Goal: Task Accomplishment & Management: Manage account settings

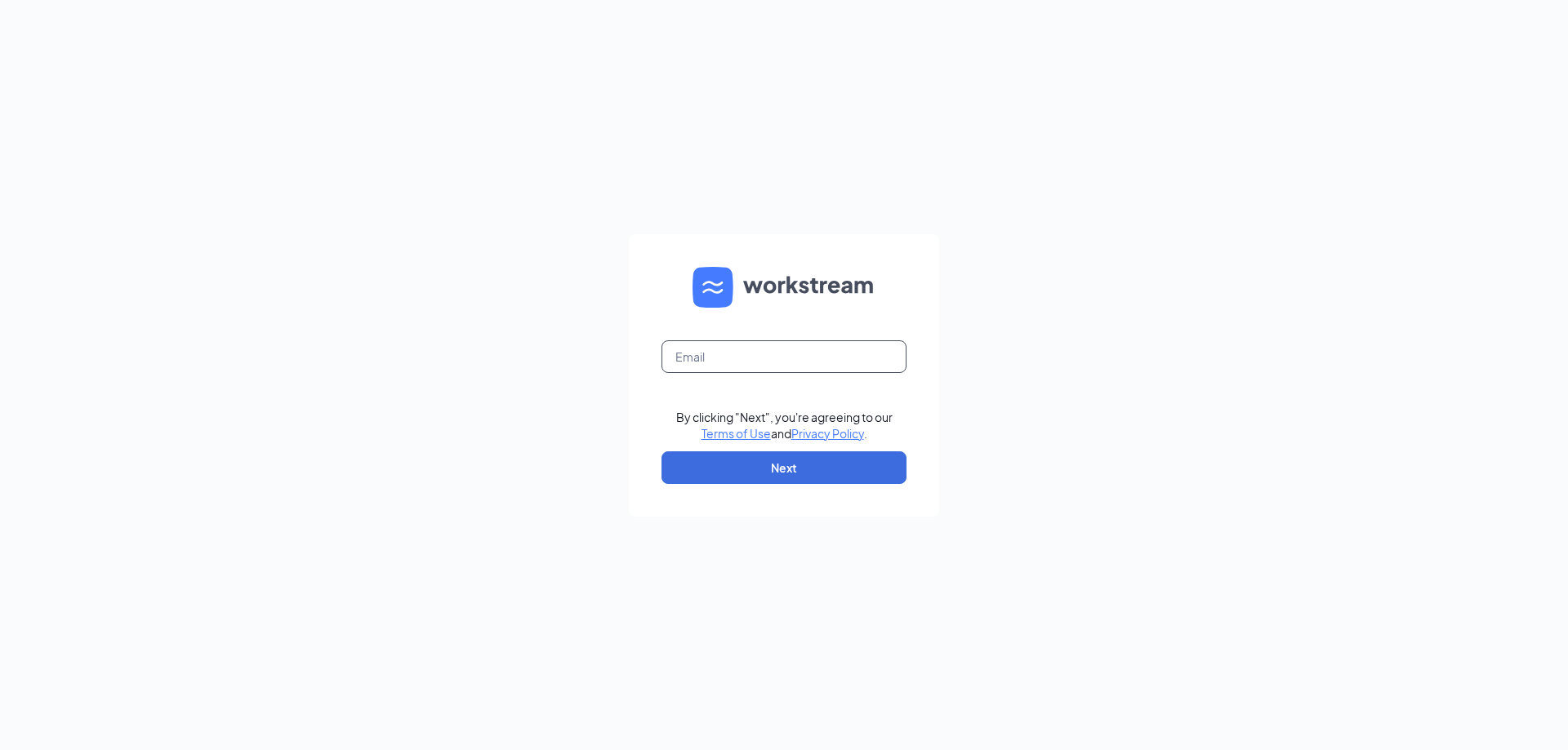
click at [726, 355] on input "text" at bounding box center [784, 357] width 245 height 33
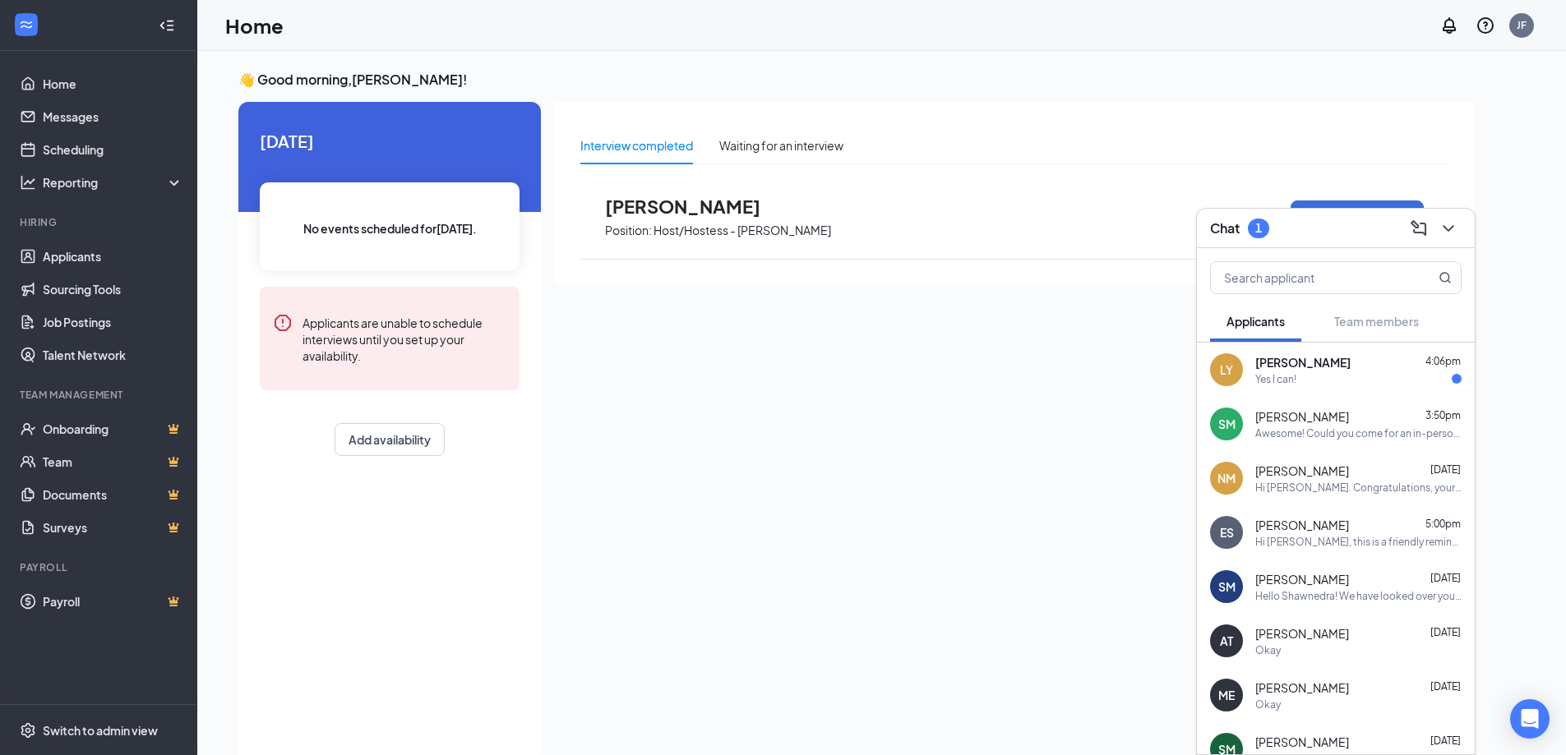
click at [1357, 375] on div "Yes I can!" at bounding box center [1358, 379] width 206 height 14
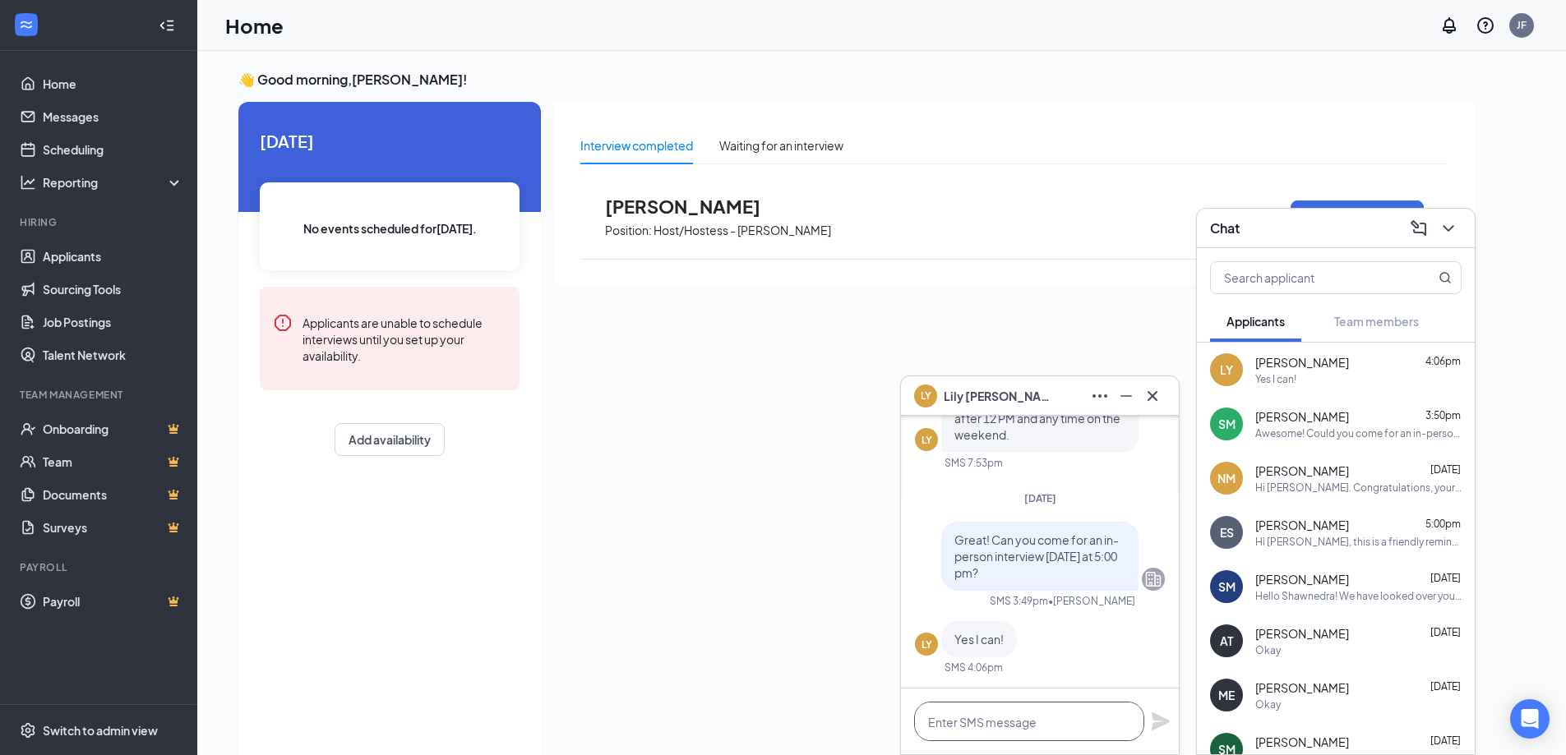
click at [1005, 726] on textarea at bounding box center [1029, 721] width 230 height 39
type textarea "Perfect! See you then"
click at [1163, 721] on icon "Plane" at bounding box center [1160, 722] width 18 height 18
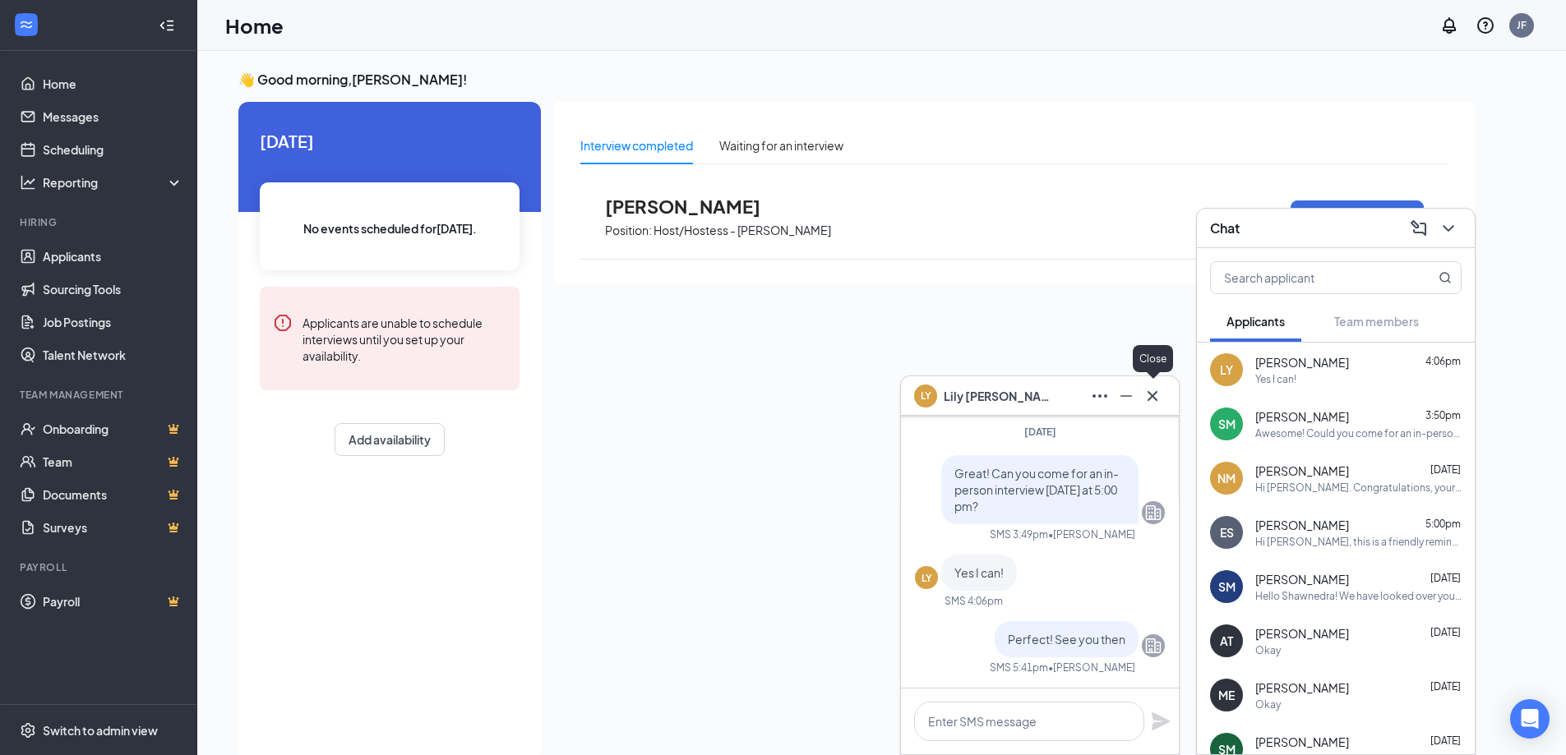
click at [1149, 398] on icon "Cross" at bounding box center [1152, 396] width 20 height 20
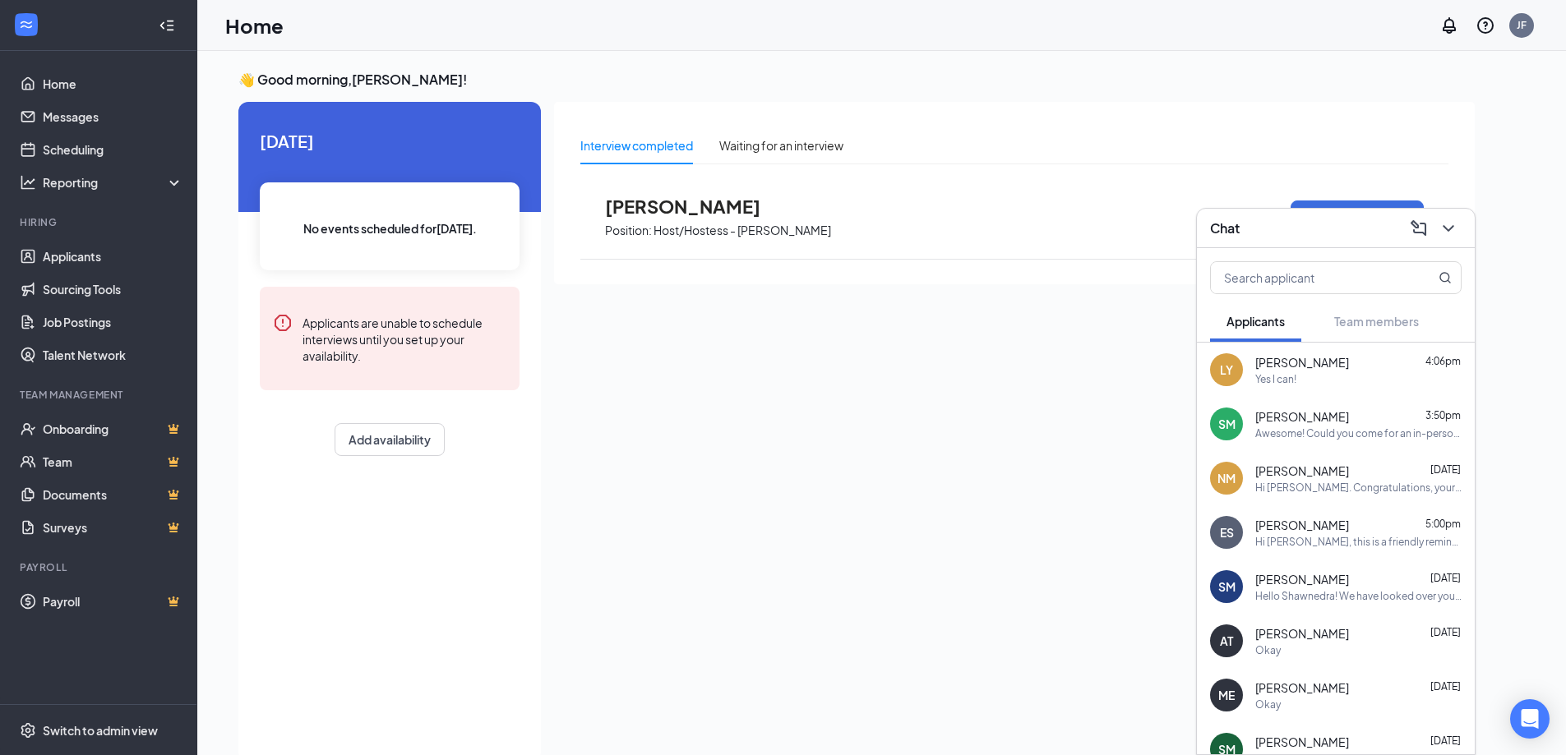
click at [727, 210] on span "[PERSON_NAME]" at bounding box center [695, 206] width 181 height 21
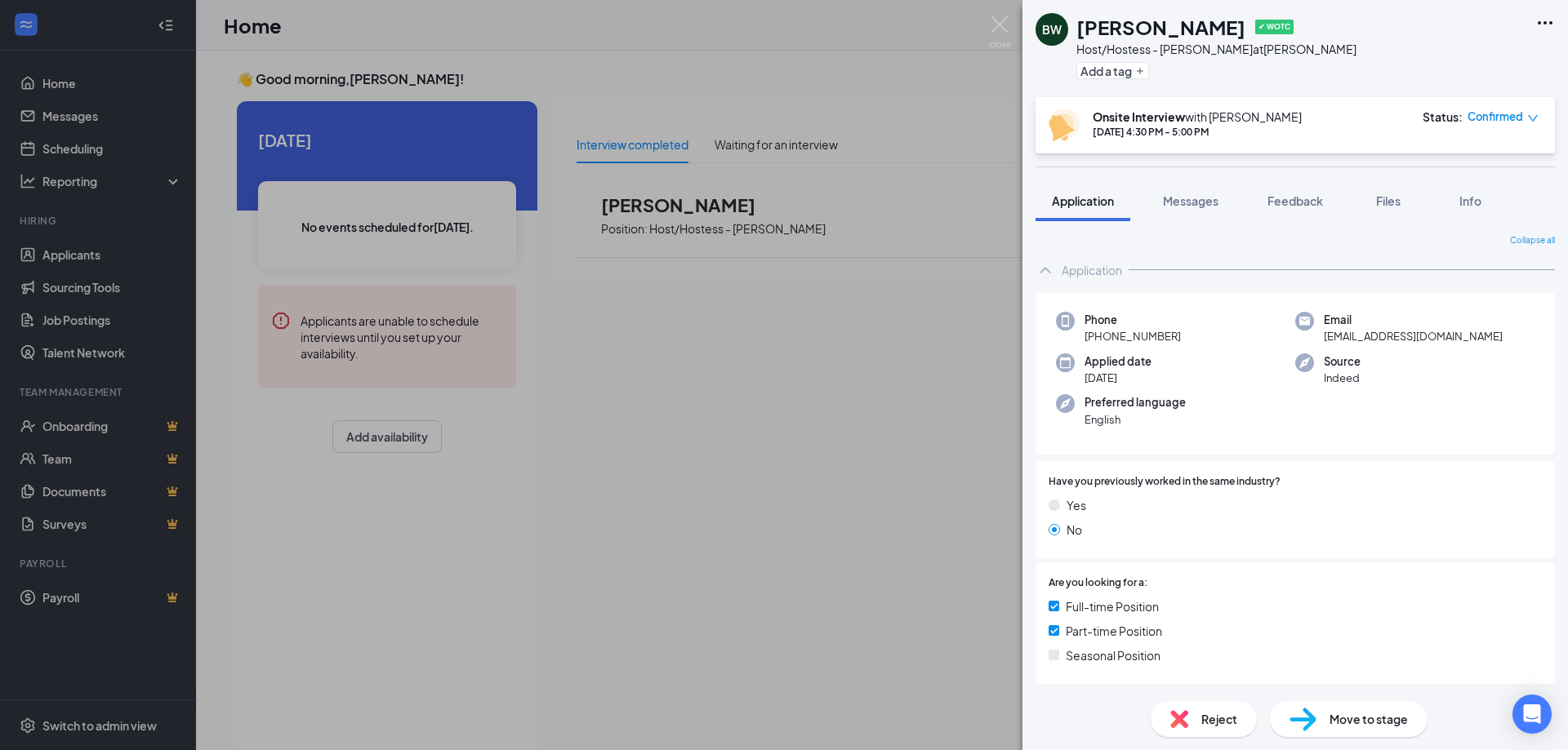
click at [1533, 118] on icon "down" at bounding box center [1533, 118] width 12 height 12
click at [1477, 163] on span "Request Reschedule" at bounding box center [1470, 164] width 112 height 18
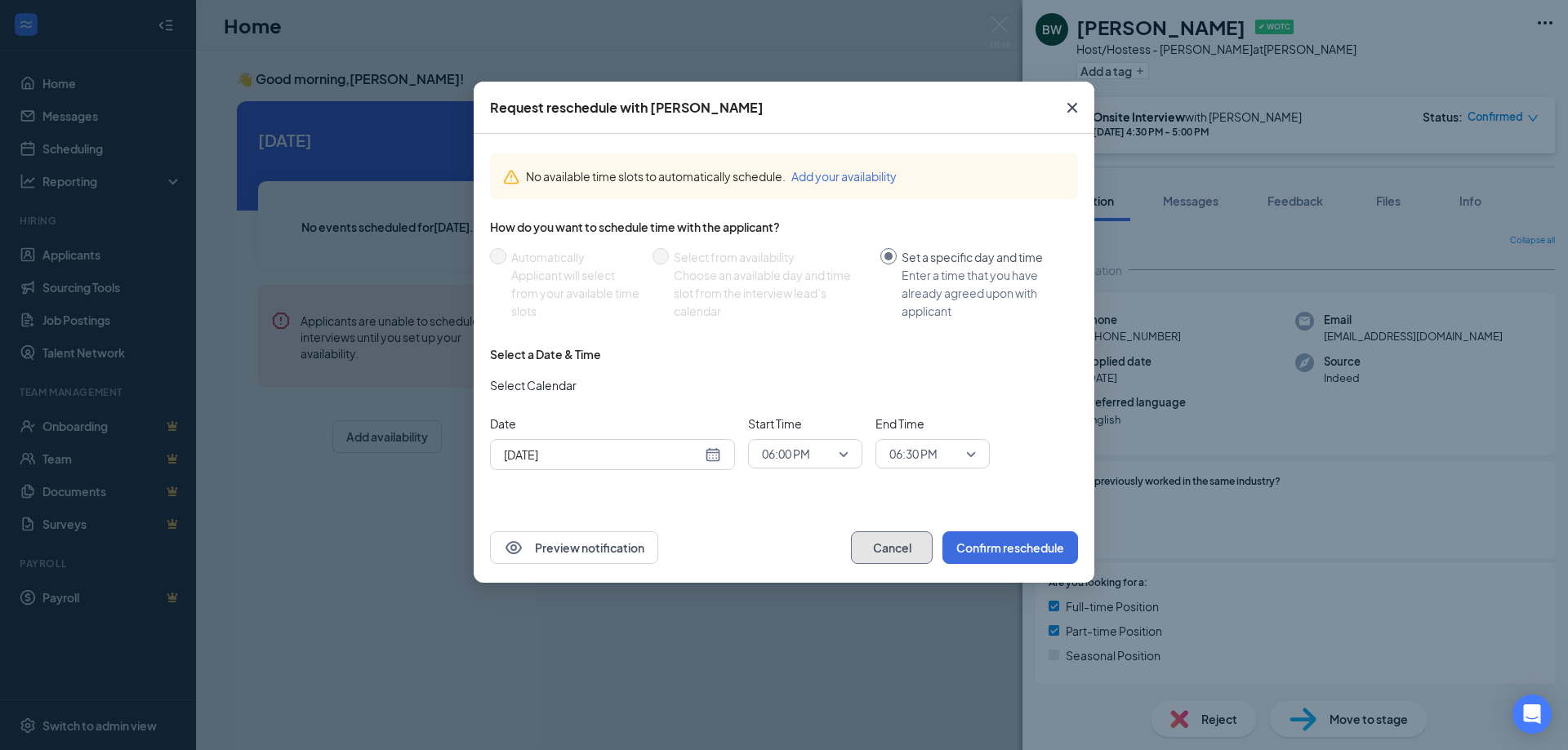
click at [881, 552] on button "Cancel" at bounding box center [891, 547] width 81 height 33
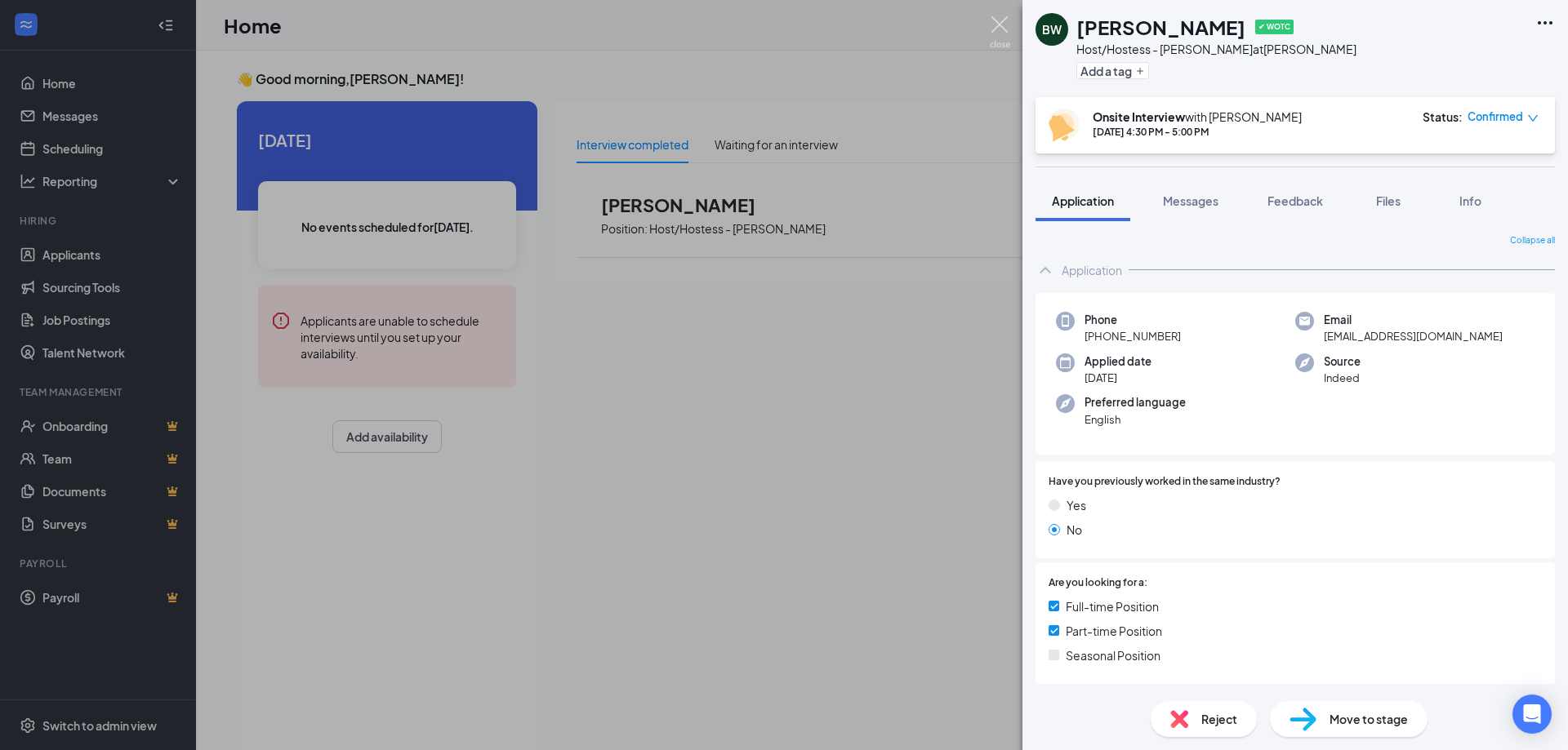
click at [996, 24] on img at bounding box center [1000, 32] width 21 height 32
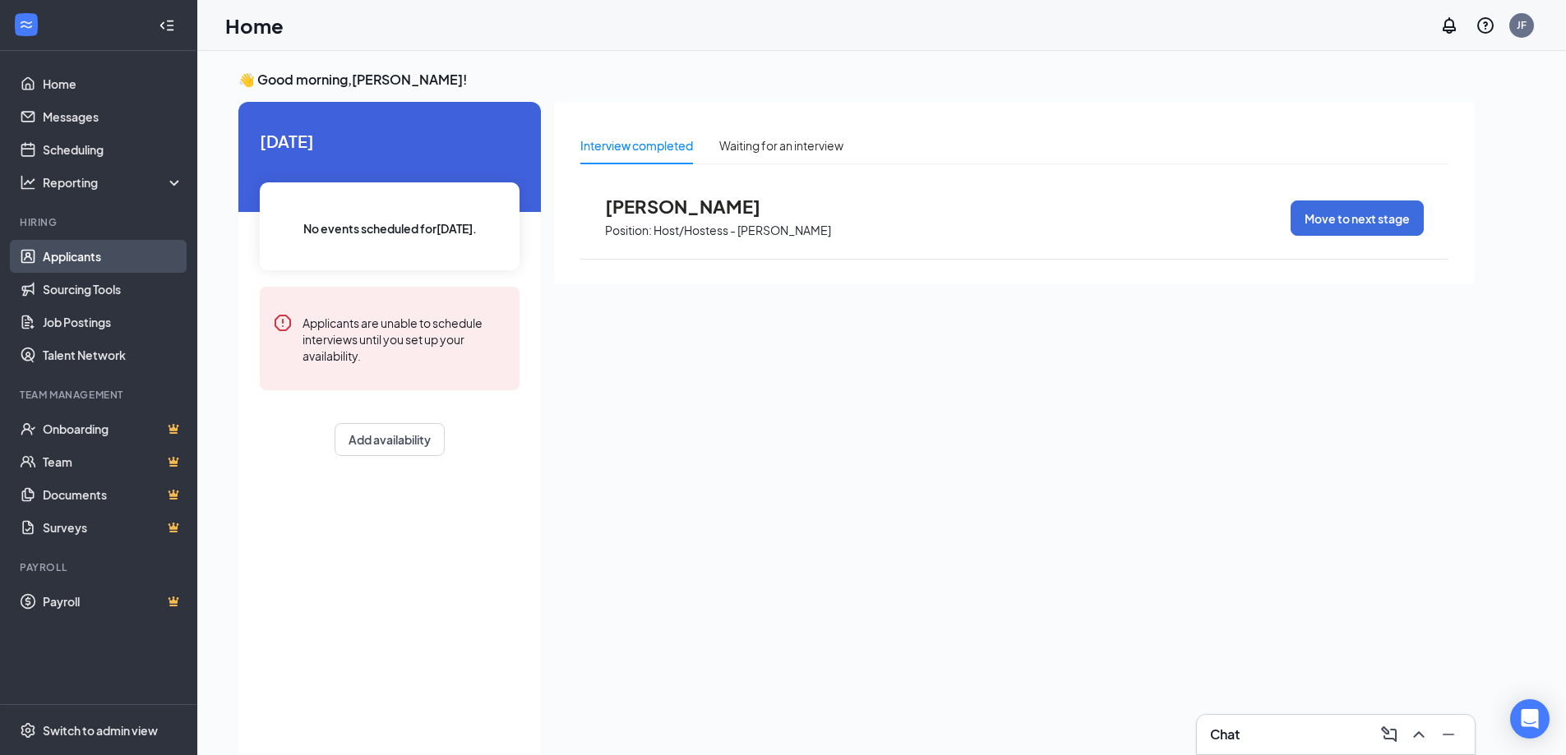
click at [87, 248] on link "Applicants" at bounding box center [113, 256] width 141 height 33
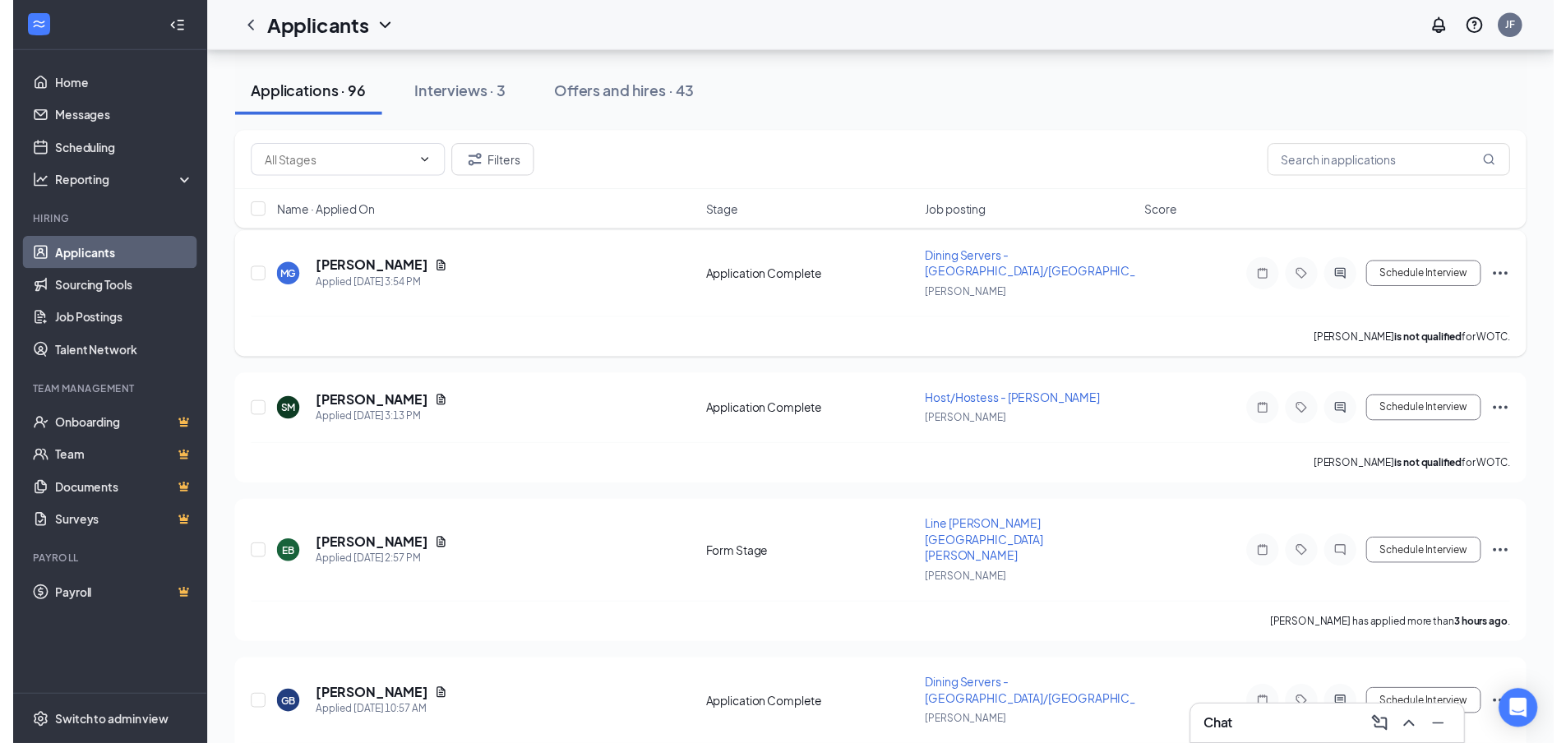
scroll to position [164, 0]
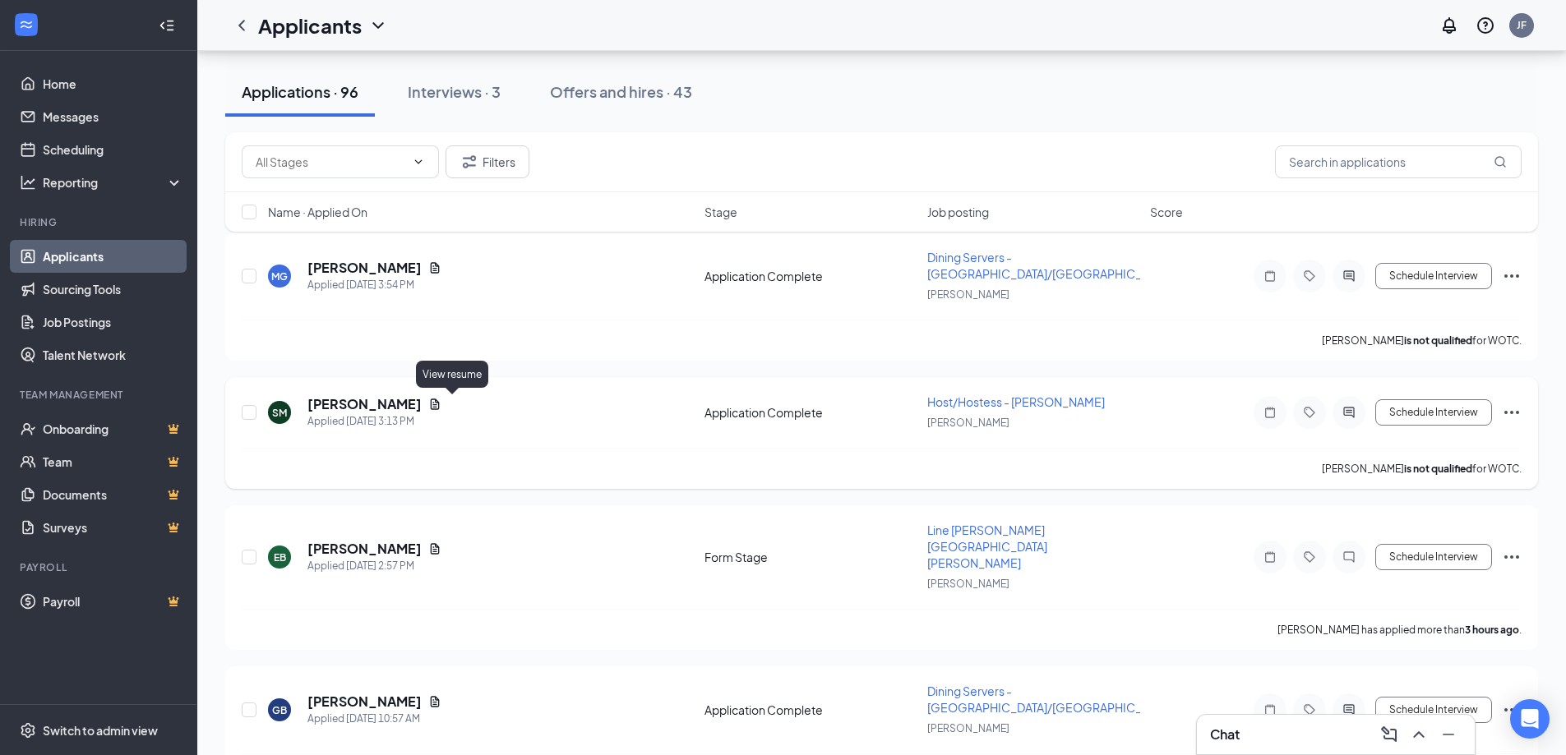
click at [441, 405] on icon "Document" at bounding box center [434, 404] width 13 height 13
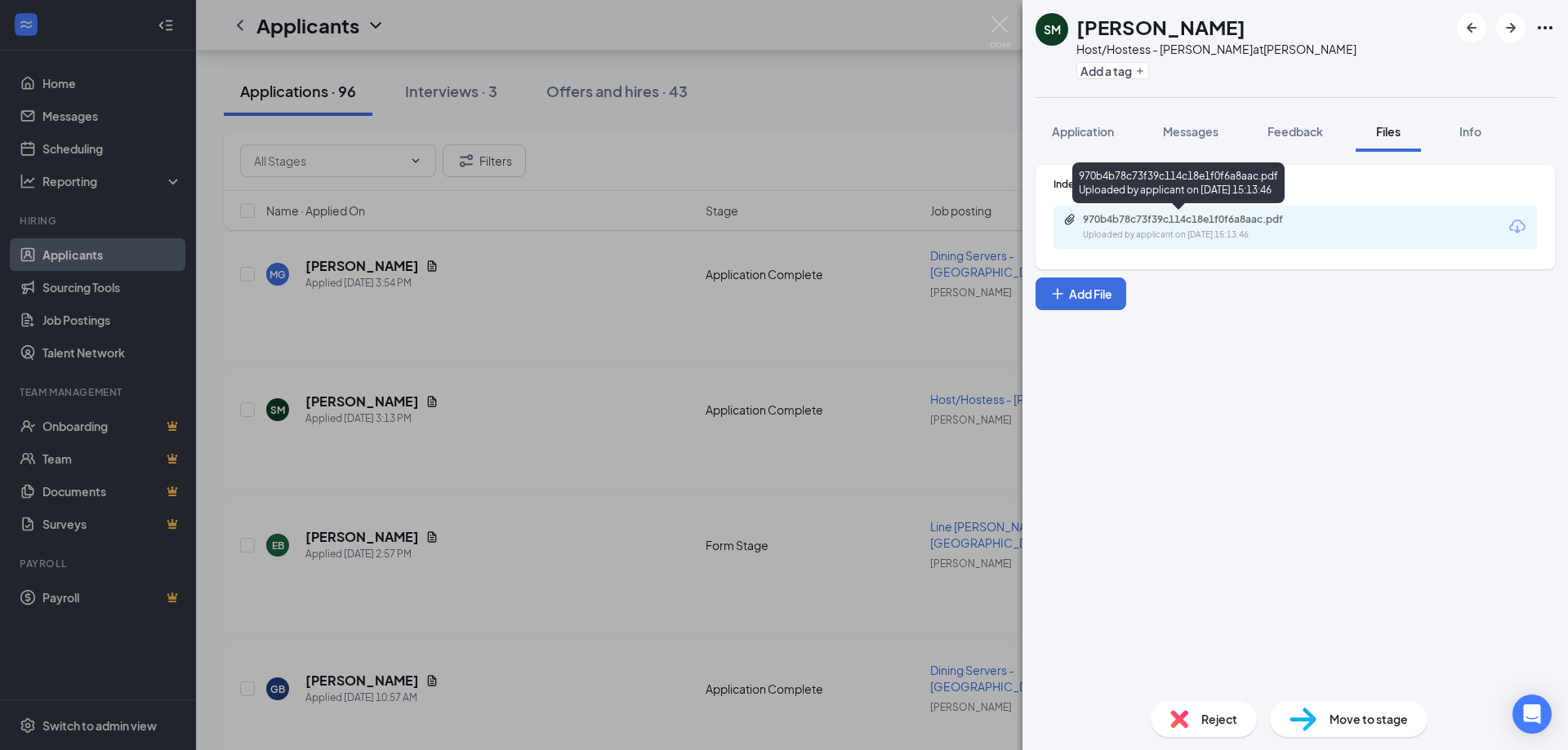
click at [1117, 225] on div "970b4b78c73f39c114c18e1f0f6a8aac.pdf" at bounding box center [1197, 219] width 229 height 13
click at [557, 332] on div "SM [PERSON_NAME] Host/Hostess - [PERSON_NAME] at [GEOGRAPHIC_DATA] Add a tag Ap…" at bounding box center [784, 375] width 1568 height 750
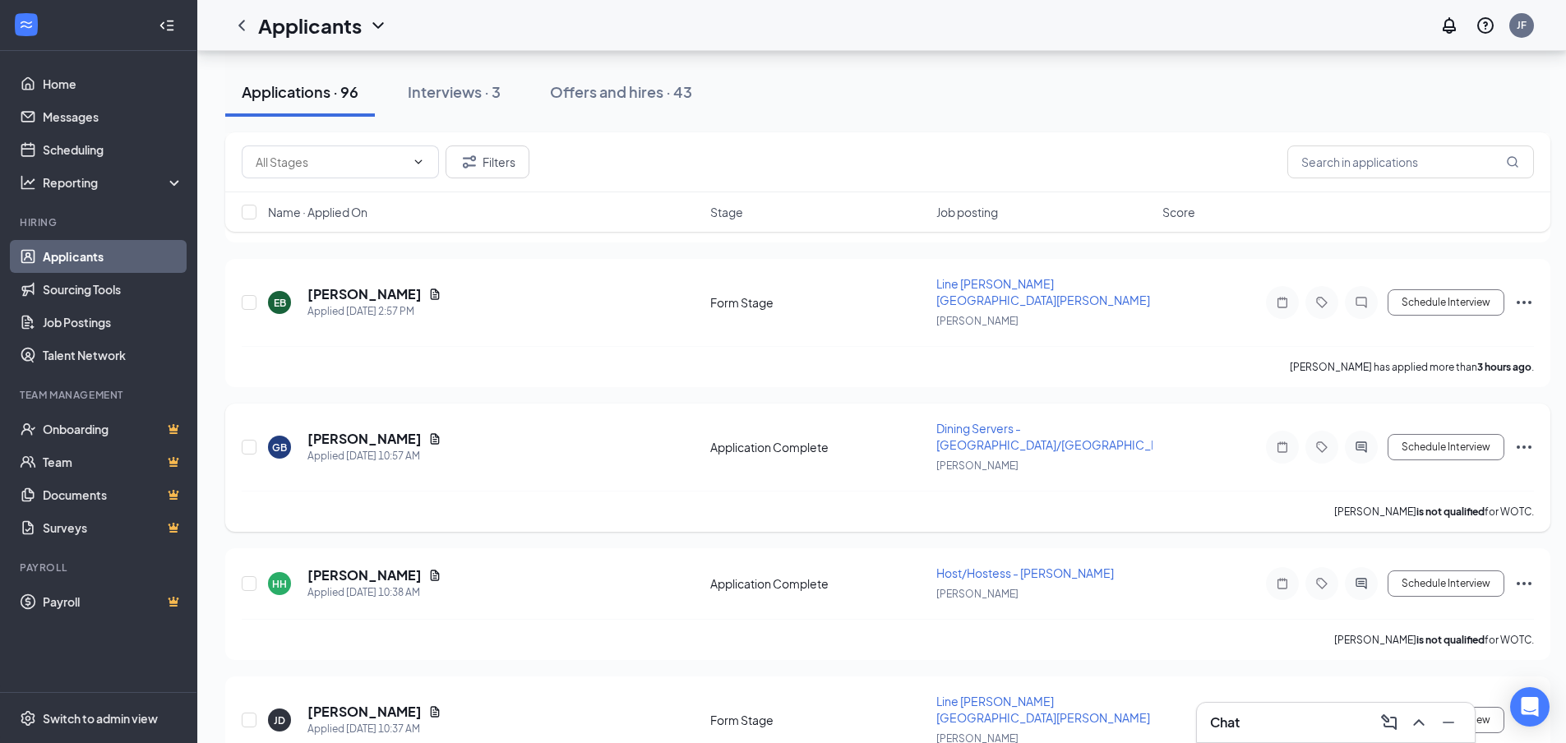
scroll to position [493, 0]
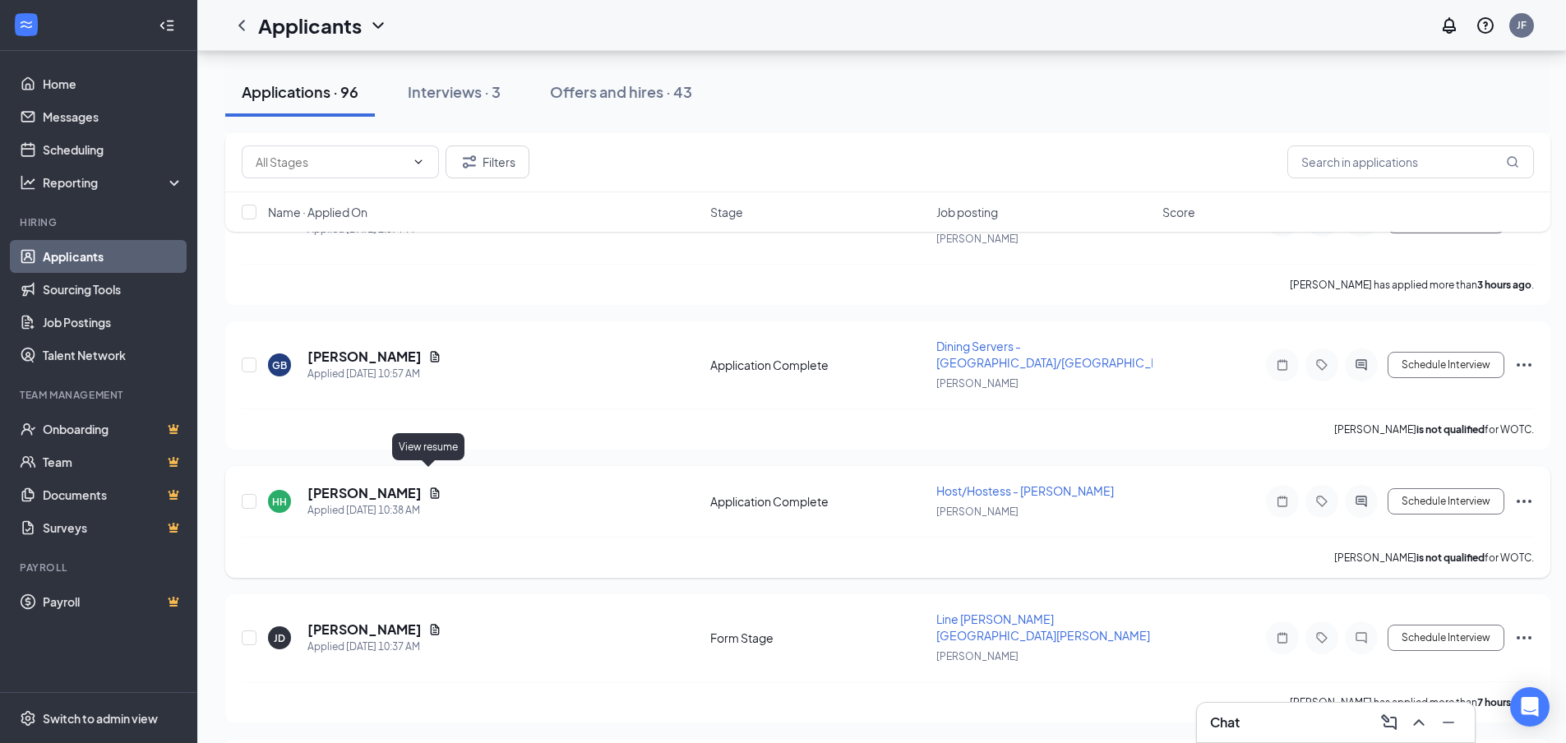
click at [428, 487] on icon "Document" at bounding box center [434, 493] width 13 height 13
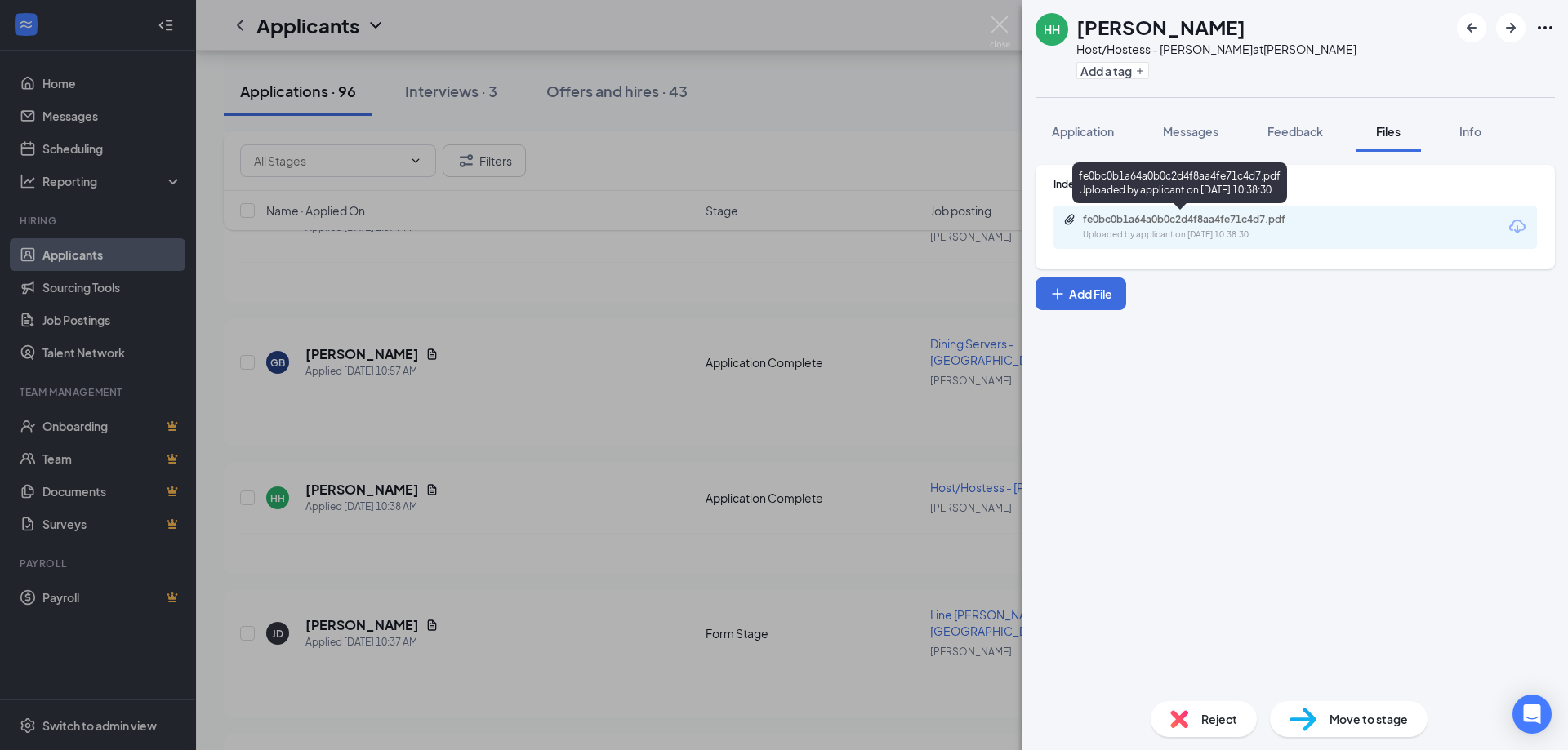
click at [1128, 218] on div "fe0bc0b1a64a0b0c2d4f8aa4fe71c4d7.pdf" at bounding box center [1197, 219] width 229 height 13
click at [994, 25] on img at bounding box center [1000, 32] width 21 height 32
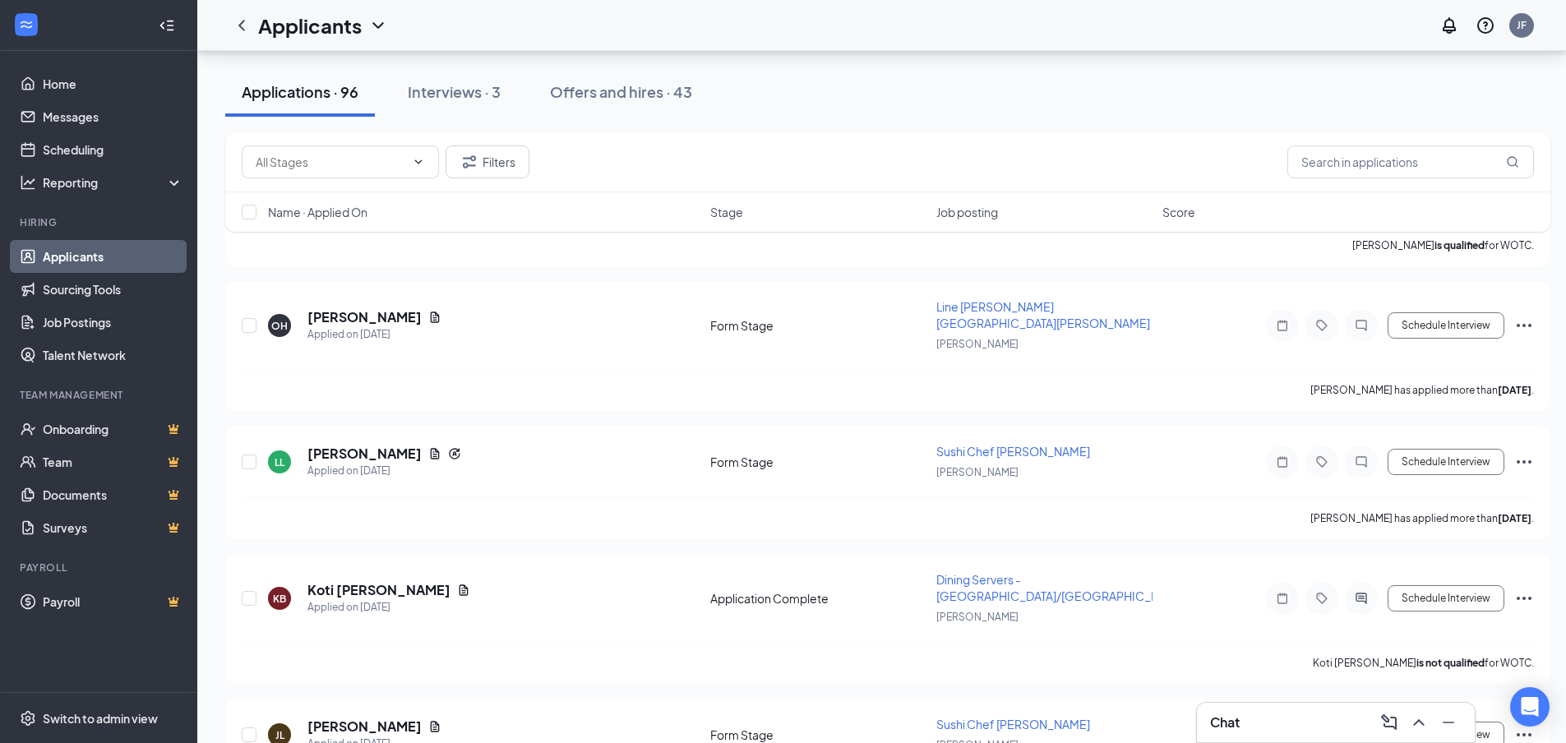
scroll to position [1972, 0]
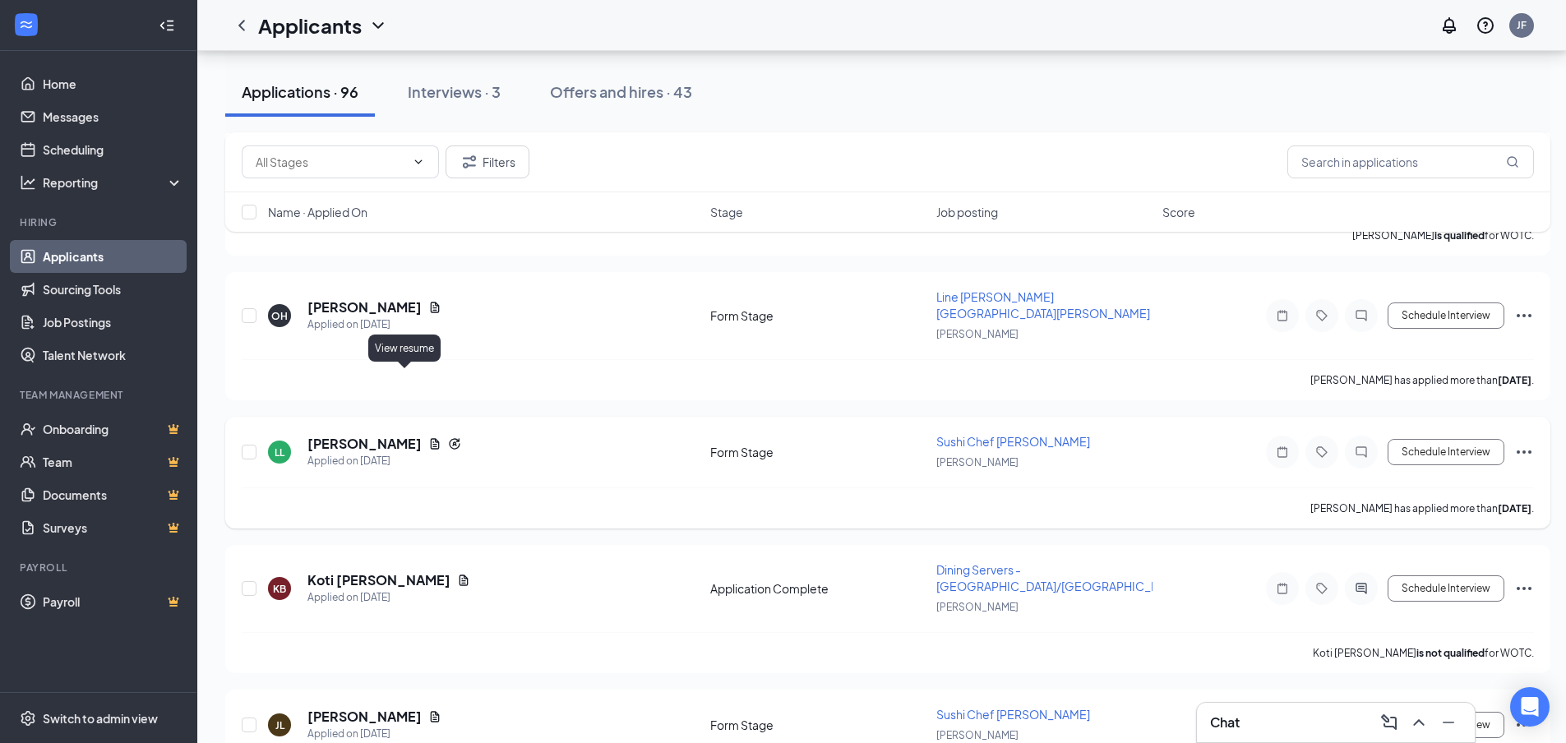
click at [428, 437] on icon "Document" at bounding box center [434, 443] width 13 height 13
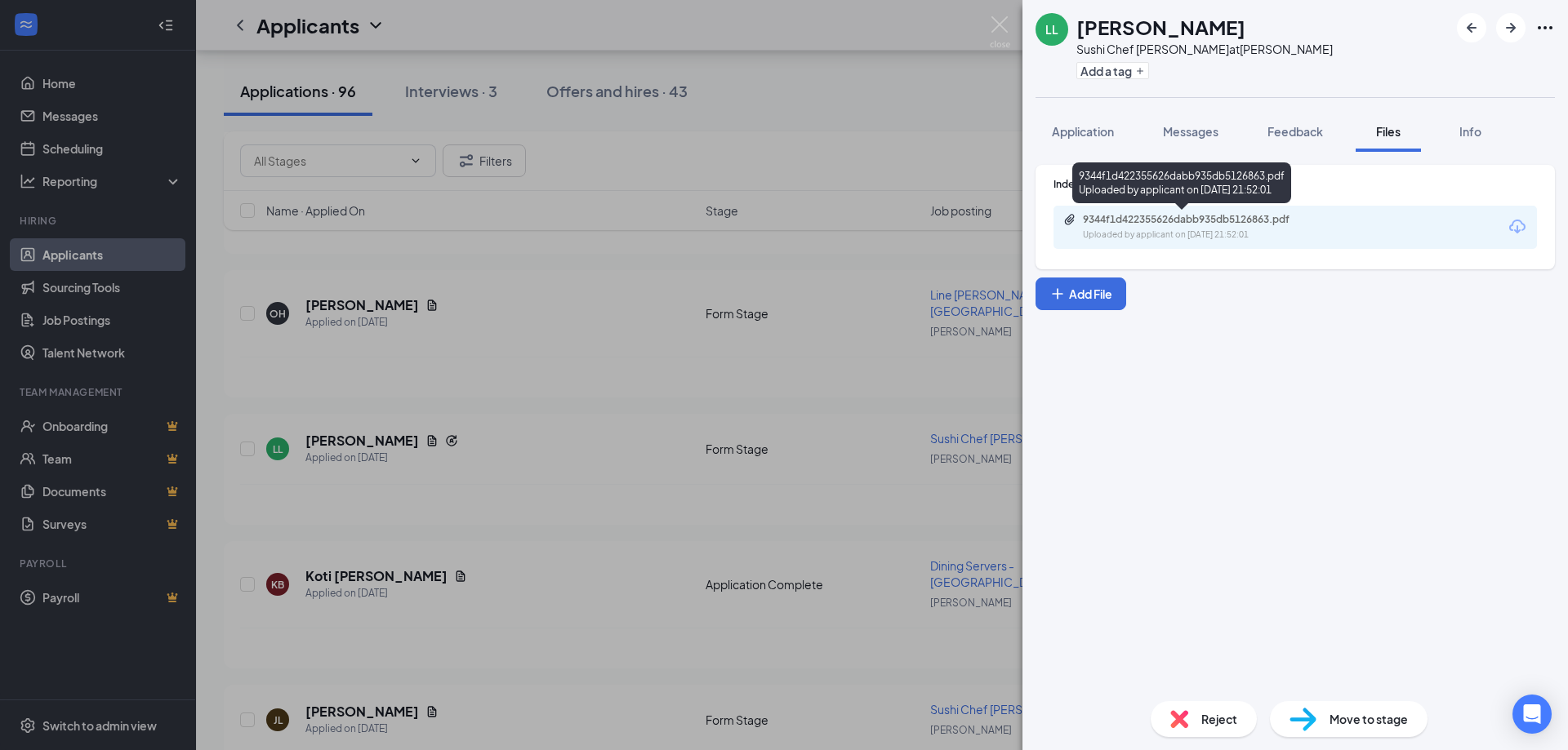
click at [1138, 223] on div "9344f1d422355626dabb935db5126863.pdf" at bounding box center [1197, 219] width 229 height 13
click at [989, 32] on div "LL [PERSON_NAME] Sushi Chef [PERSON_NAME] at [GEOGRAPHIC_DATA] Add a tag Applic…" at bounding box center [784, 375] width 1568 height 750
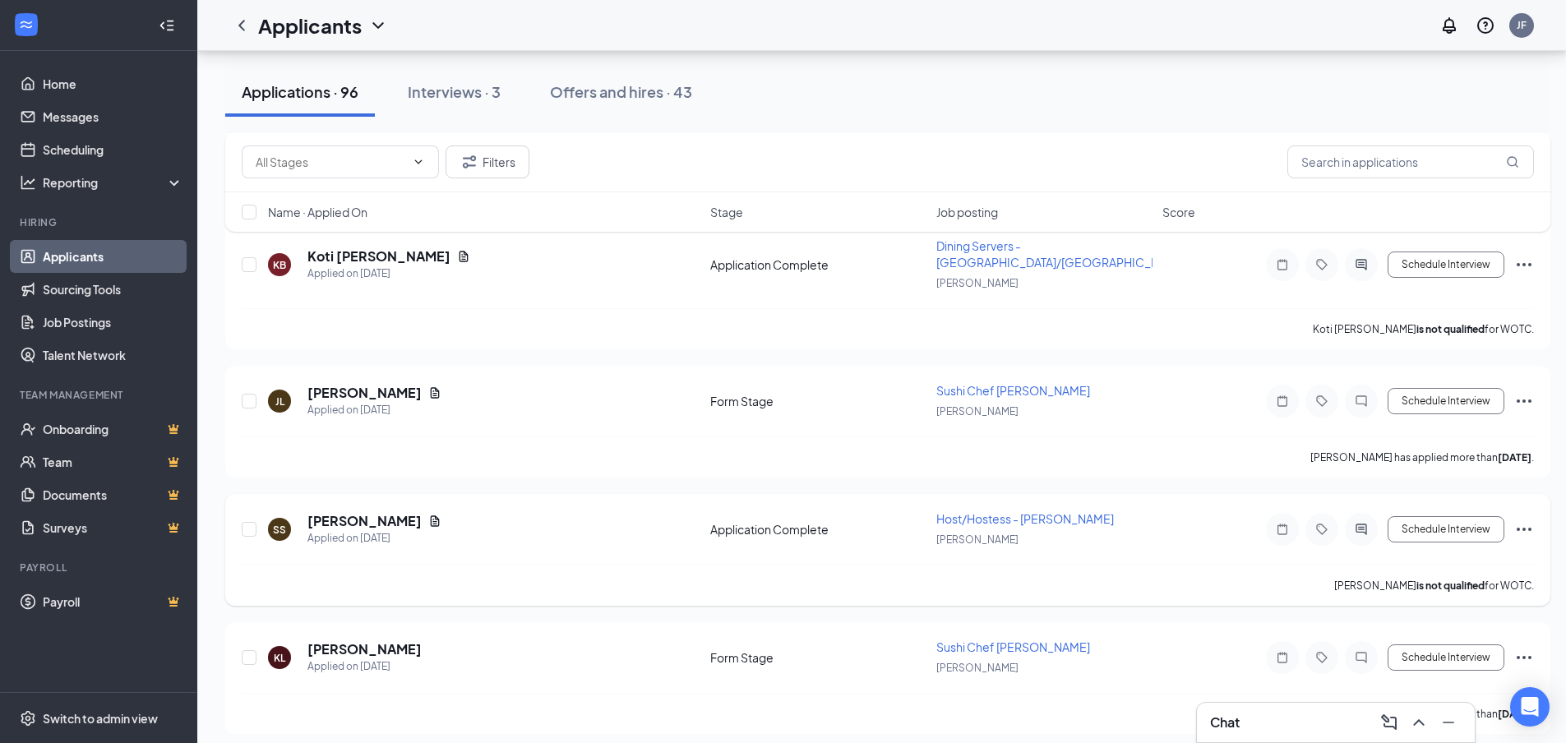
scroll to position [2301, 0]
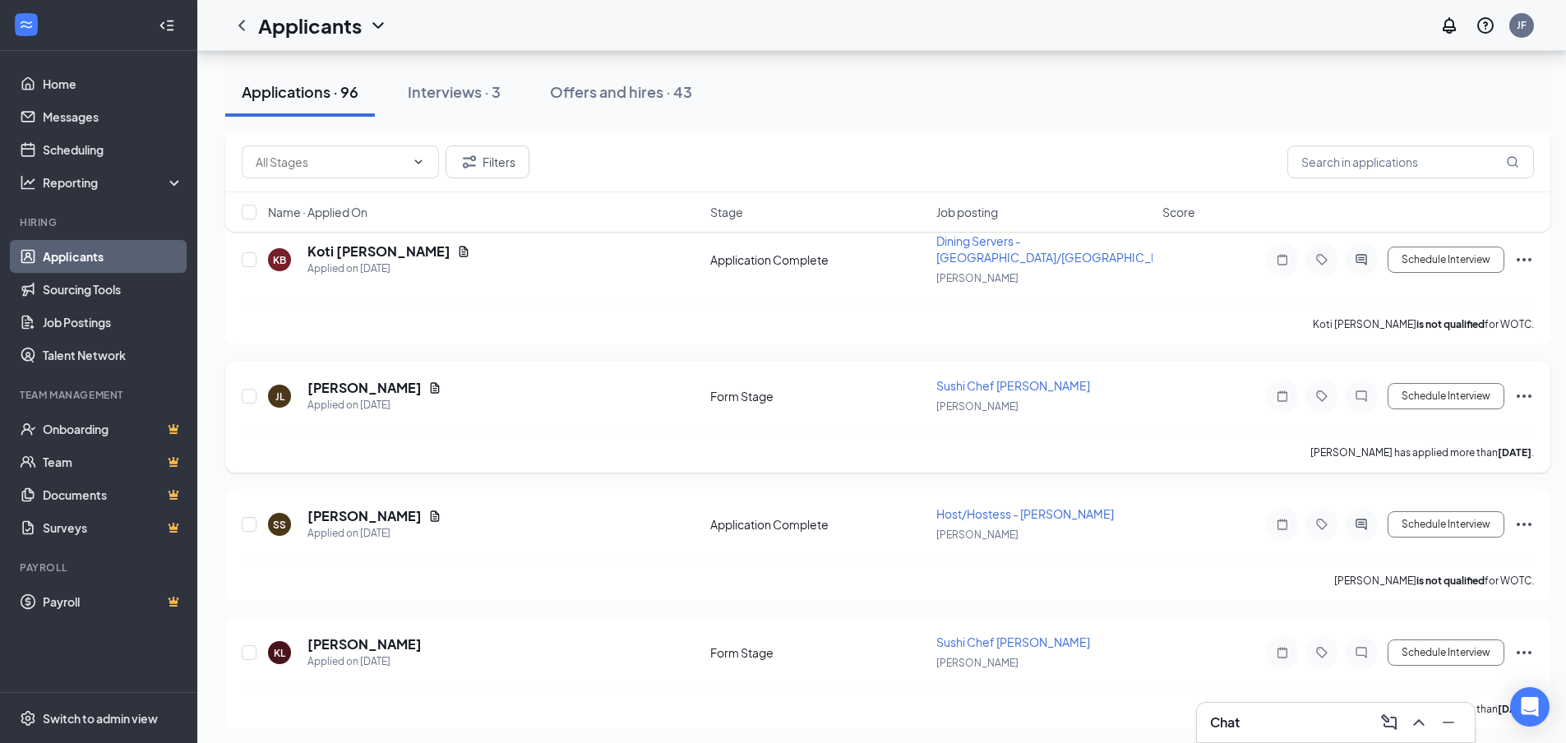
click at [381, 379] on div "[PERSON_NAME]" at bounding box center [374, 388] width 134 height 18
click at [431, 382] on icon "Document" at bounding box center [435, 387] width 9 height 11
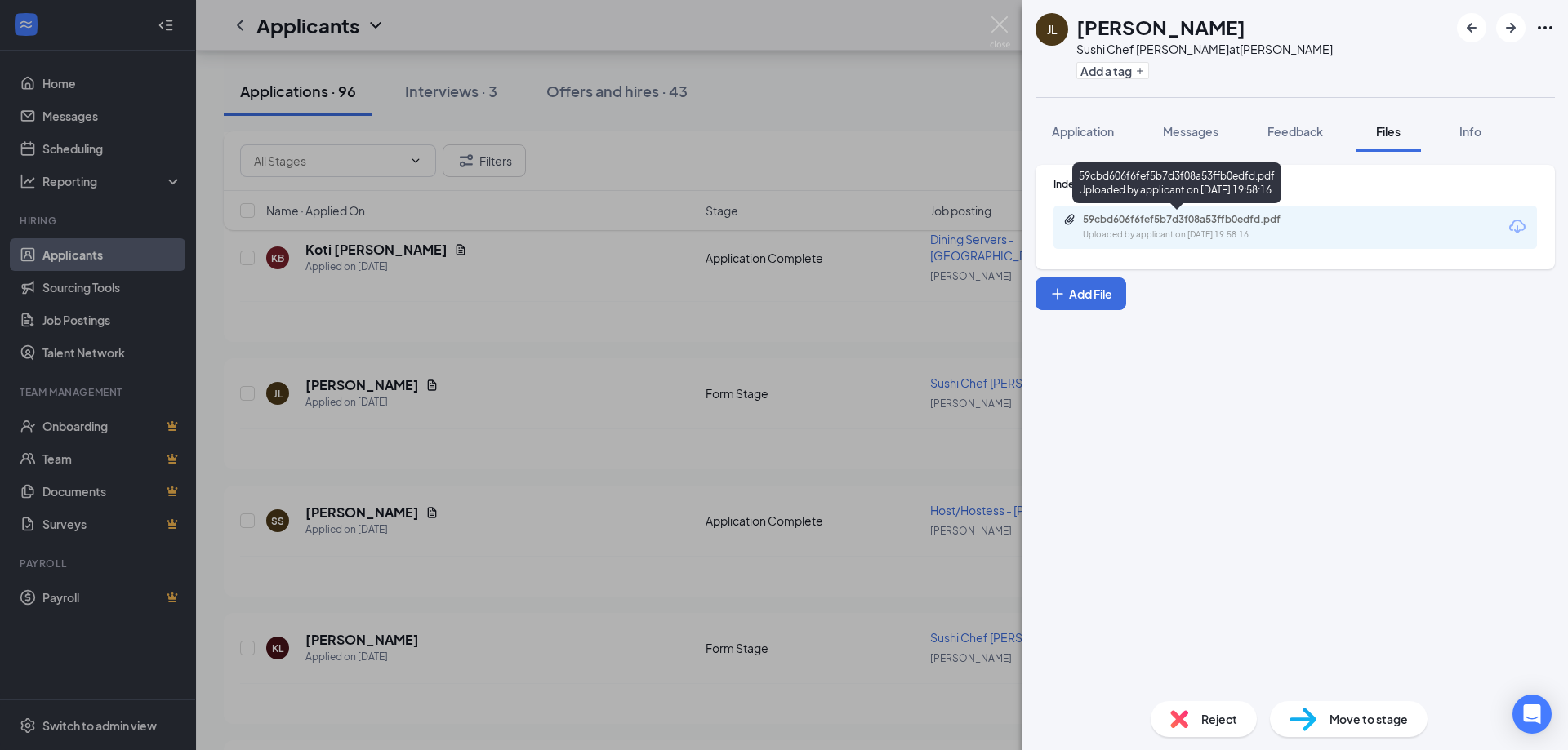
click at [1164, 221] on div "59cbd606f6fef5b7d3f08a53ffb0edfd.pdf" at bounding box center [1197, 219] width 229 height 13
click at [1000, 25] on img at bounding box center [1000, 32] width 21 height 32
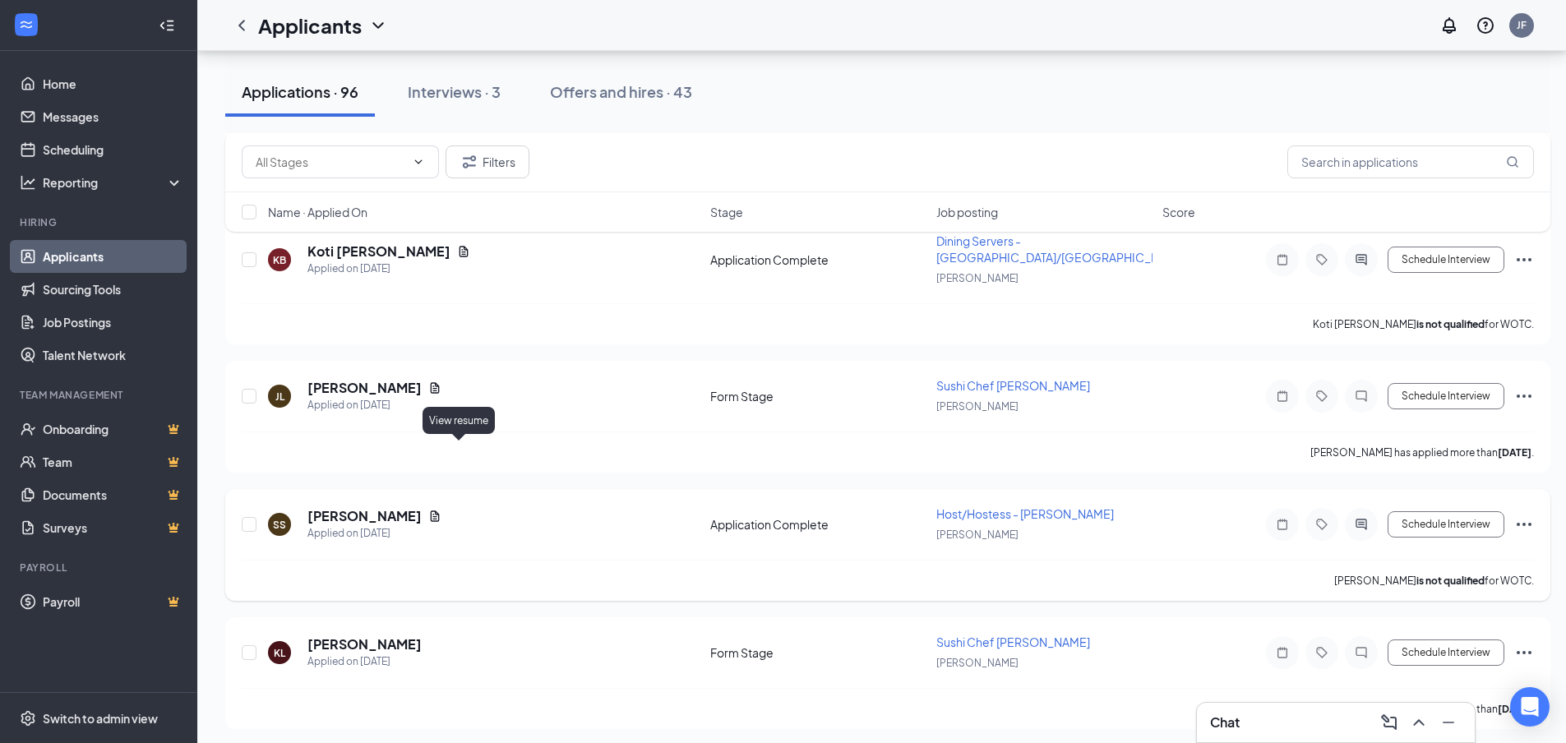
click at [440, 510] on icon "Document" at bounding box center [435, 515] width 9 height 11
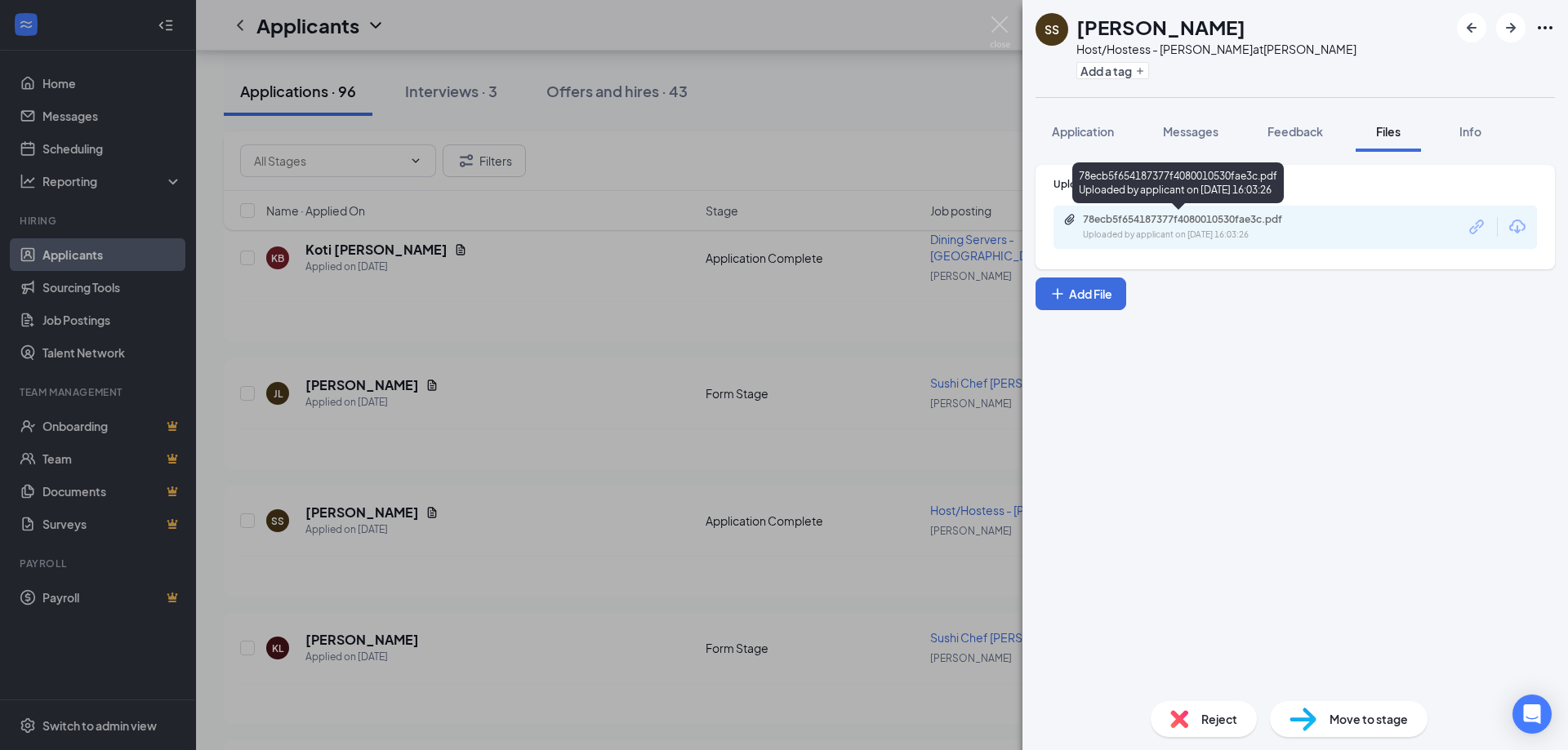
click at [1151, 218] on div "78ecb5f654187377f4080010530fae3c.pdf" at bounding box center [1197, 219] width 229 height 13
click at [996, 25] on img at bounding box center [1000, 32] width 21 height 32
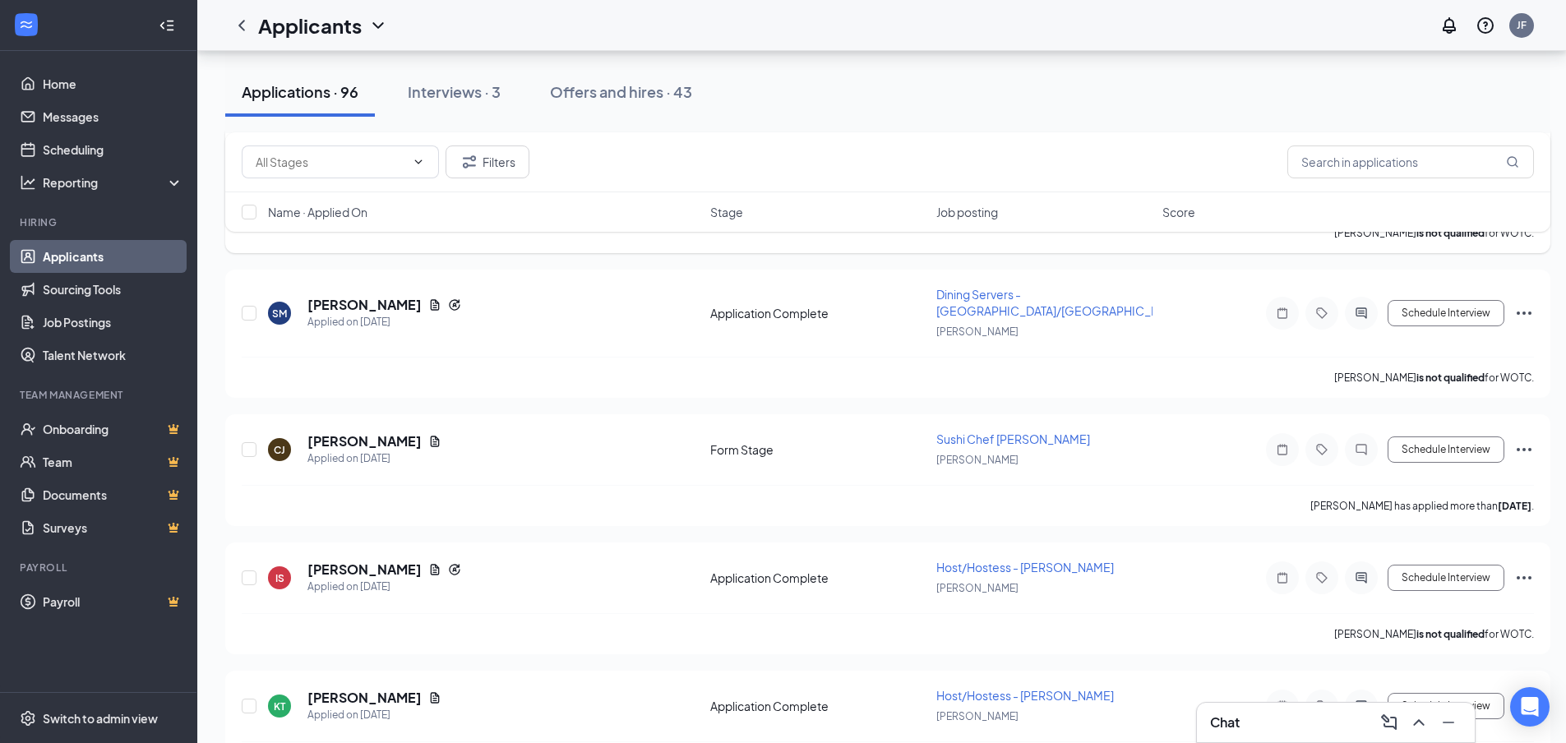
scroll to position [2959, 0]
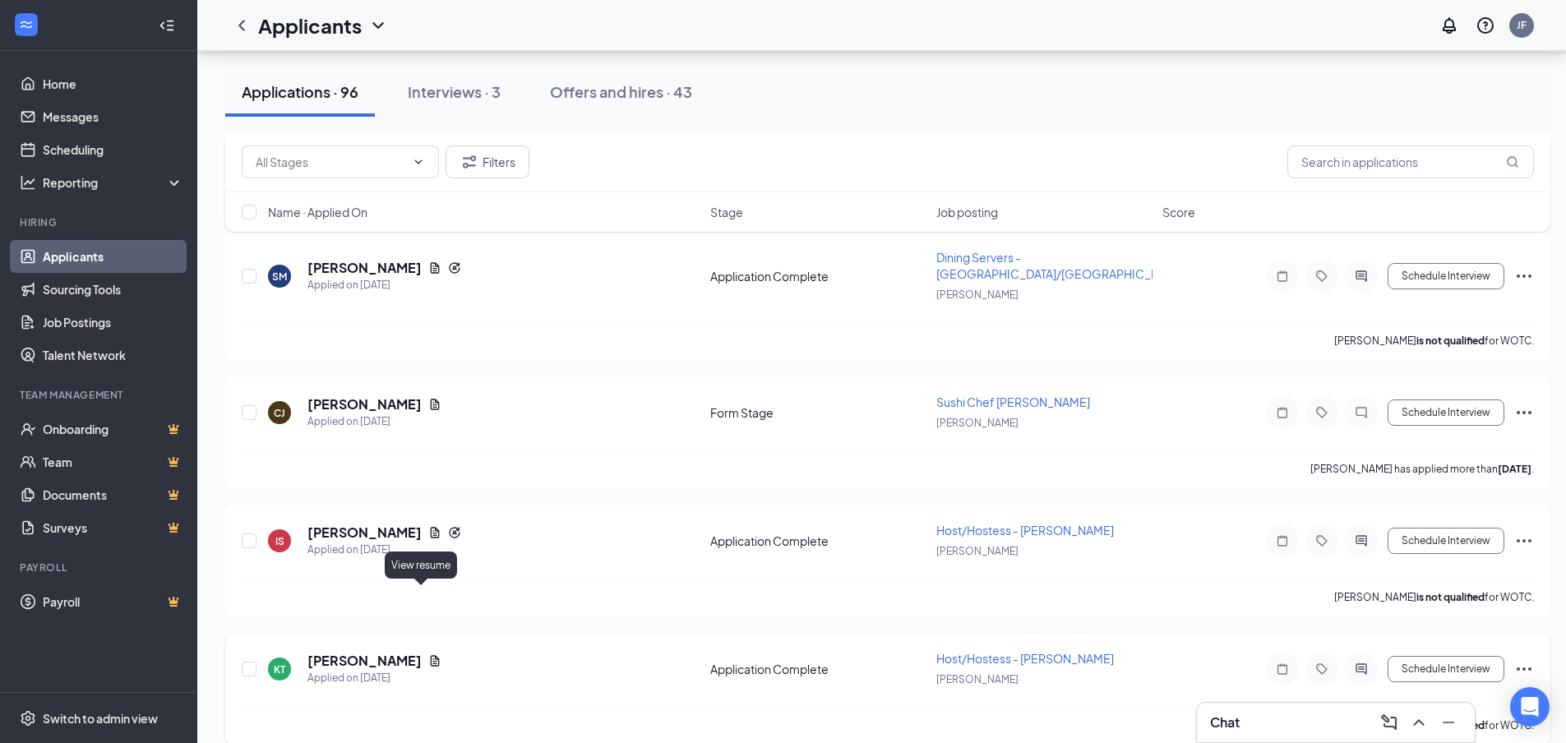
click at [428, 654] on icon "Document" at bounding box center [434, 660] width 13 height 13
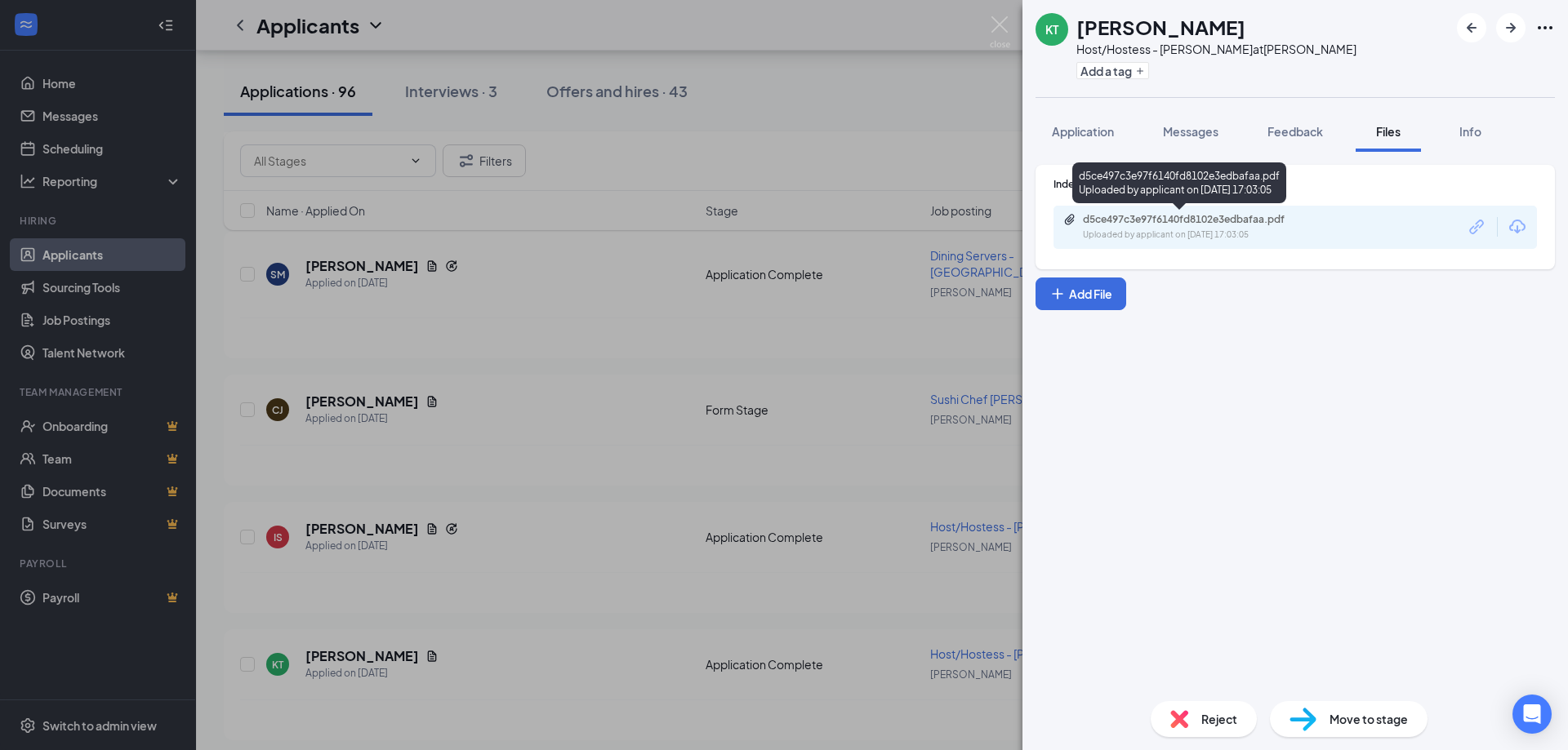
click at [1189, 223] on div "d5ce497c3e97f6140fd8102e3edbafaa.pdf" at bounding box center [1197, 219] width 229 height 13
click at [1004, 30] on img at bounding box center [1000, 32] width 21 height 32
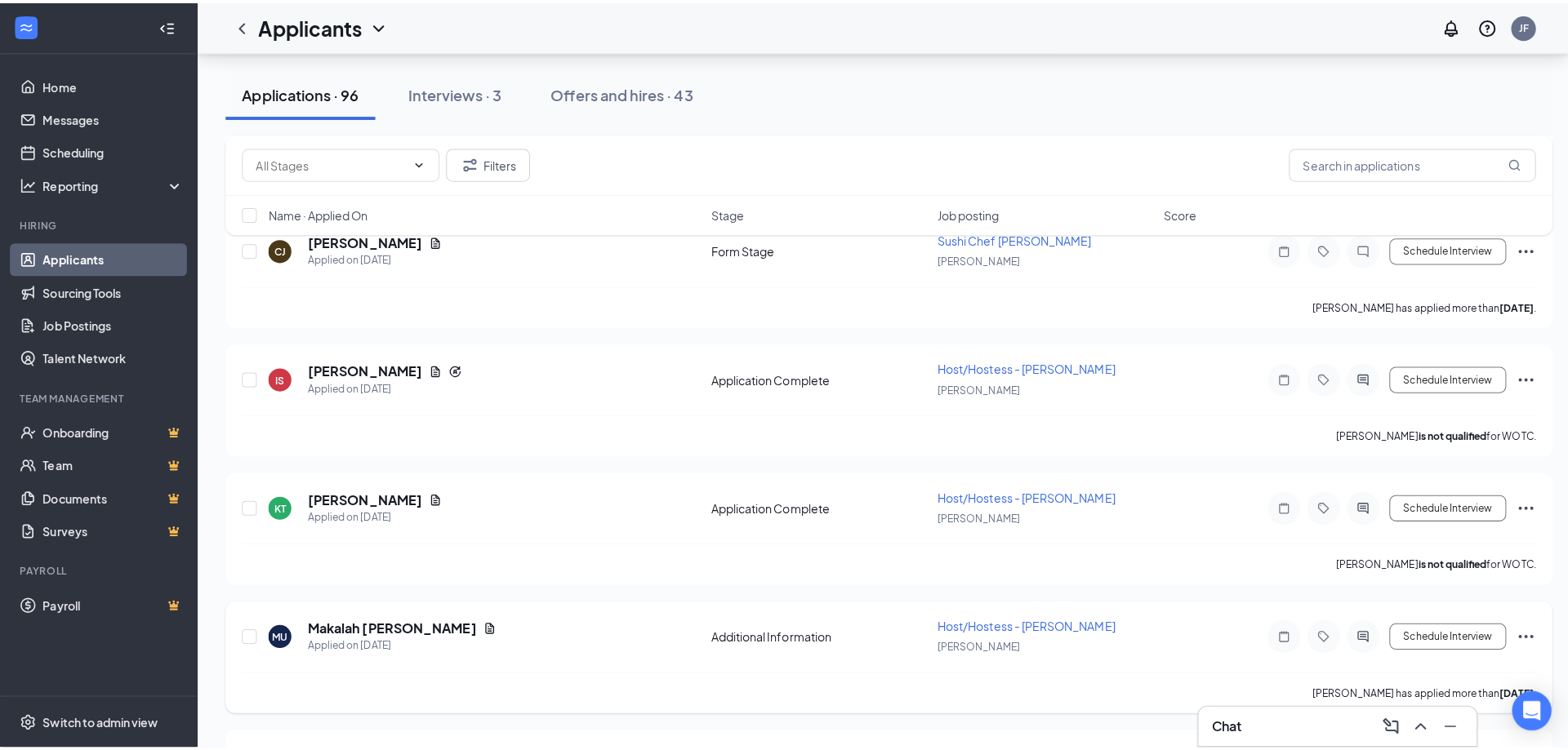
scroll to position [3184, 0]
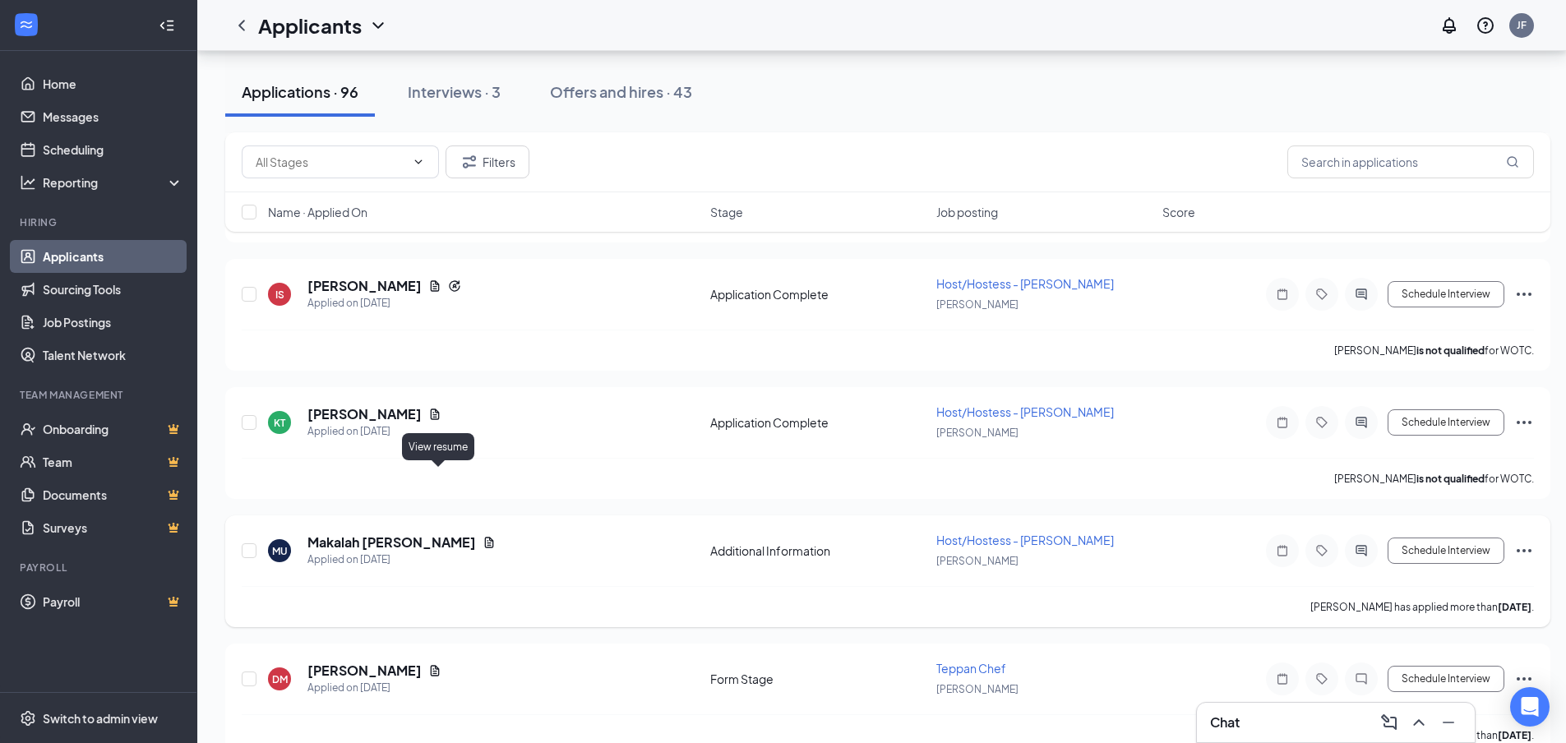
click at [482, 536] on icon "Document" at bounding box center [488, 542] width 13 height 13
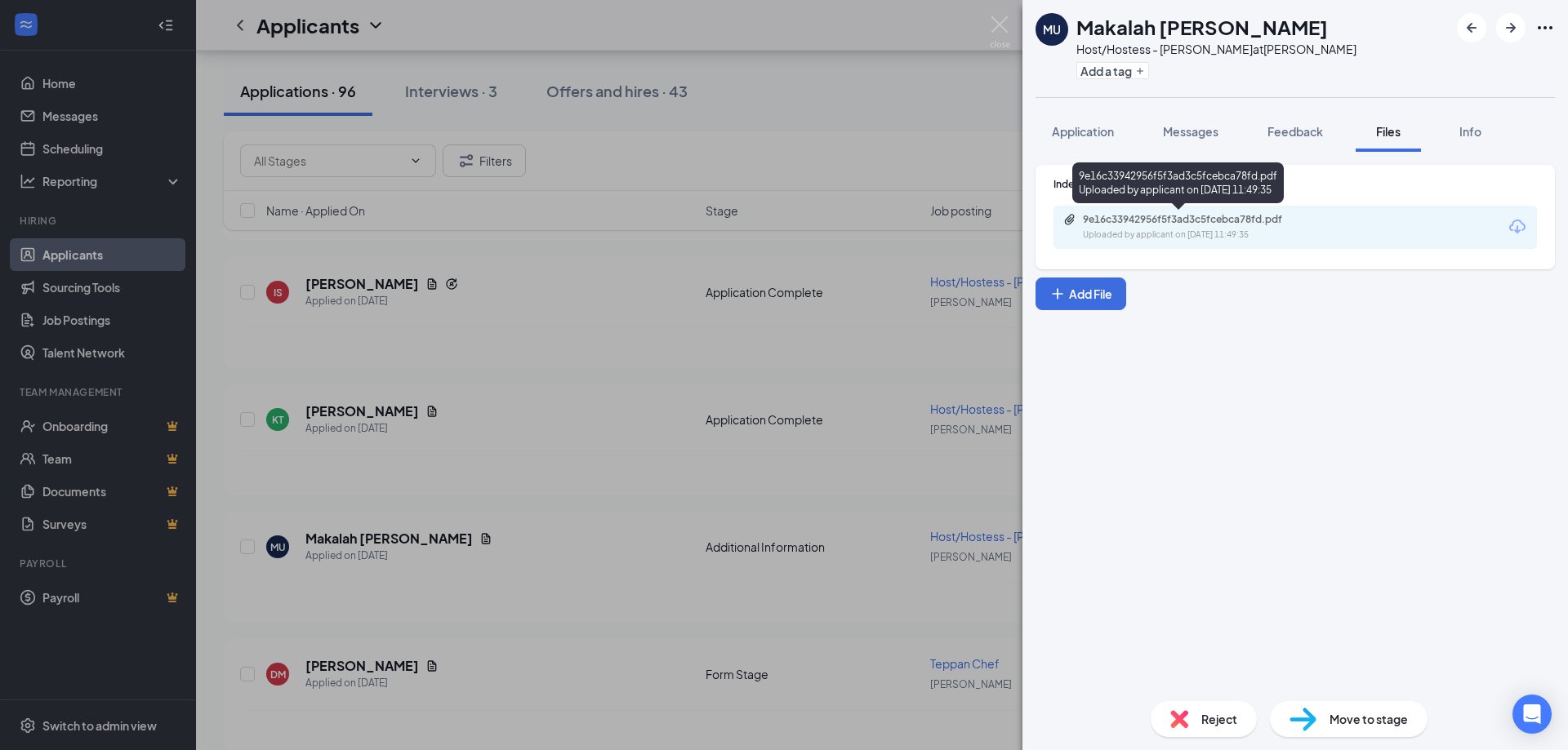
click at [1172, 231] on div "Uploaded by applicant on [DATE] 11:49:35" at bounding box center [1205, 234] width 245 height 13
drag, startPoint x: 1007, startPoint y: 25, endPoint x: 708, endPoint y: 433, distance: 505.8
click at [1006, 26] on img at bounding box center [1000, 32] width 21 height 32
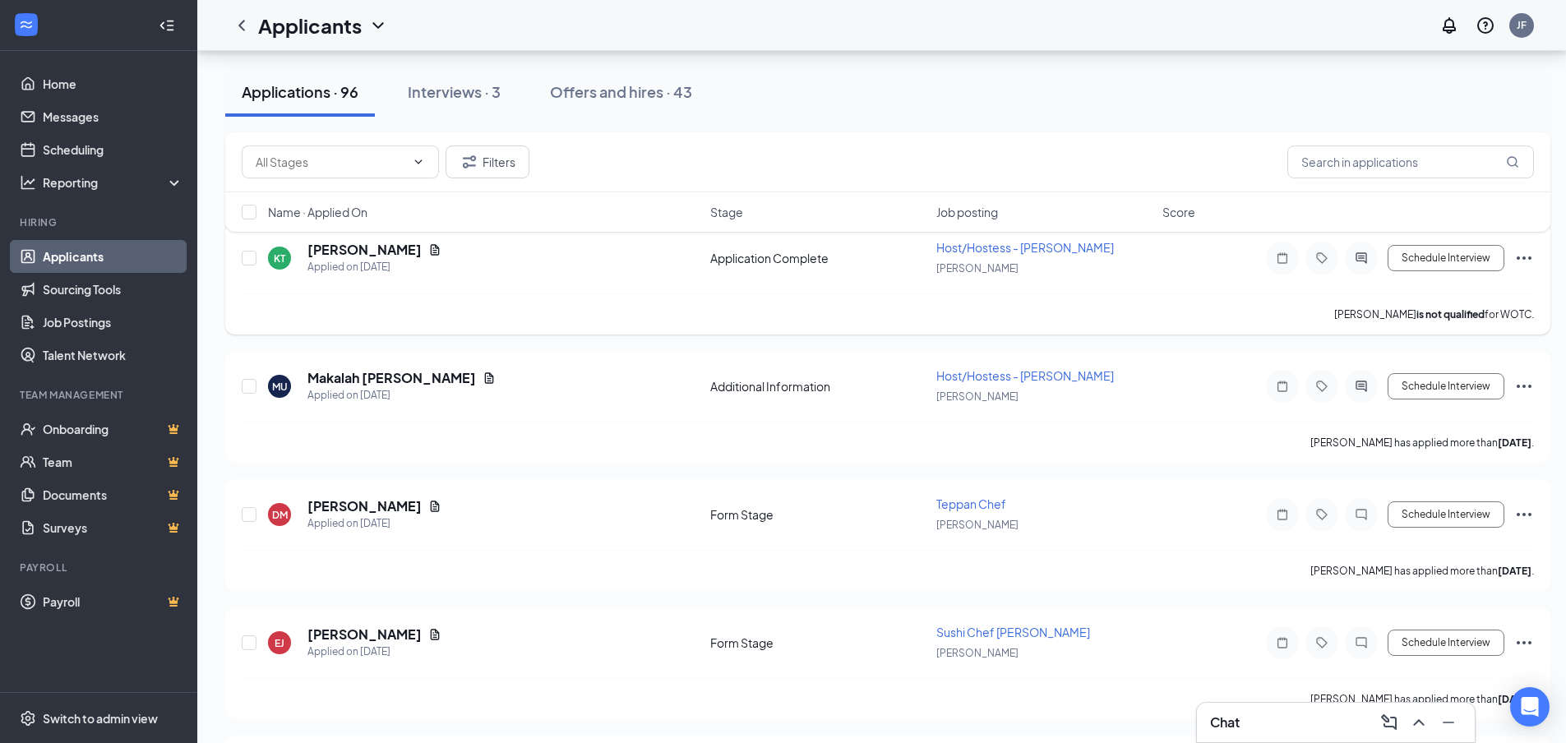
scroll to position [3452, 0]
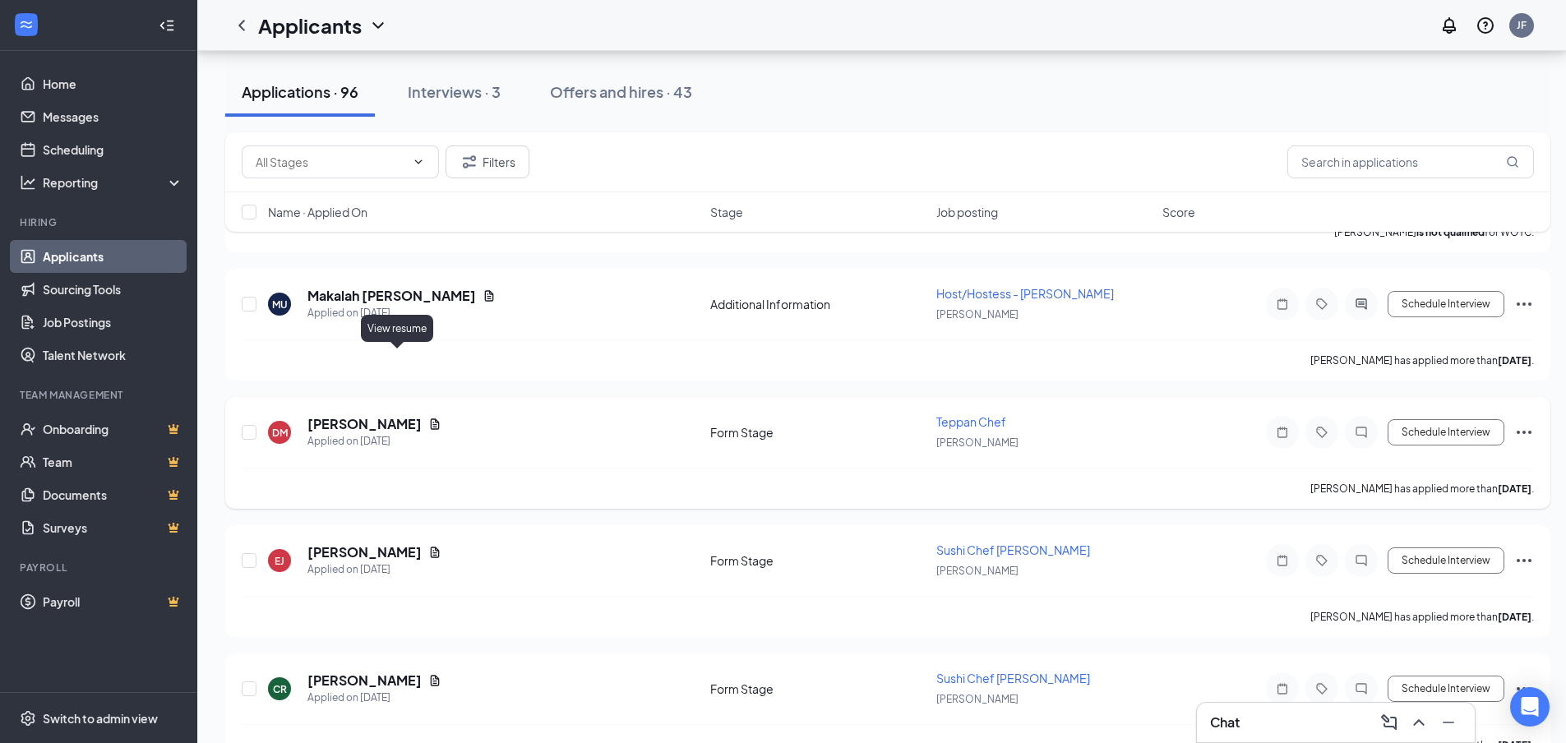
click at [428, 417] on icon "Document" at bounding box center [434, 423] width 13 height 13
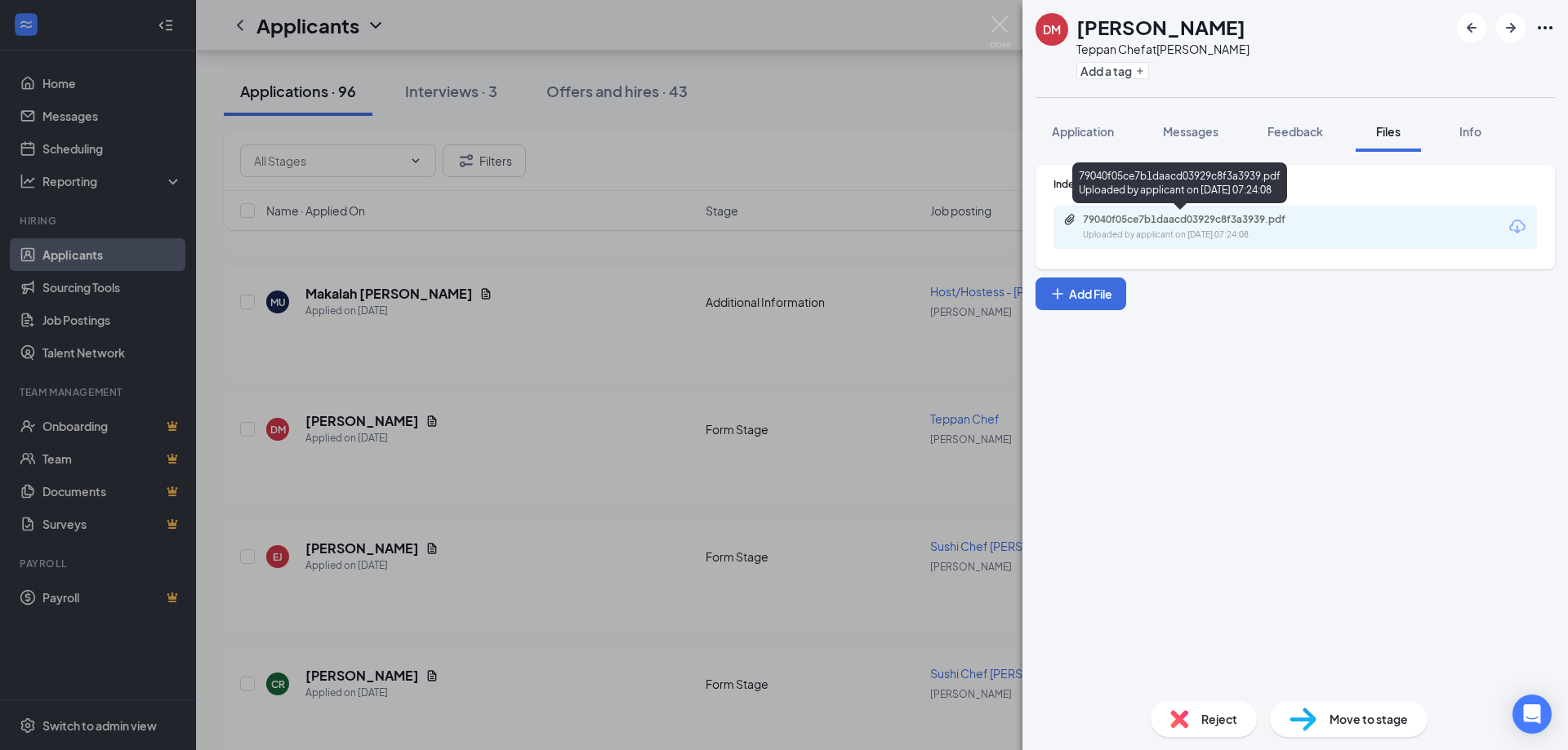
click at [1198, 236] on div "Uploaded by applicant on [DATE] 07:24:08" at bounding box center [1205, 234] width 245 height 13
click at [993, 28] on img at bounding box center [1000, 32] width 21 height 32
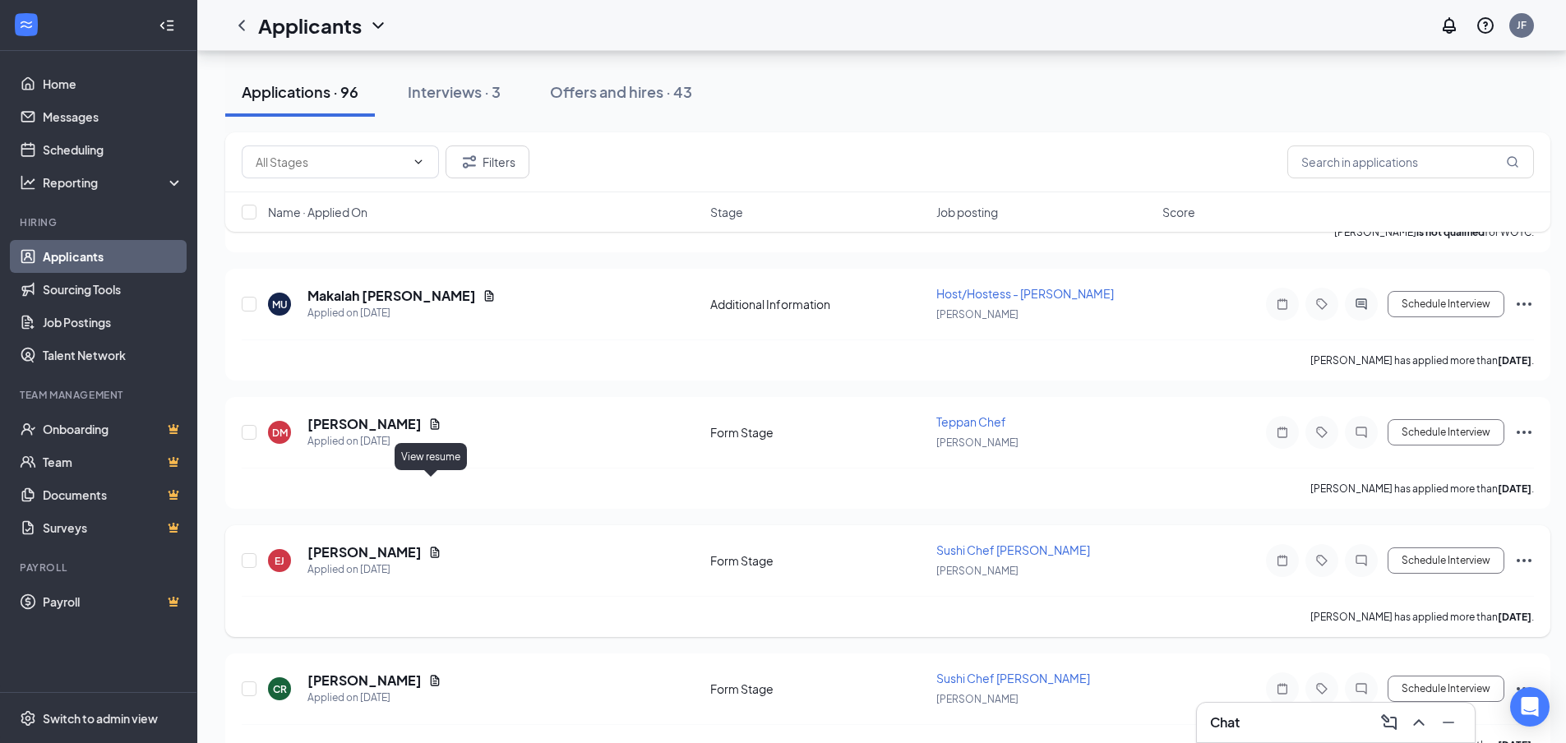
click at [428, 546] on icon "Document" at bounding box center [434, 552] width 13 height 13
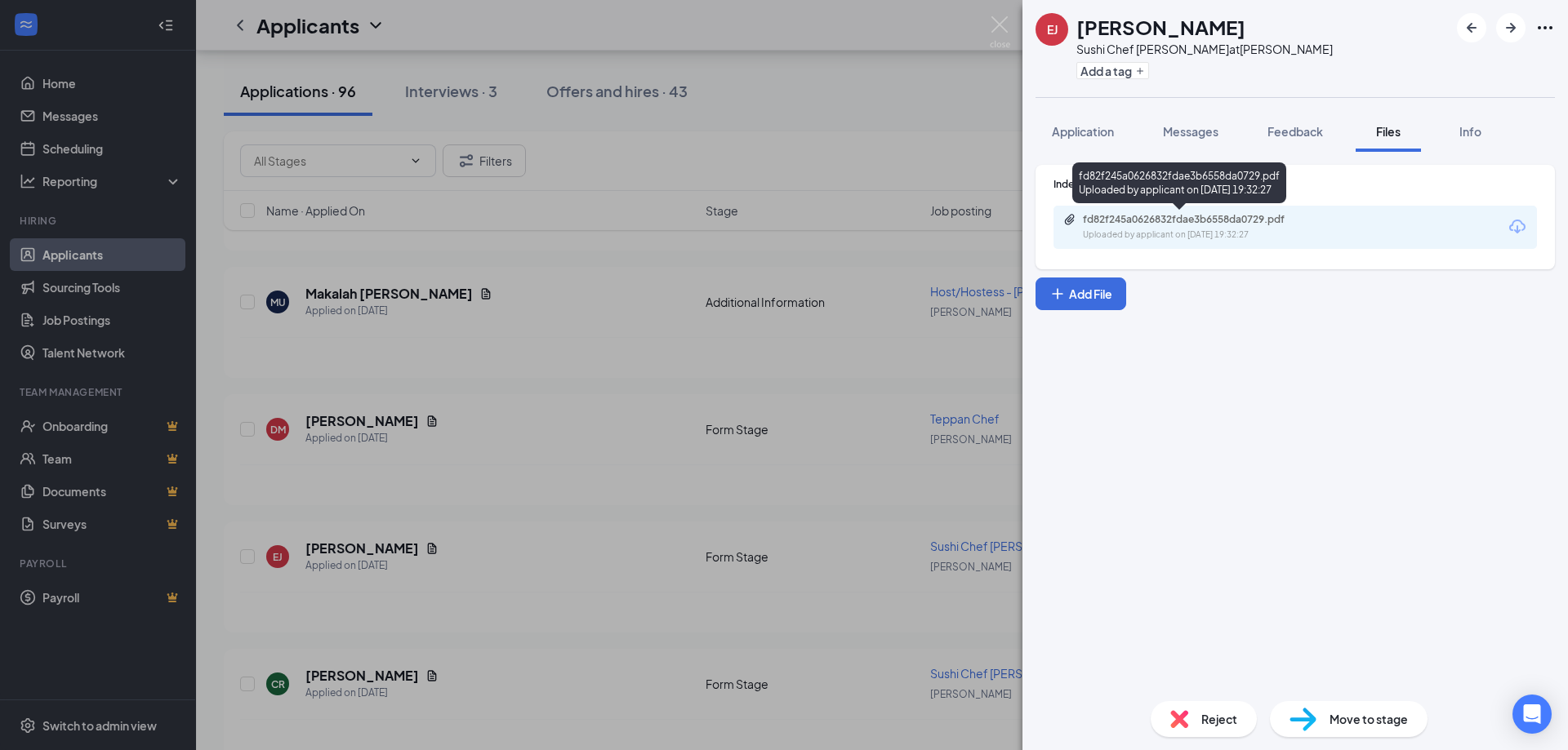
click at [1111, 228] on div "Uploaded by applicant on [DATE] 19:32:27" at bounding box center [1205, 234] width 245 height 13
click at [988, 30] on div "EJ [PERSON_NAME] Sushi Chef [PERSON_NAME] at [GEOGRAPHIC_DATA] Add a tag Applic…" at bounding box center [784, 375] width 1568 height 750
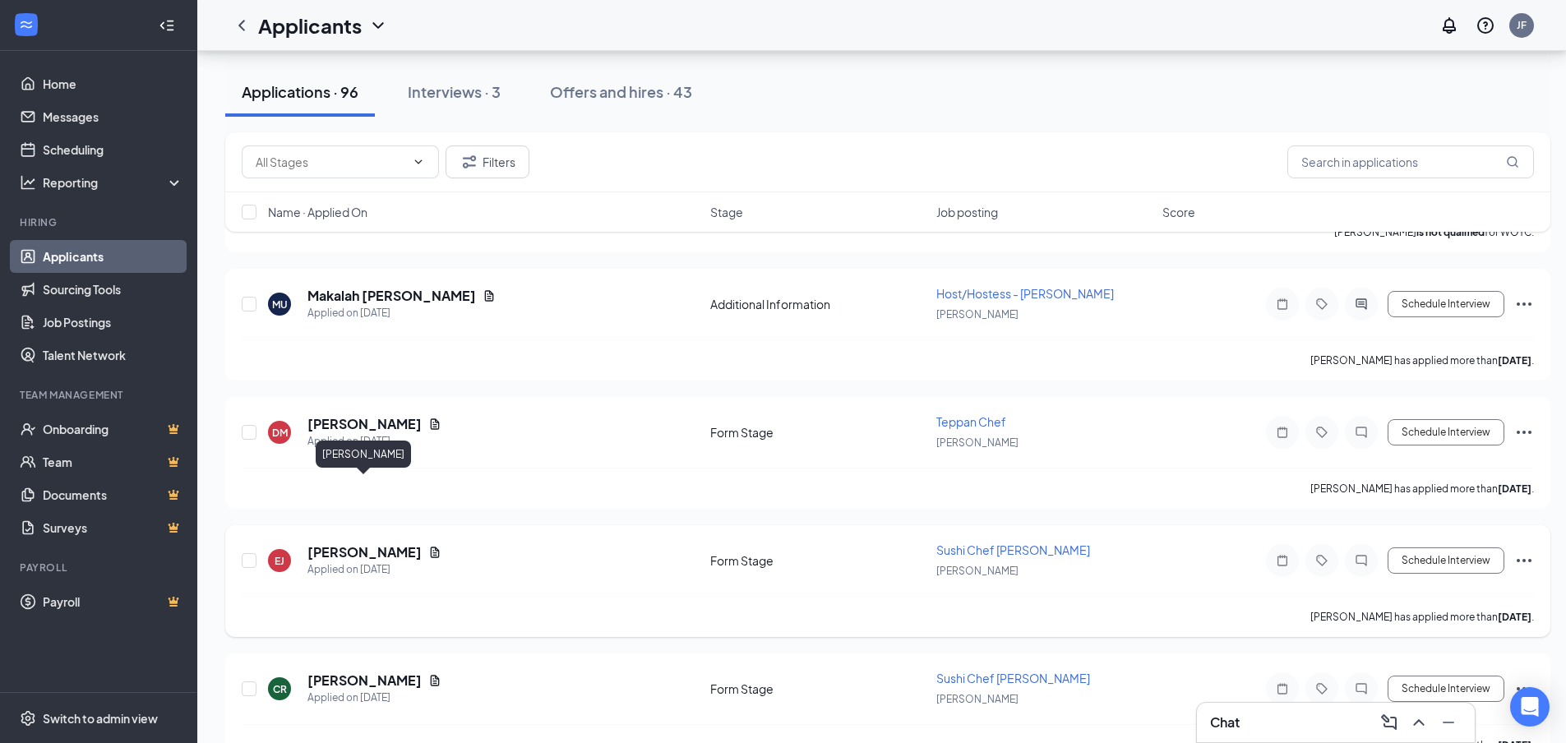
click at [386, 543] on h5 "[PERSON_NAME]" at bounding box center [364, 552] width 114 height 18
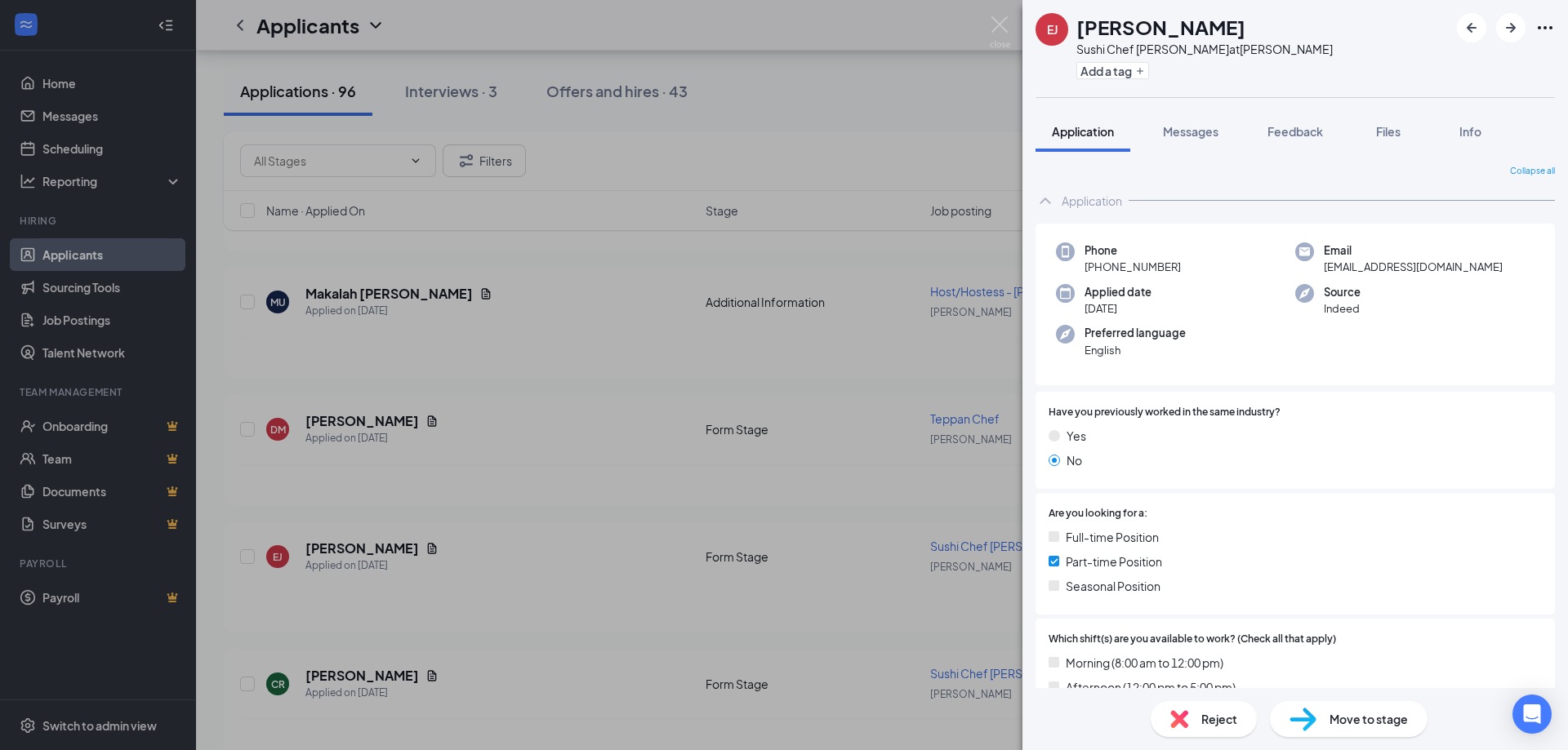
click at [1199, 718] on div "Reject" at bounding box center [1203, 719] width 106 height 36
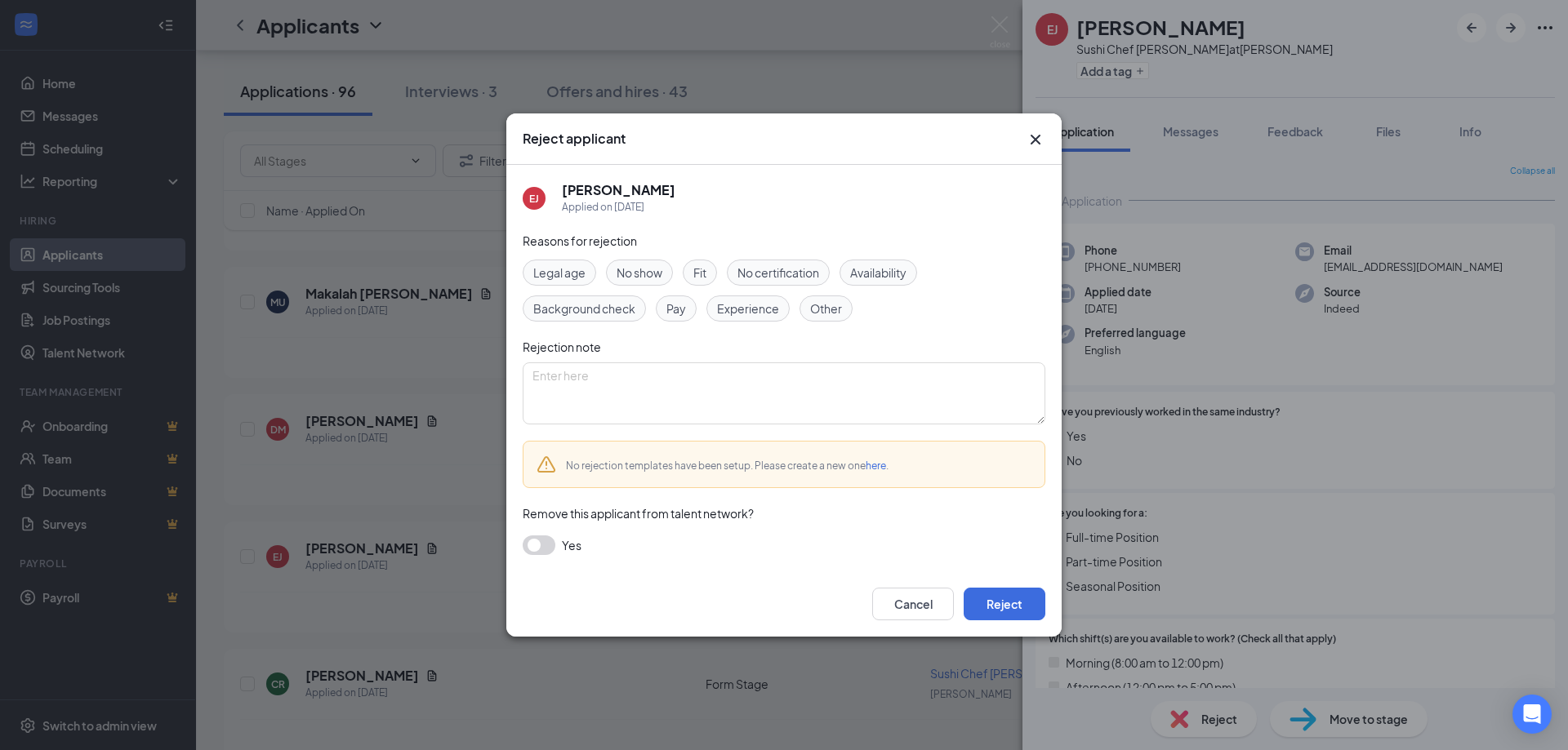
click at [816, 277] on span "No certification" at bounding box center [778, 272] width 81 height 18
click at [1042, 144] on icon "Cross" at bounding box center [1035, 140] width 20 height 20
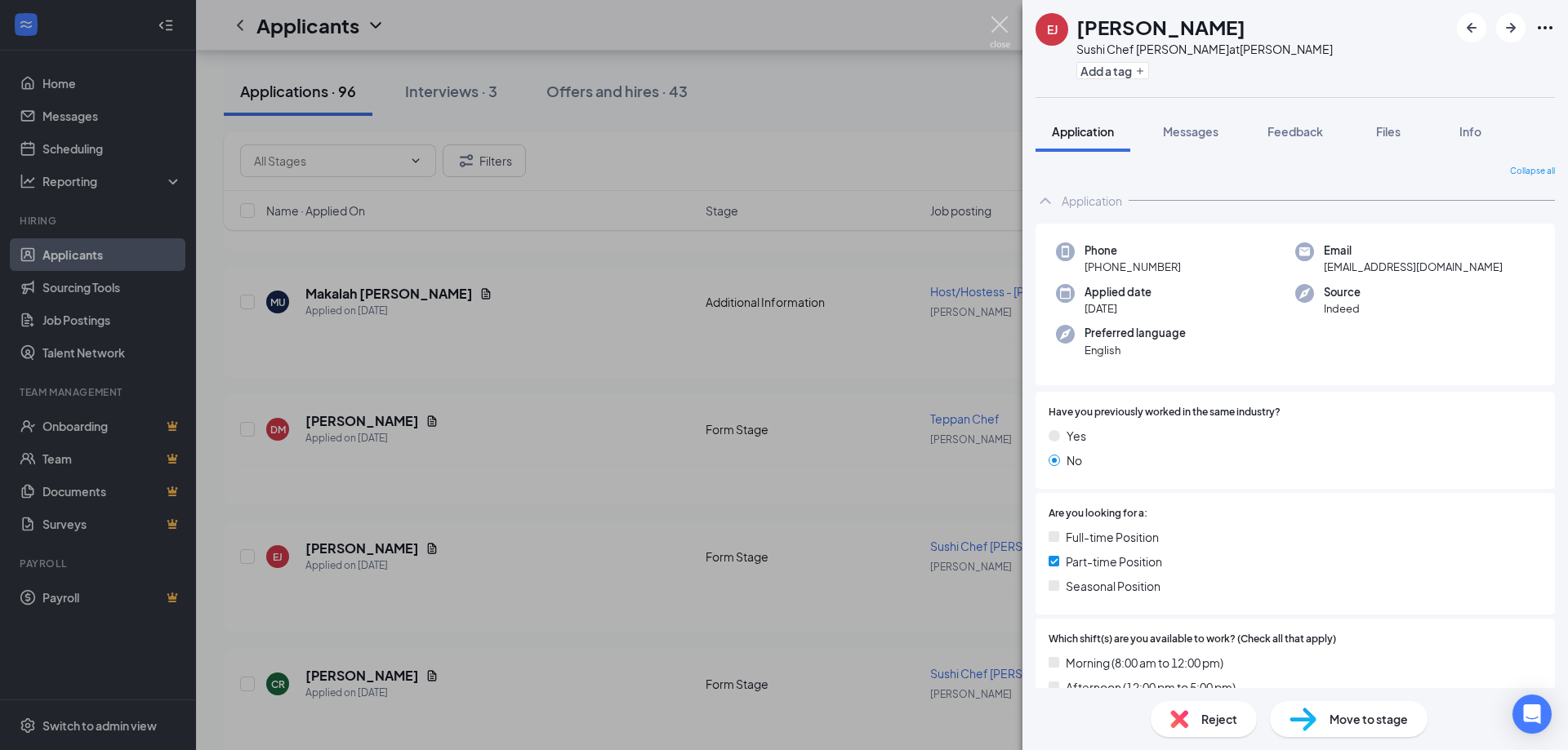
click at [1003, 30] on img at bounding box center [1000, 32] width 21 height 32
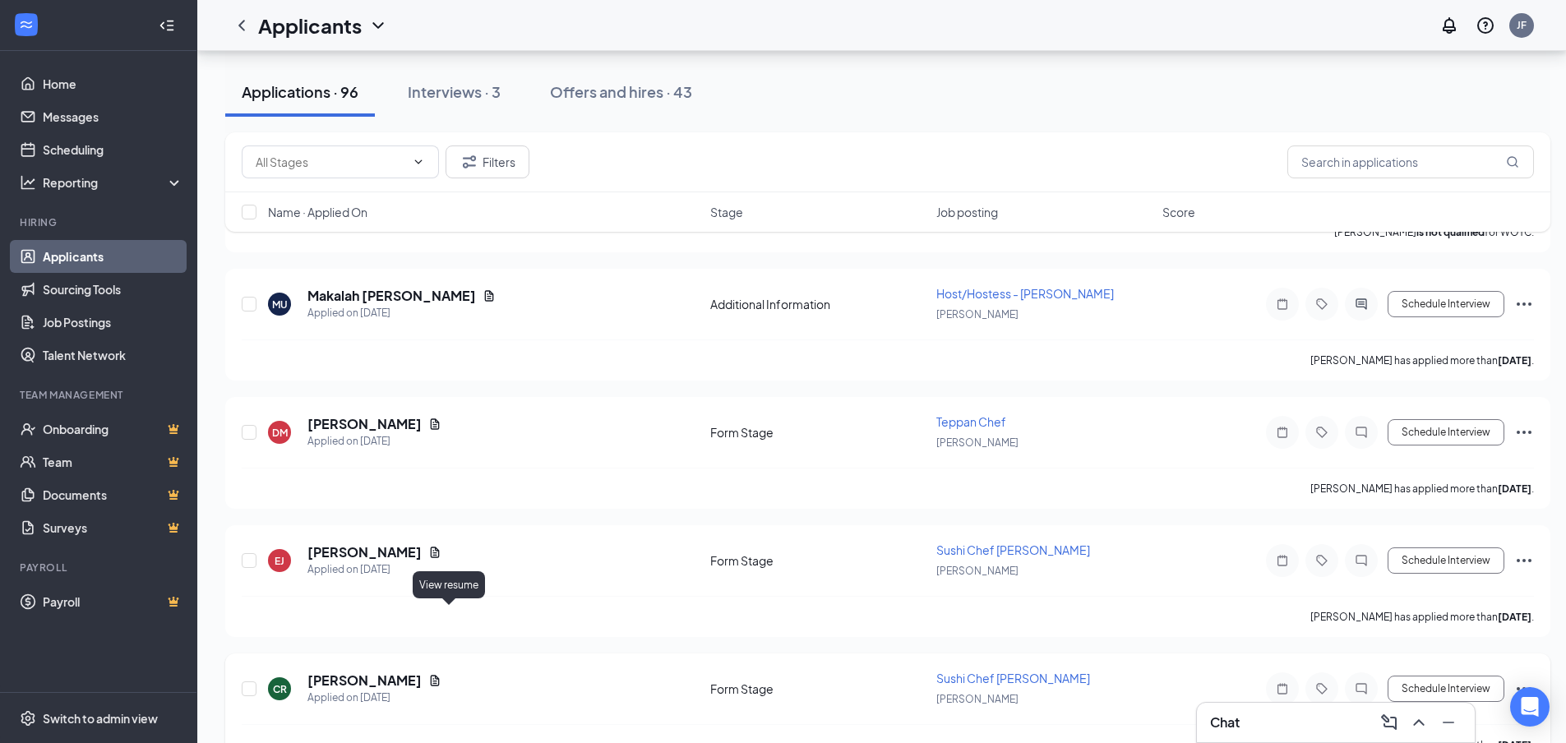
click at [441, 674] on icon "Document" at bounding box center [434, 680] width 13 height 13
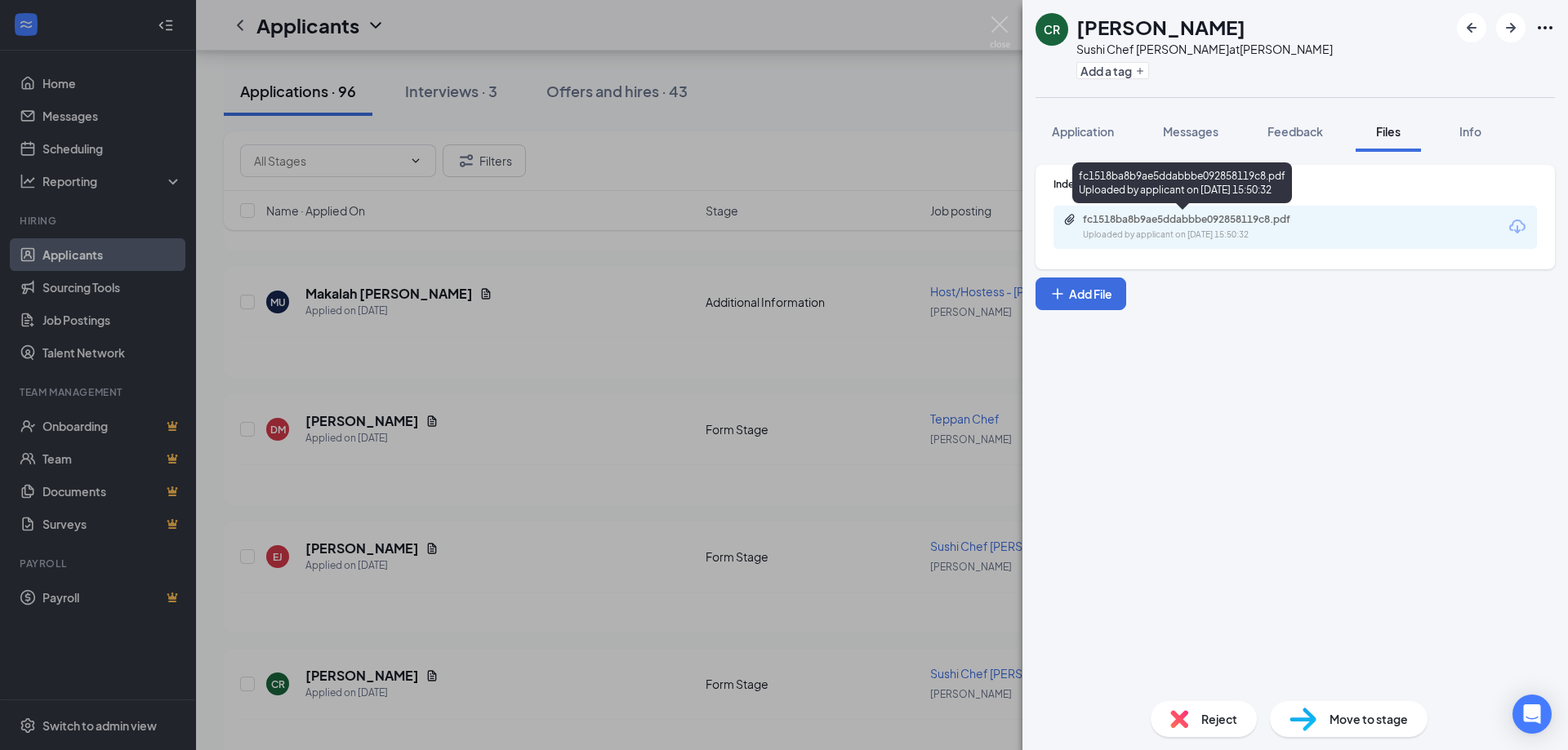
click at [1217, 225] on div "fc1518ba8b9ae5ddabbbe092858119c8.pdf" at bounding box center [1197, 219] width 229 height 13
click at [1000, 30] on img at bounding box center [1000, 32] width 21 height 32
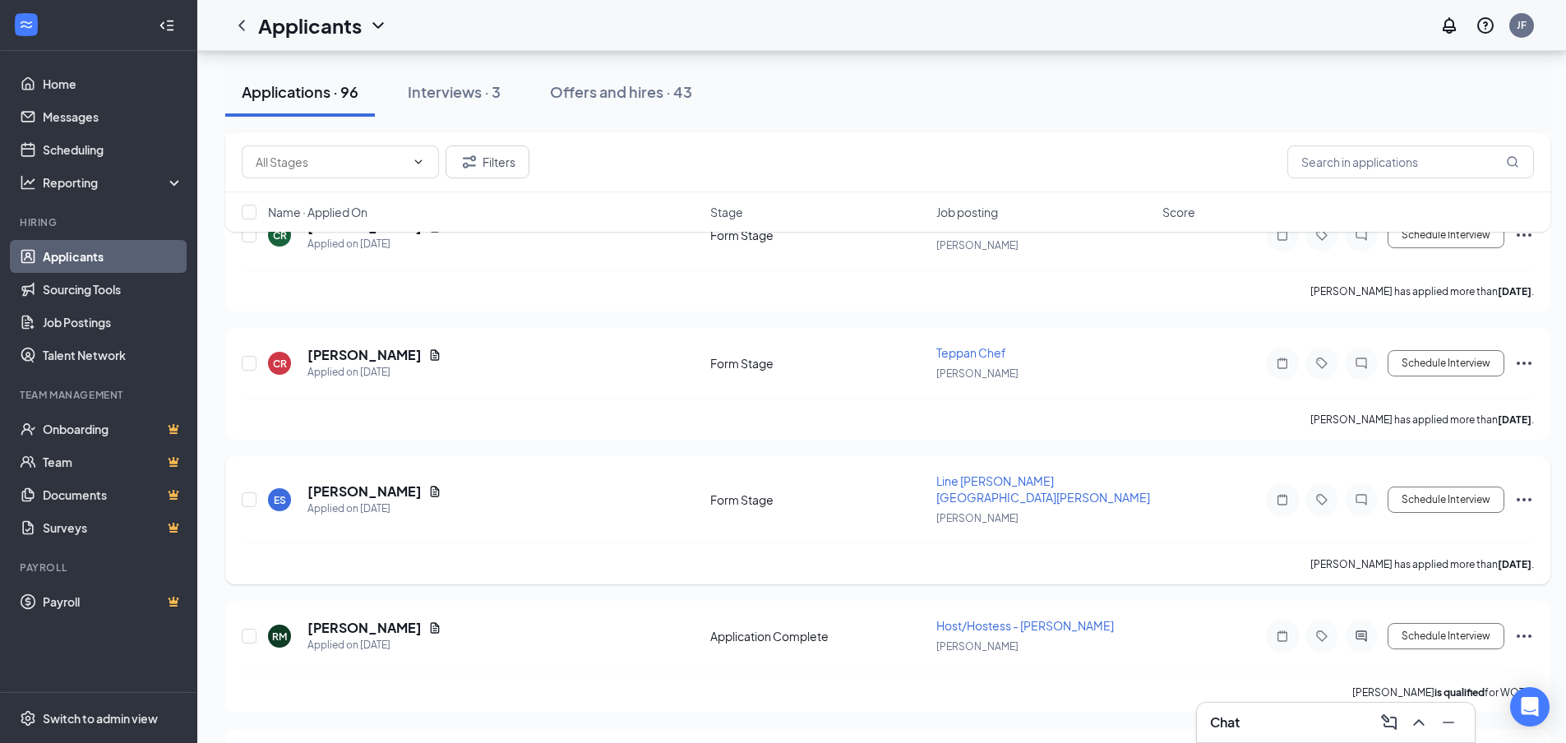
scroll to position [3945, 0]
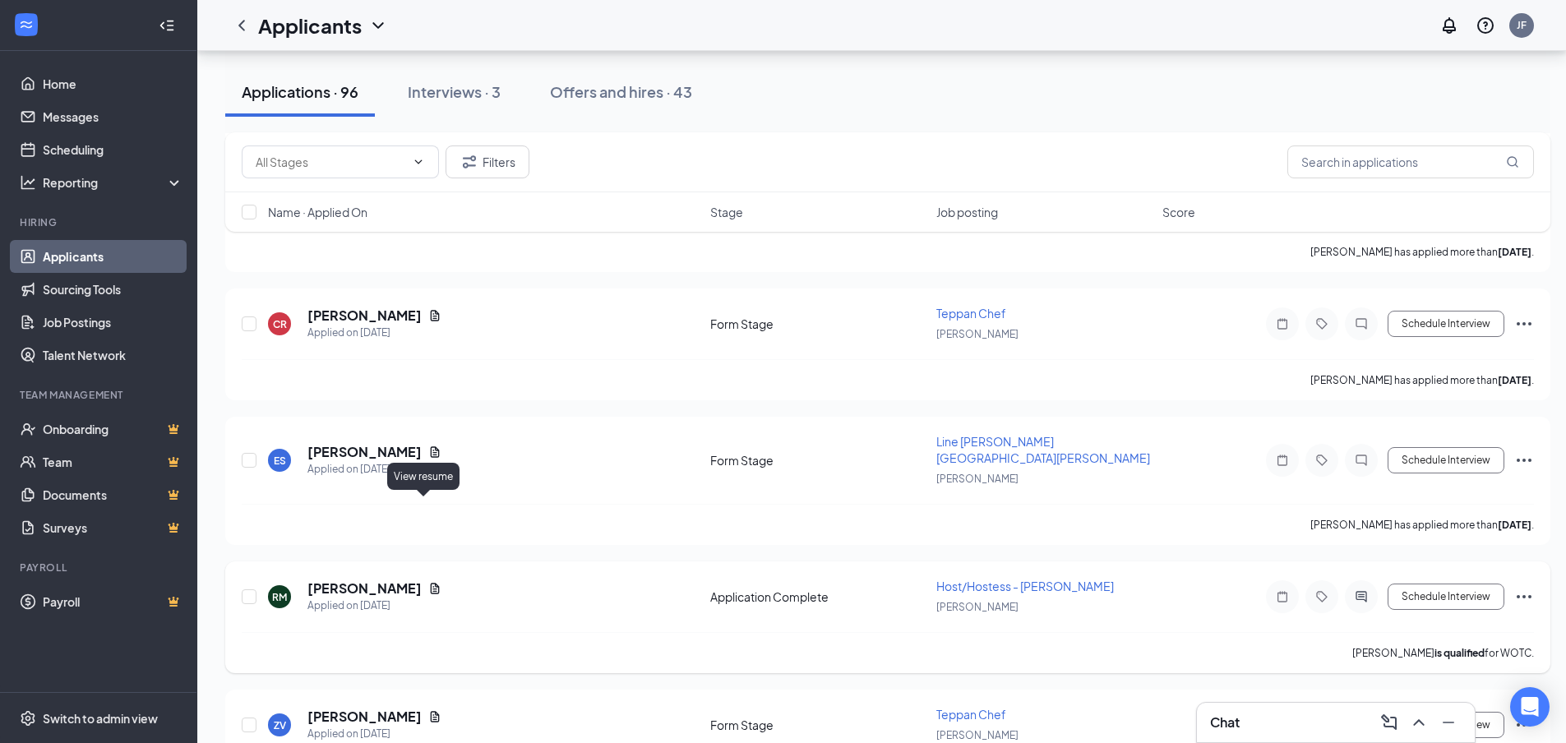
click at [431, 583] on icon "Document" at bounding box center [435, 588] width 9 height 11
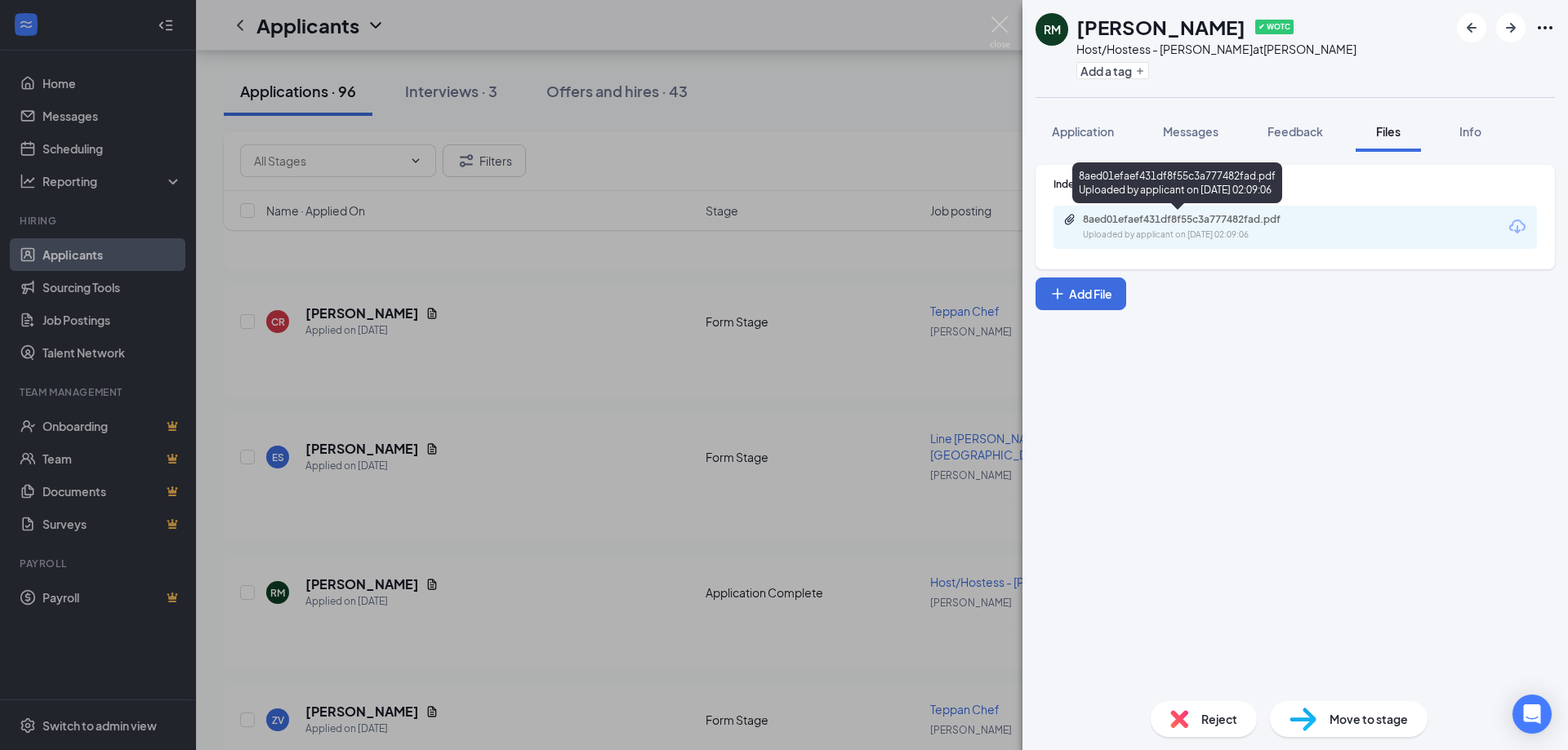
click at [1142, 216] on div "8aed01efaef431df8f55c3a777482fad.pdf" at bounding box center [1197, 219] width 229 height 13
click at [1015, 21] on div "RM [PERSON_NAME] ✔ WOTC Host/Hostess - Kanki [GEOGRAPHIC_DATA] at [GEOGRAPHIC_D…" at bounding box center [784, 375] width 1568 height 750
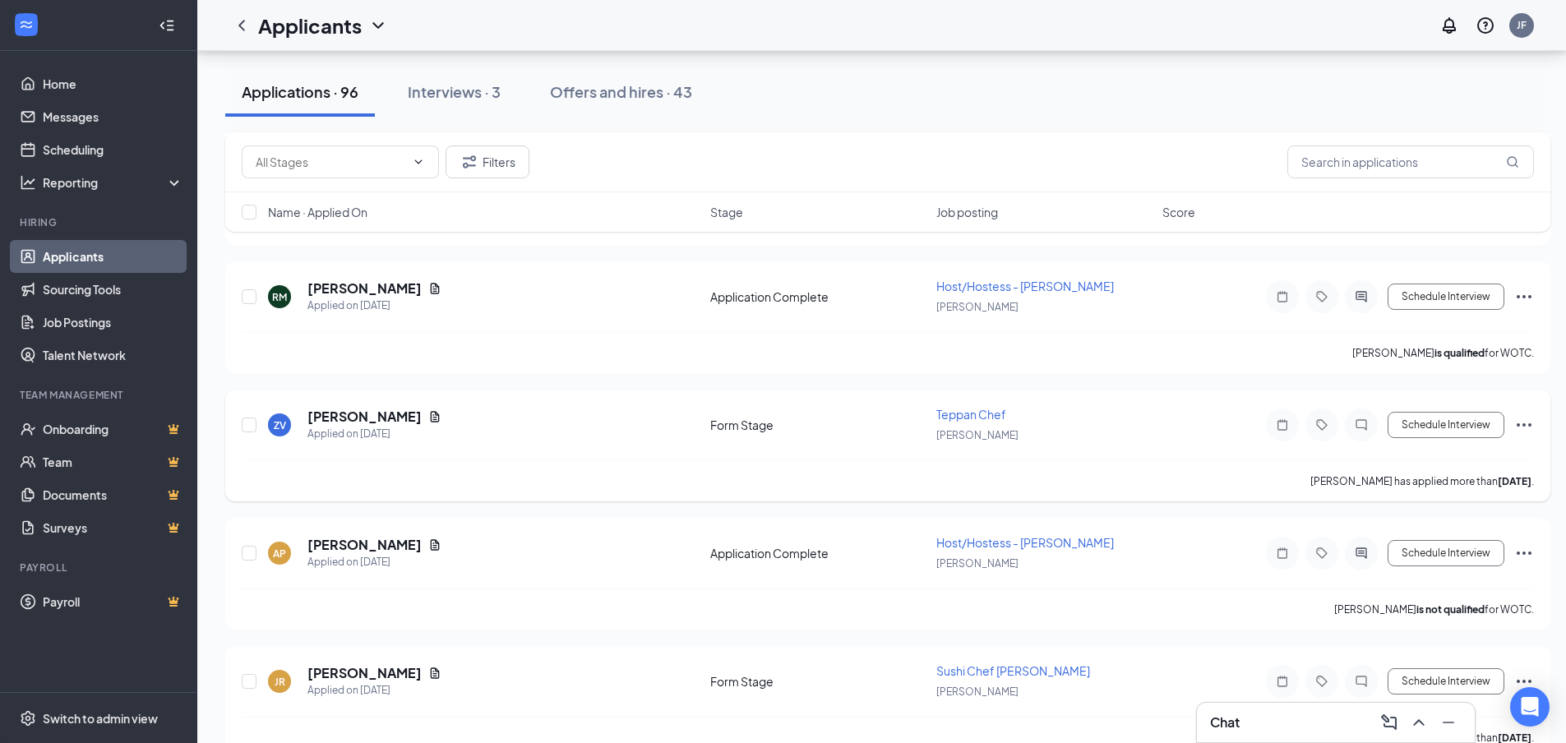
scroll to position [4274, 0]
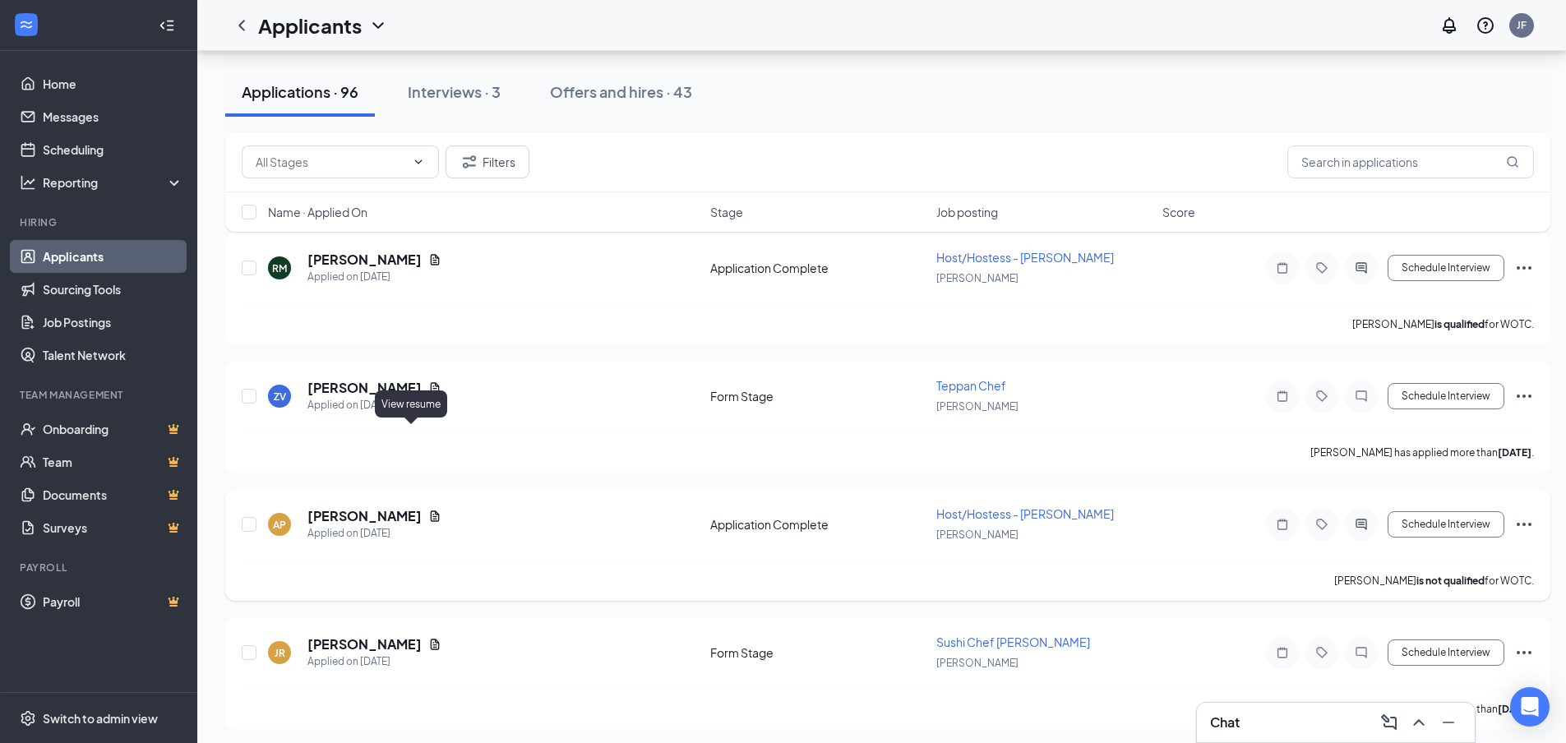
click at [428, 510] on icon "Document" at bounding box center [434, 516] width 13 height 13
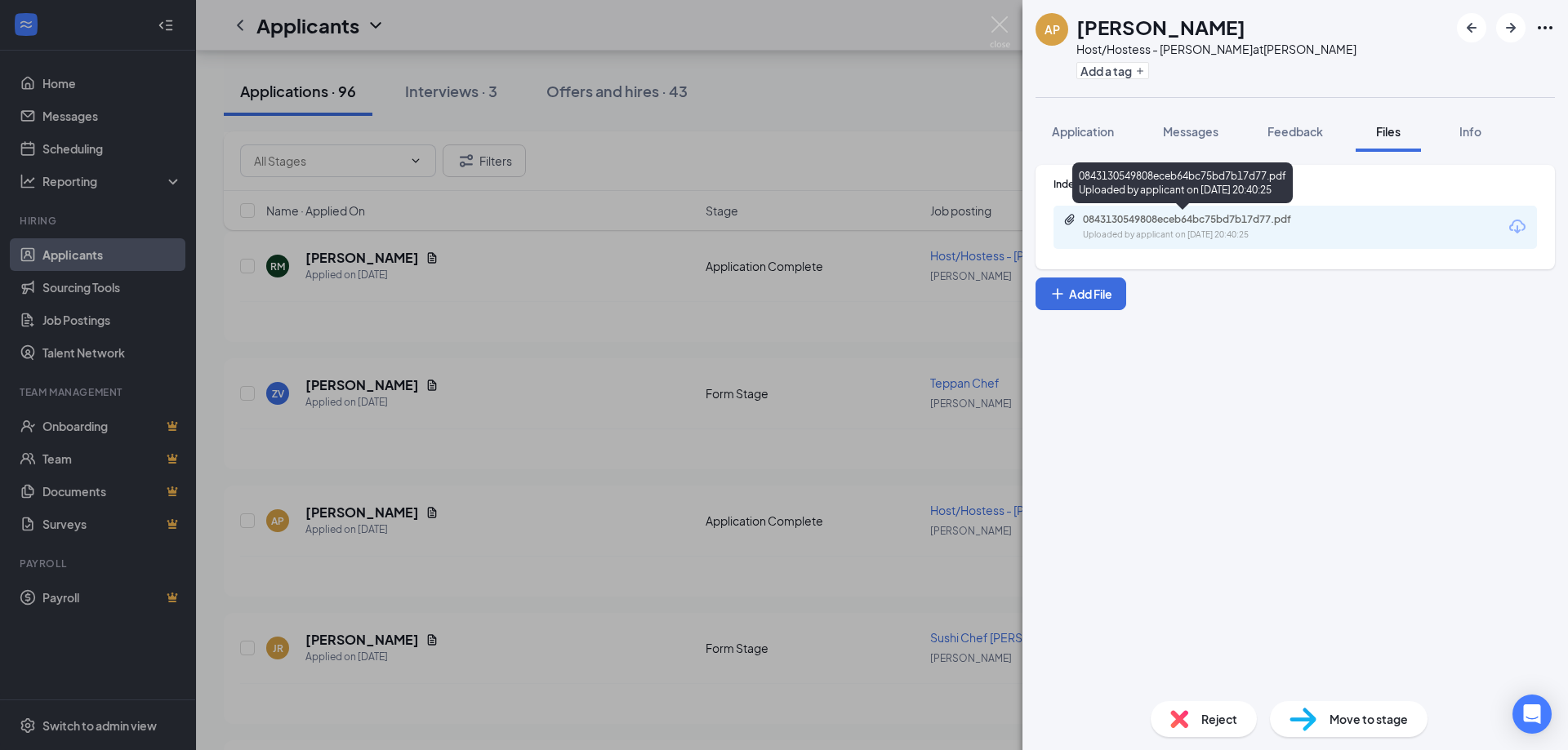
click at [1153, 226] on div "0843130549808eceb64bc75bd7b17d77.pdf Uploaded by applicant on [DATE] 20:40:25" at bounding box center [1195, 226] width 264 height 29
click at [1351, 723] on span "Move to stage" at bounding box center [1368, 719] width 78 height 18
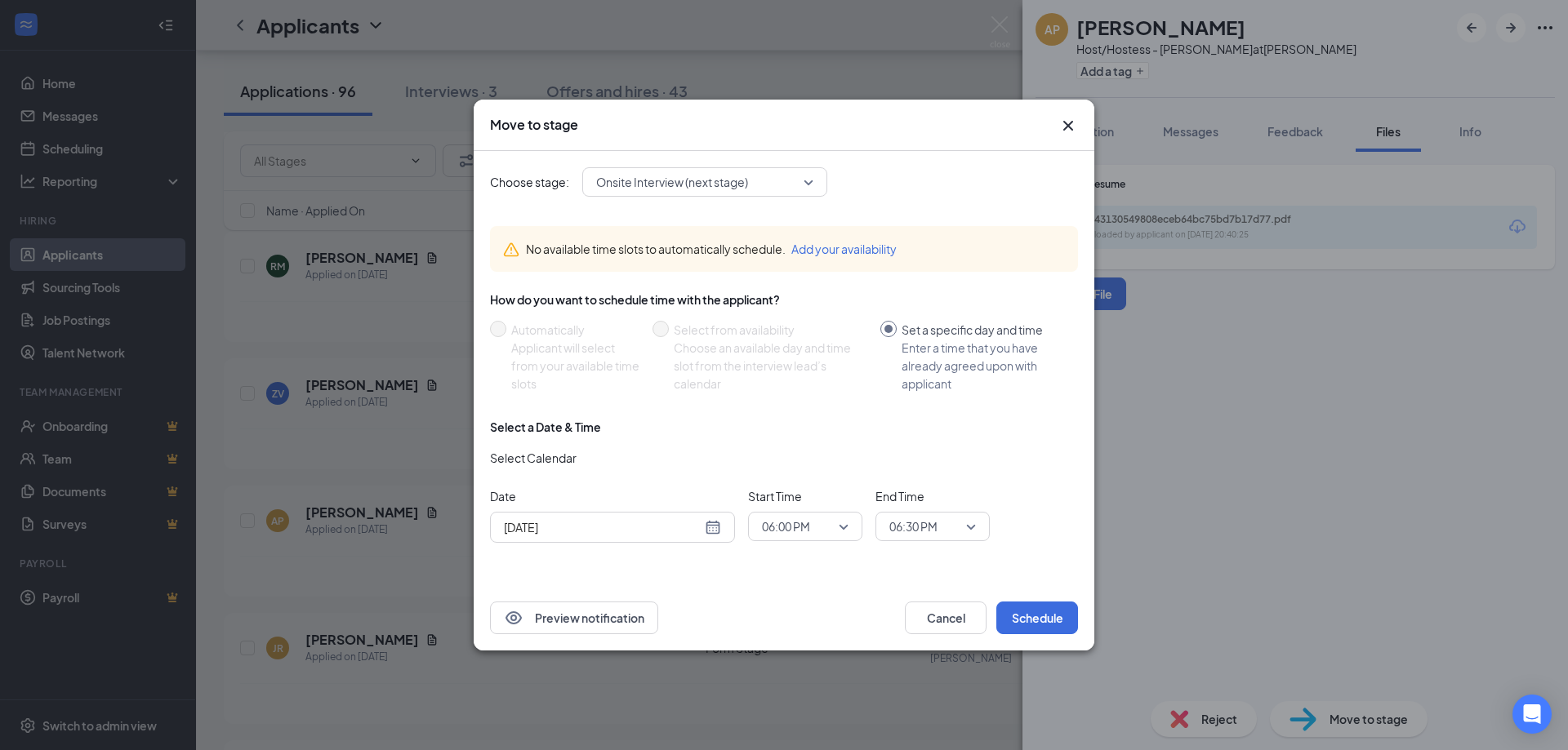
click at [1075, 126] on icon "Cross" at bounding box center [1068, 126] width 20 height 20
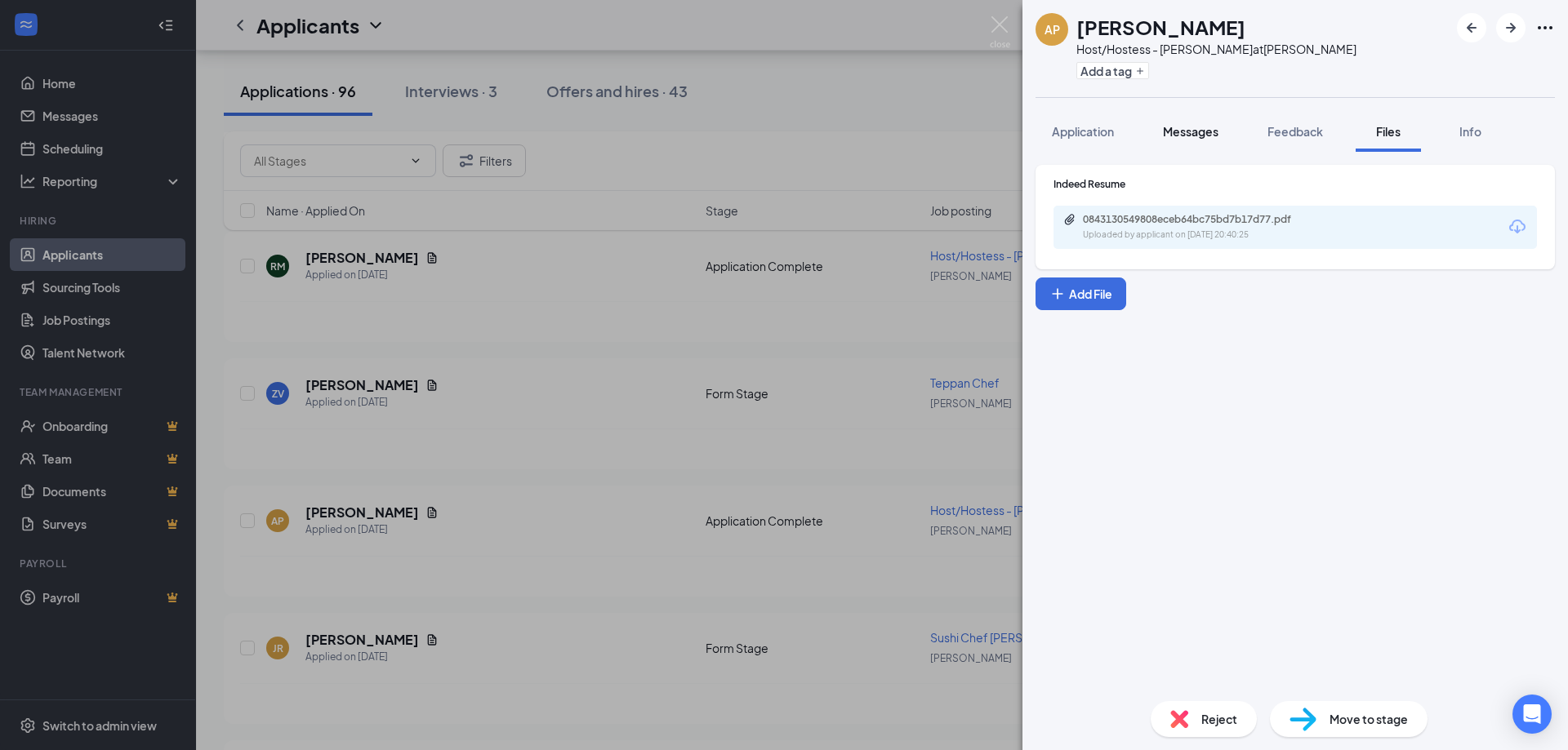
click at [1159, 135] on button "Messages" at bounding box center [1190, 131] width 88 height 41
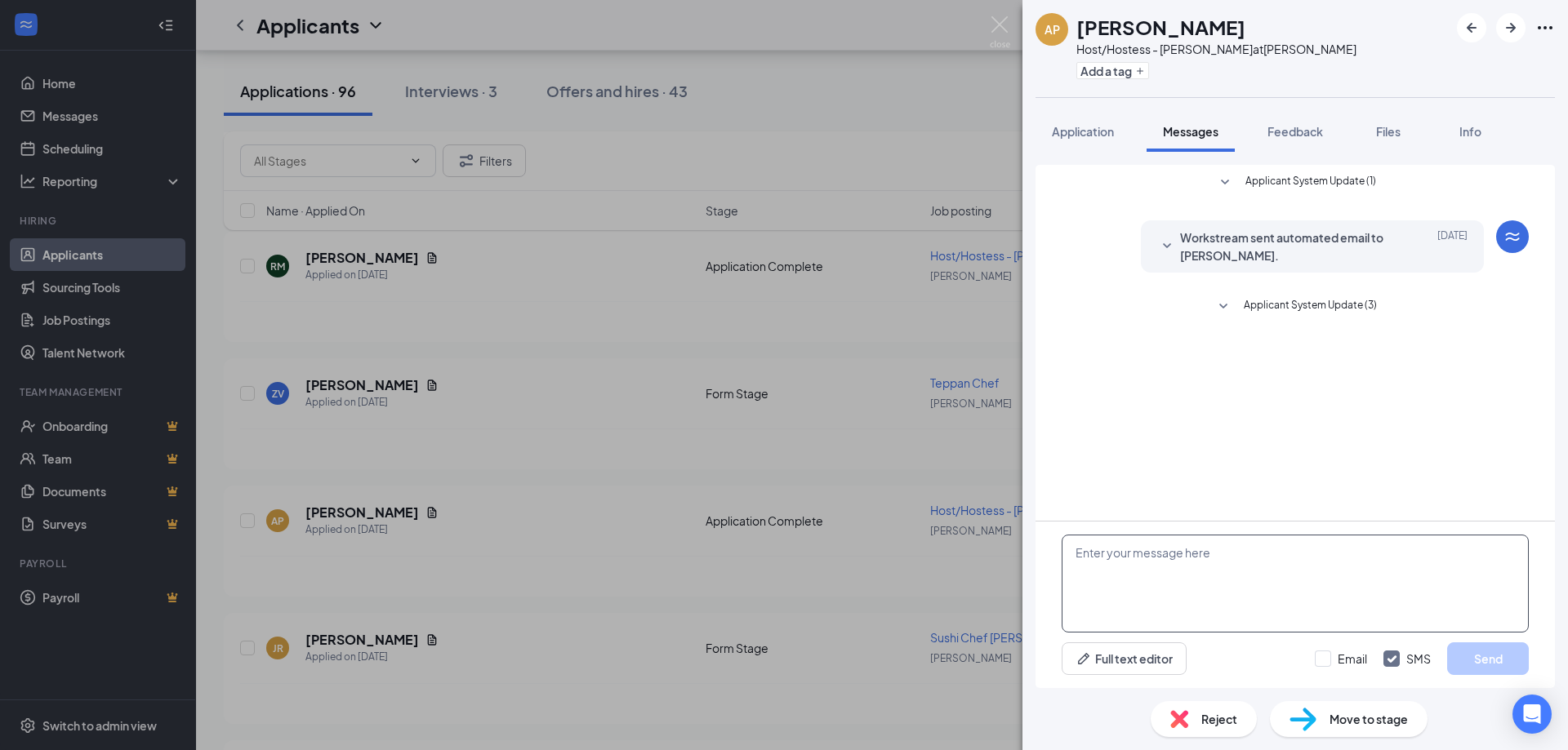
click at [1167, 570] on textarea at bounding box center [1295, 583] width 467 height 98
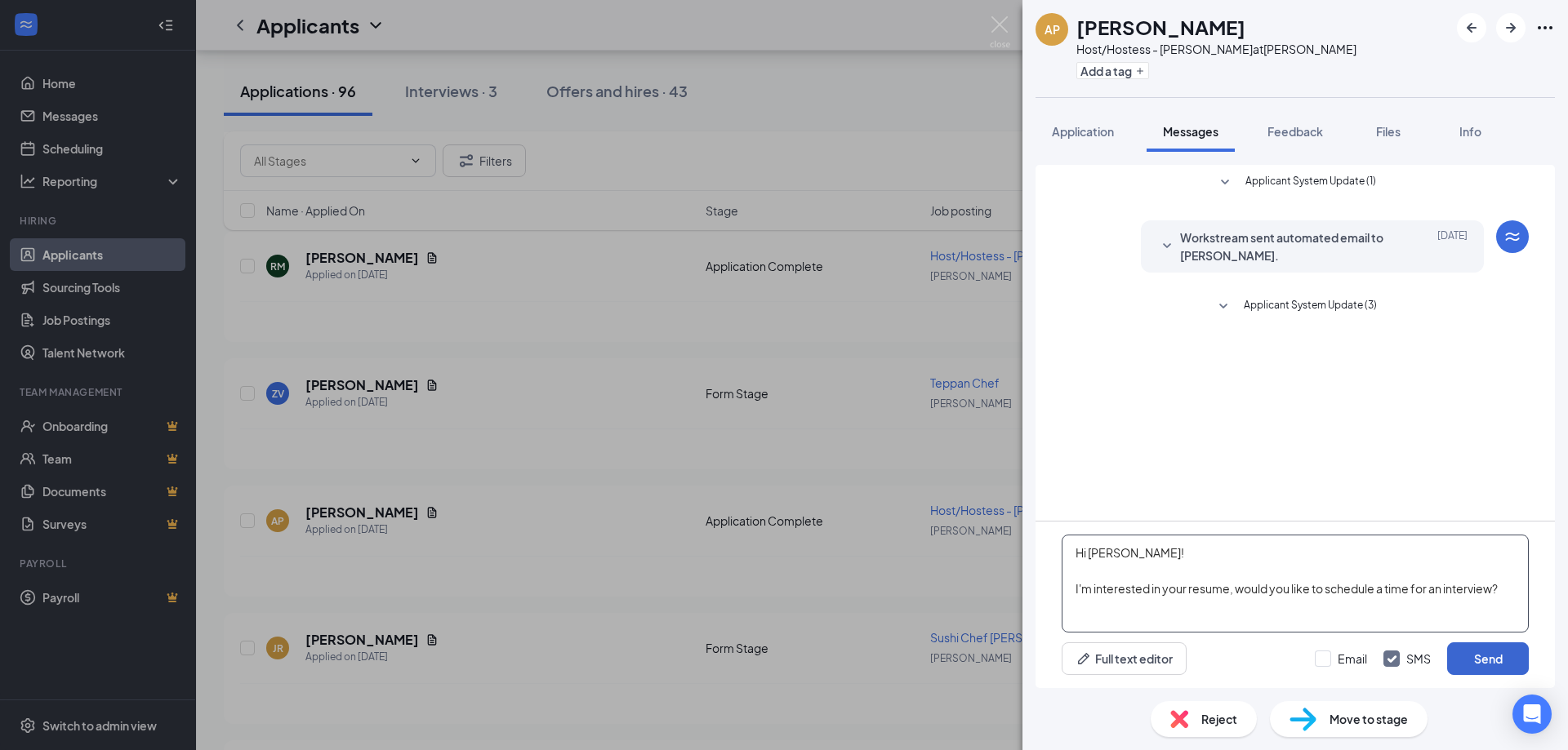
type textarea "Hi [PERSON_NAME]! I'm interested in your resume, would you like to schedule a t…"
click at [1479, 671] on button "Send" at bounding box center [1488, 659] width 81 height 33
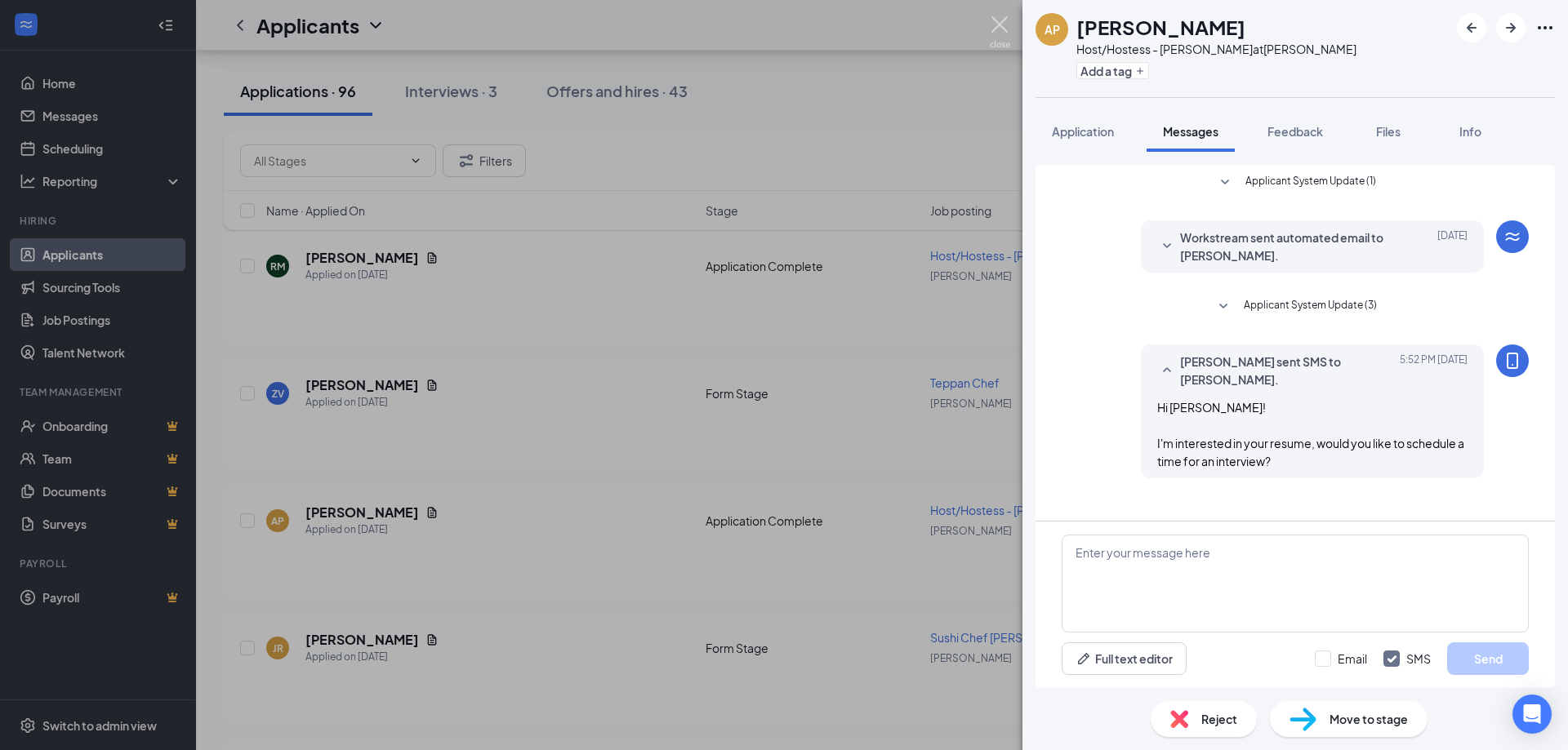
click at [1002, 37] on img at bounding box center [1000, 32] width 21 height 32
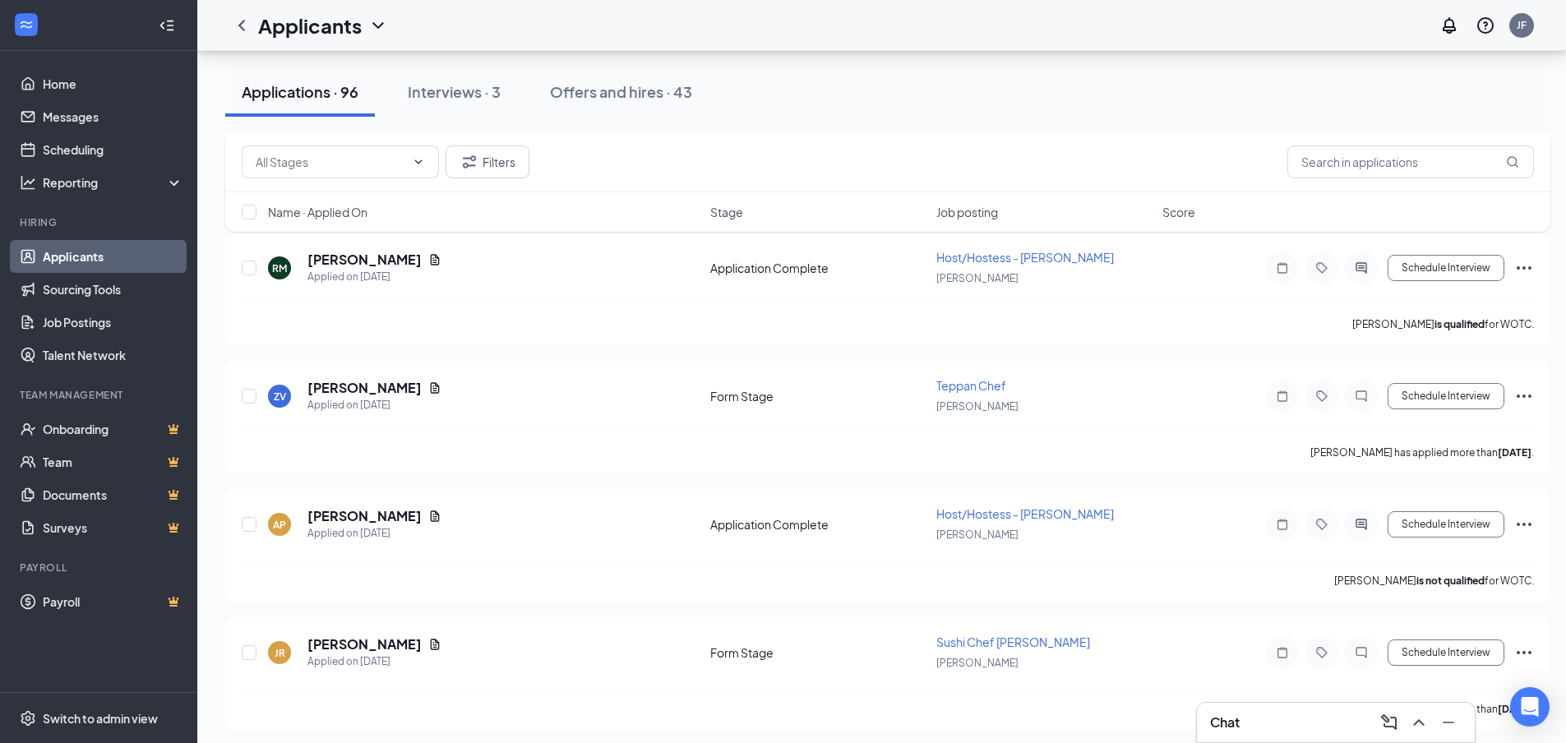
click at [1217, 718] on h3 "Chat" at bounding box center [1225, 722] width 30 height 18
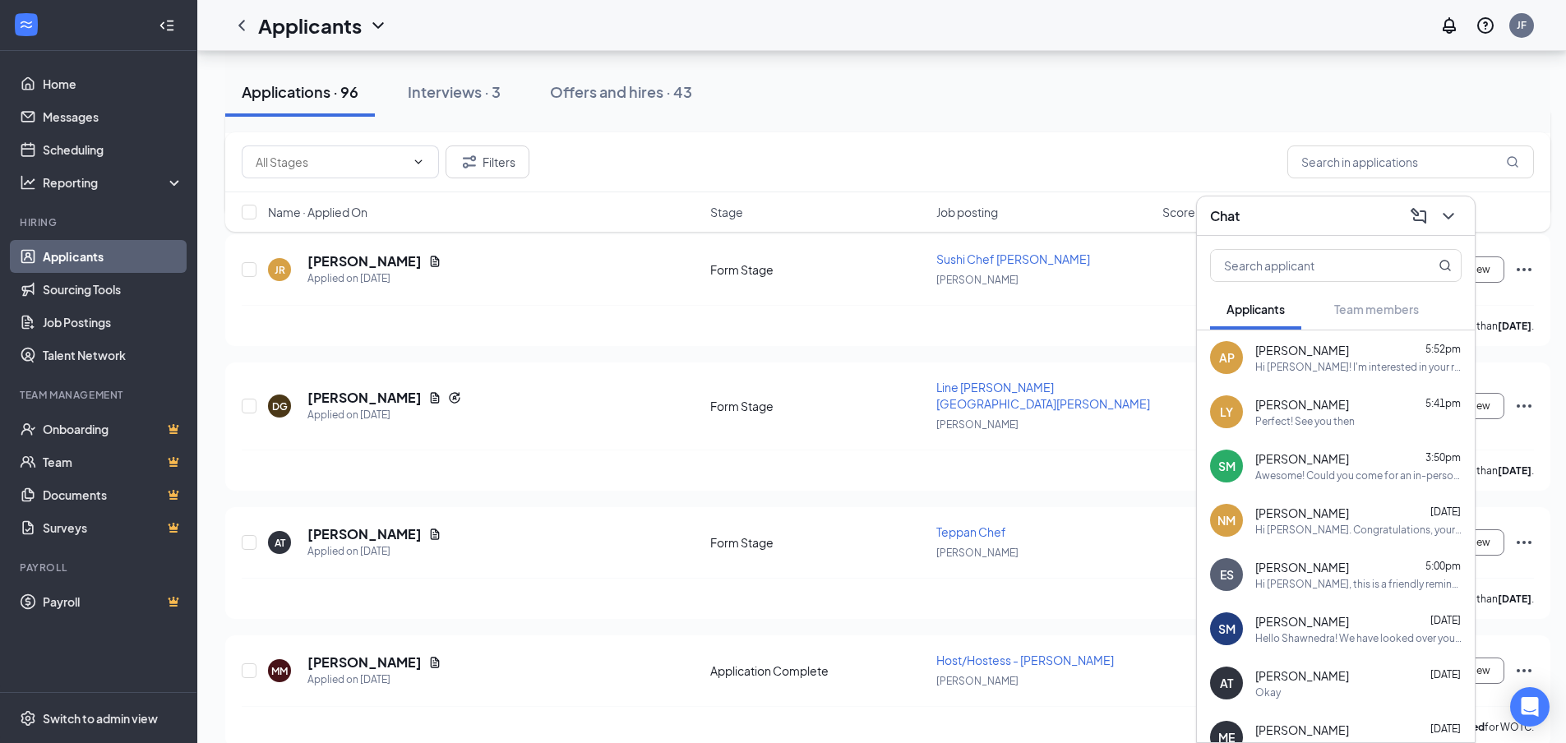
scroll to position [4684, 0]
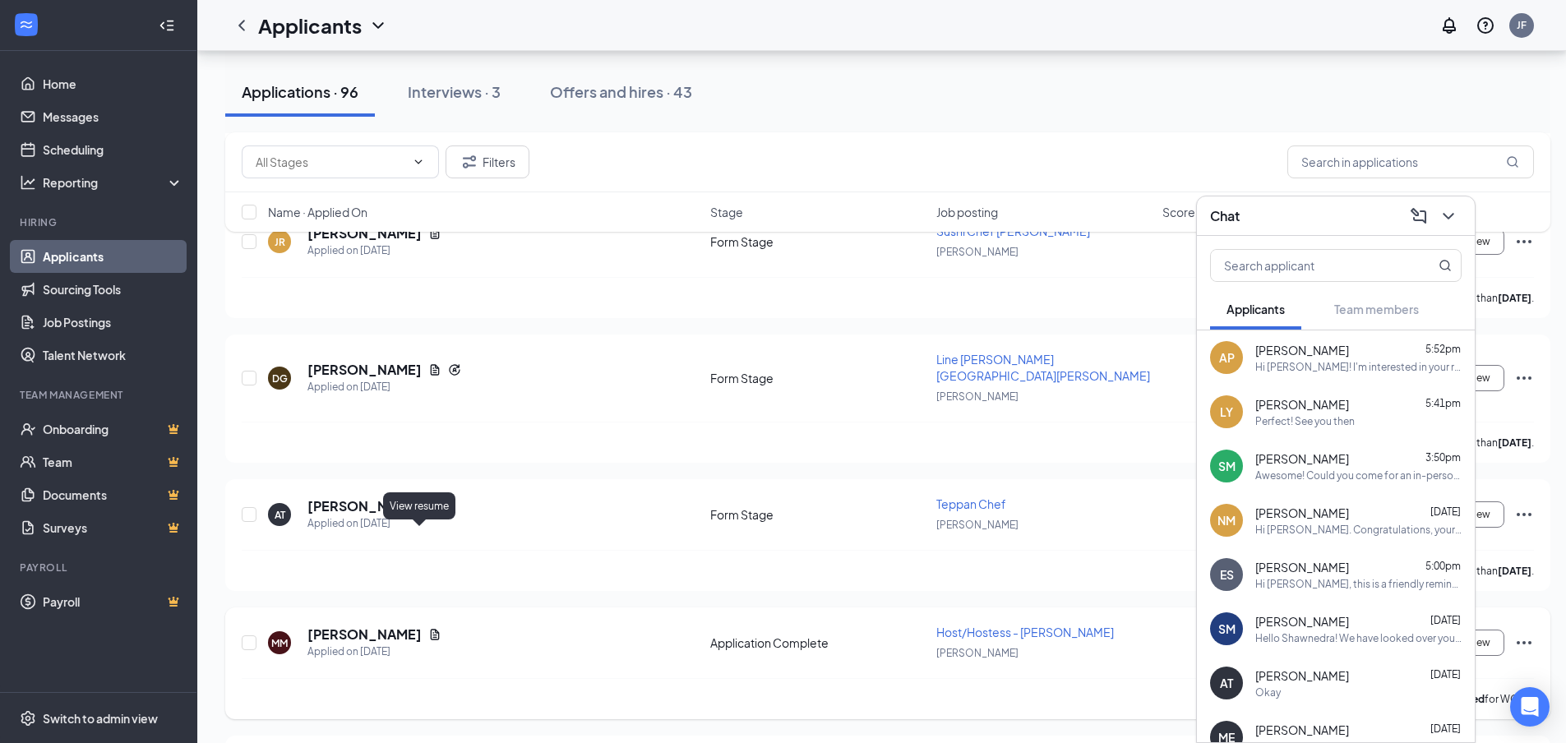
click at [431, 629] on icon "Document" at bounding box center [435, 634] width 9 height 11
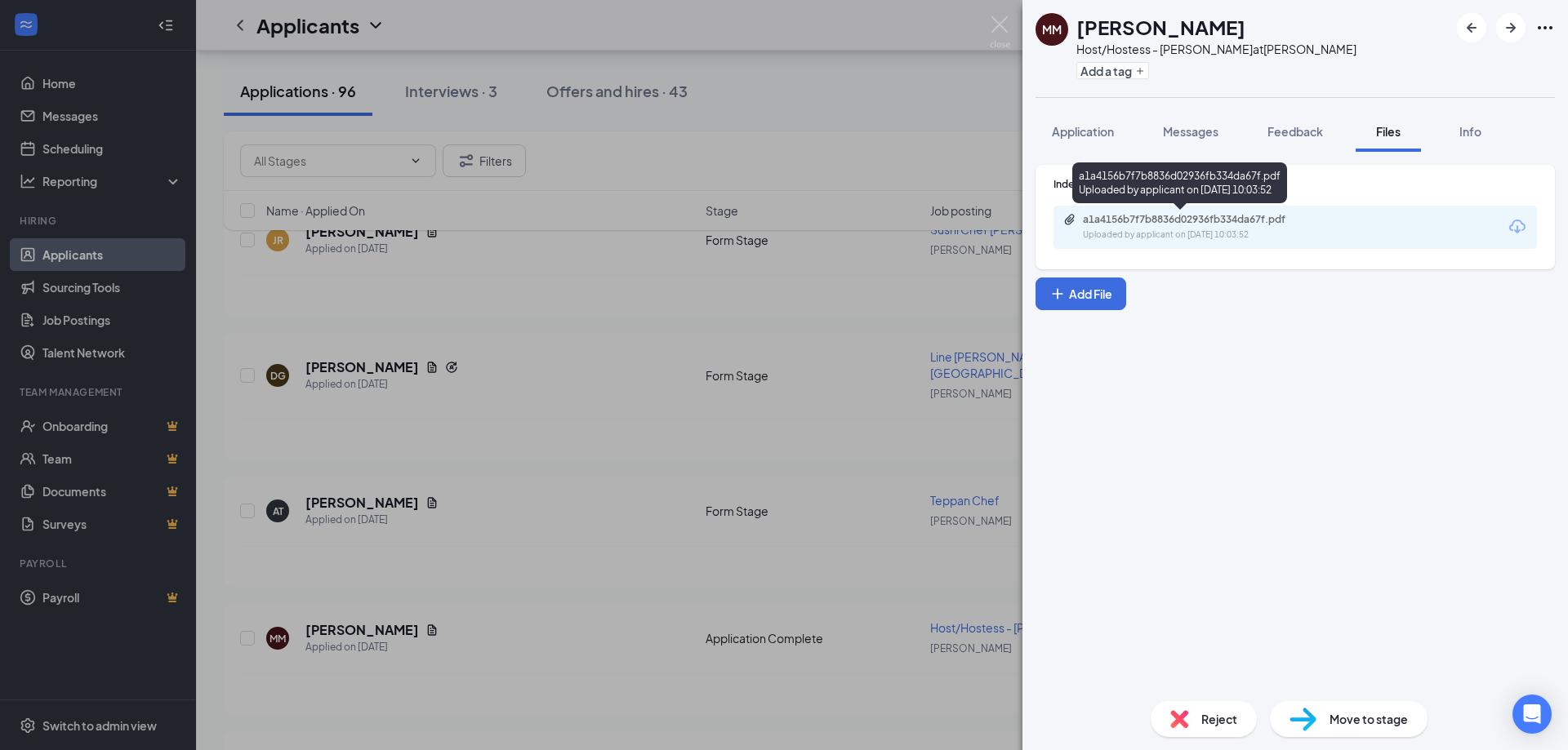
click at [1207, 223] on div "a1a4156b7f7b8836d02936fb334da67f.pdf" at bounding box center [1197, 219] width 229 height 13
click at [989, 30] on div "MM [PERSON_NAME] Host/Hostess - [PERSON_NAME][GEOGRAPHIC_DATA] at [GEOGRAPHIC_D…" at bounding box center [784, 375] width 1568 height 750
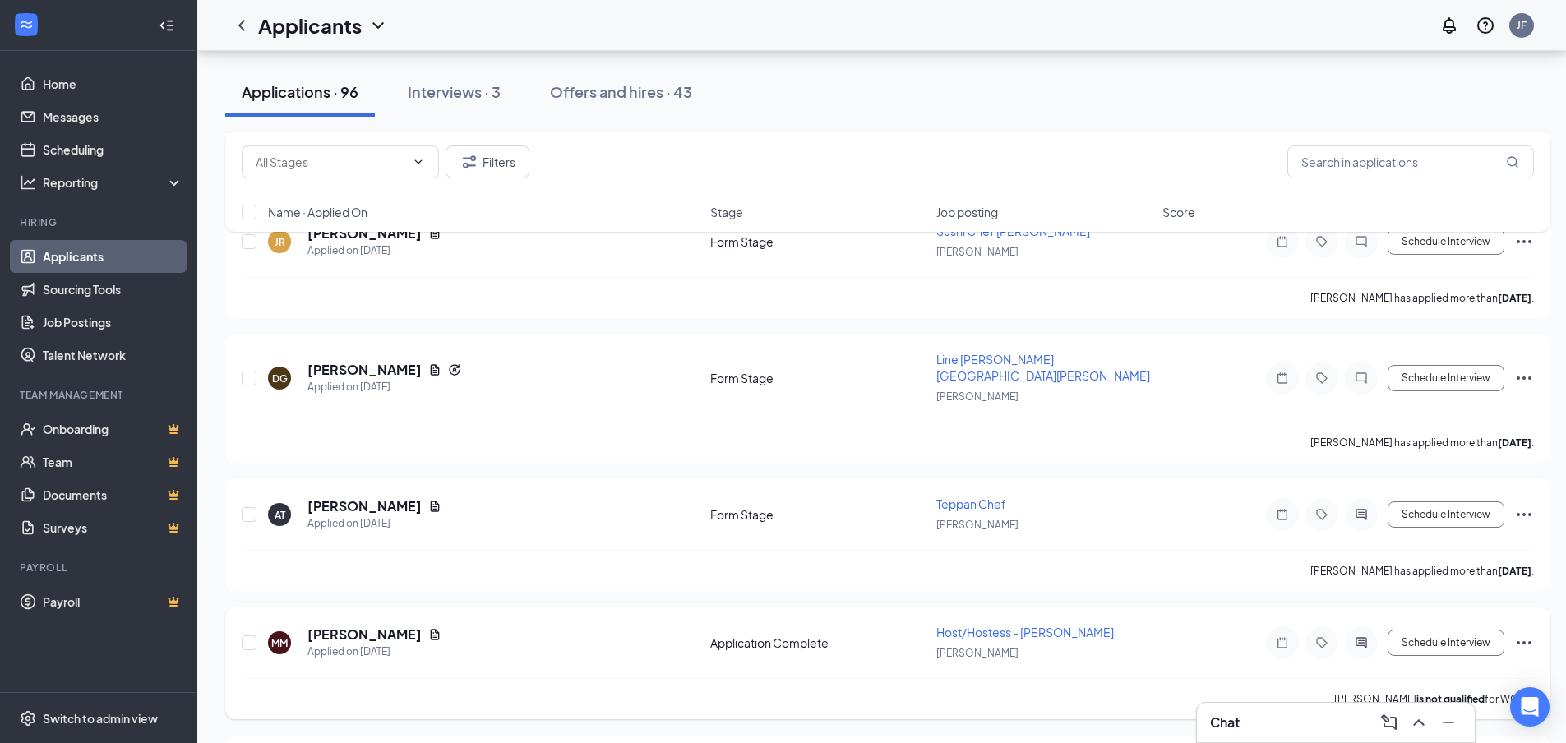
scroll to position [4931, 0]
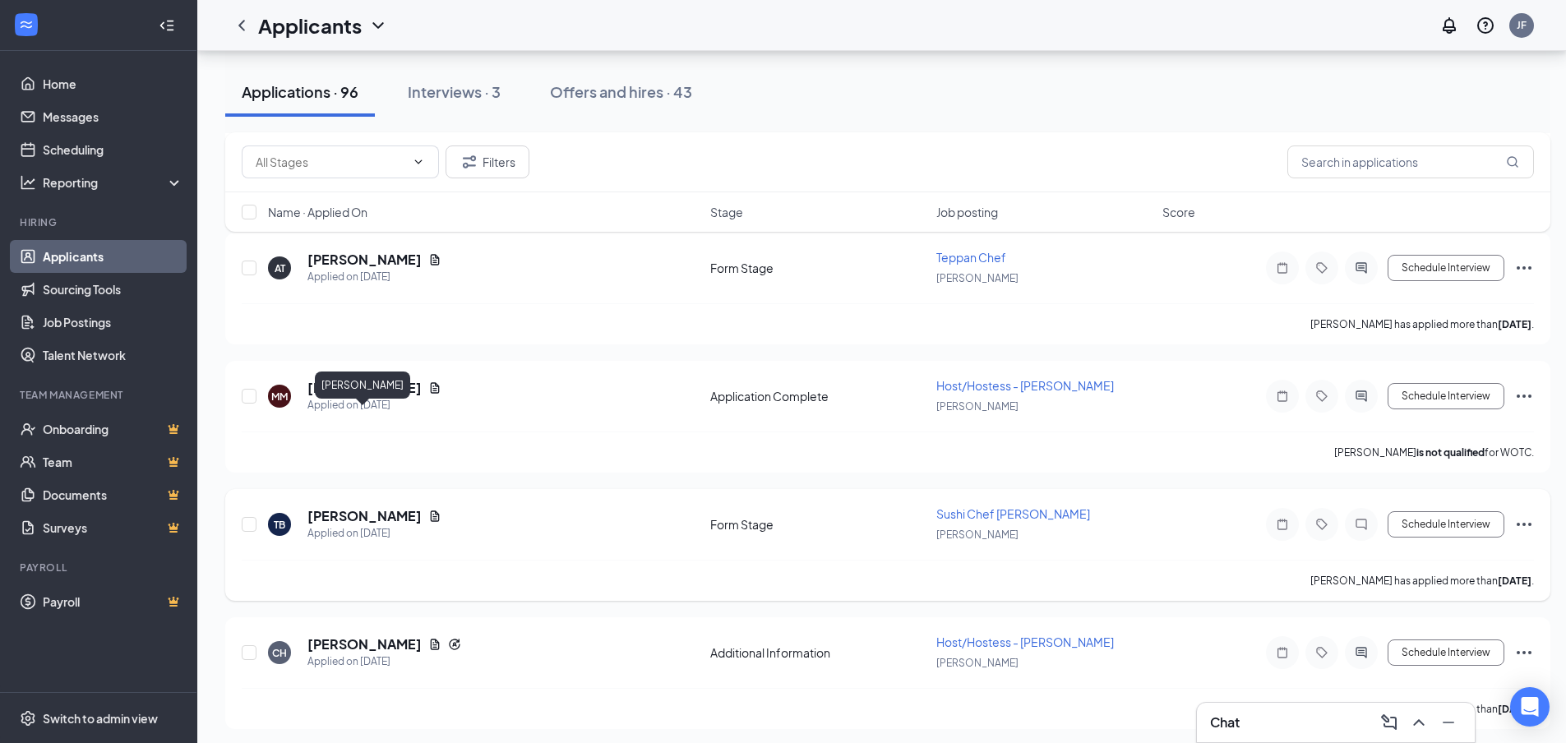
click at [428, 510] on icon "Document" at bounding box center [434, 516] width 13 height 13
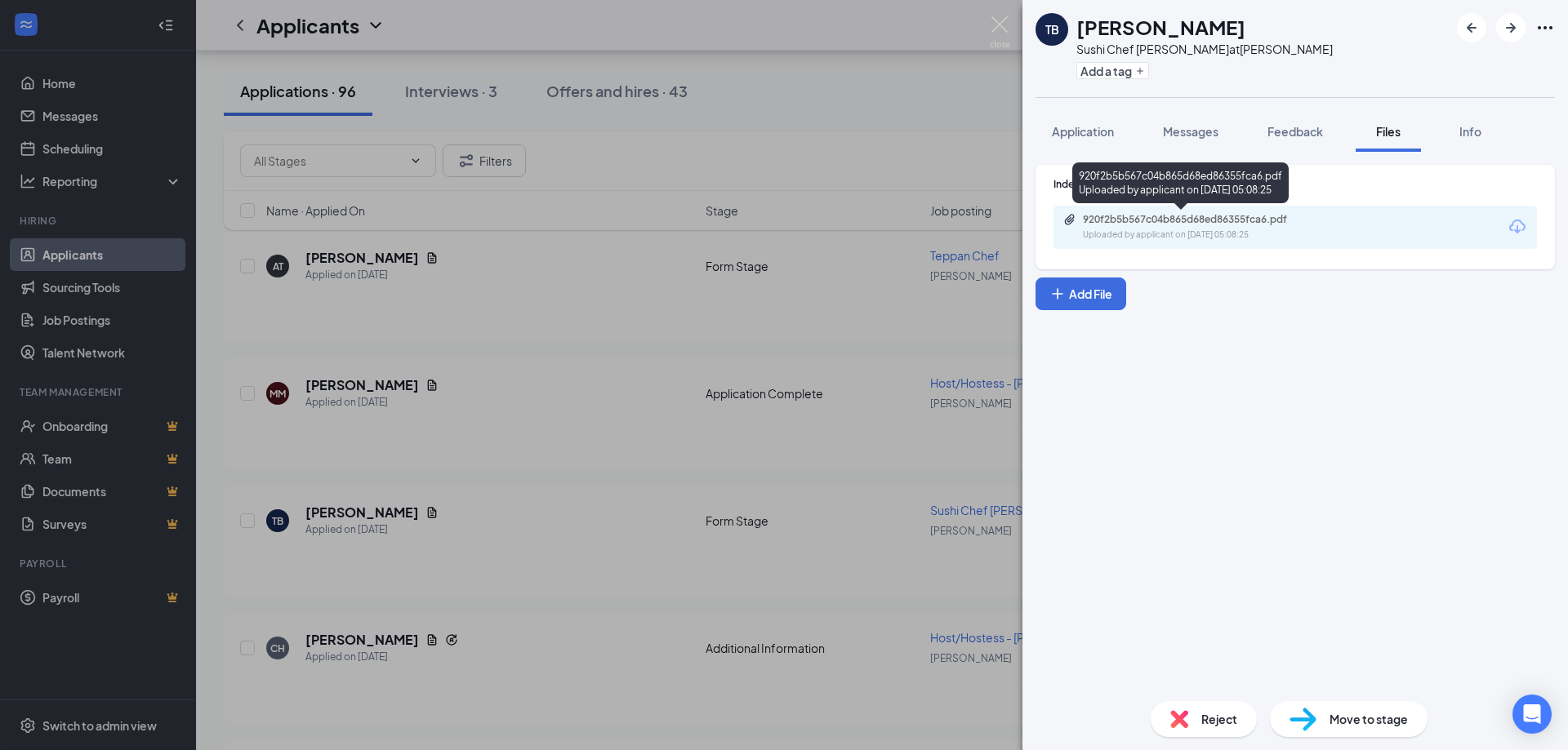
click at [1212, 233] on div "Uploaded by applicant on [DATE] 05:08:25" at bounding box center [1205, 234] width 245 height 13
click at [997, 30] on img at bounding box center [1000, 32] width 21 height 32
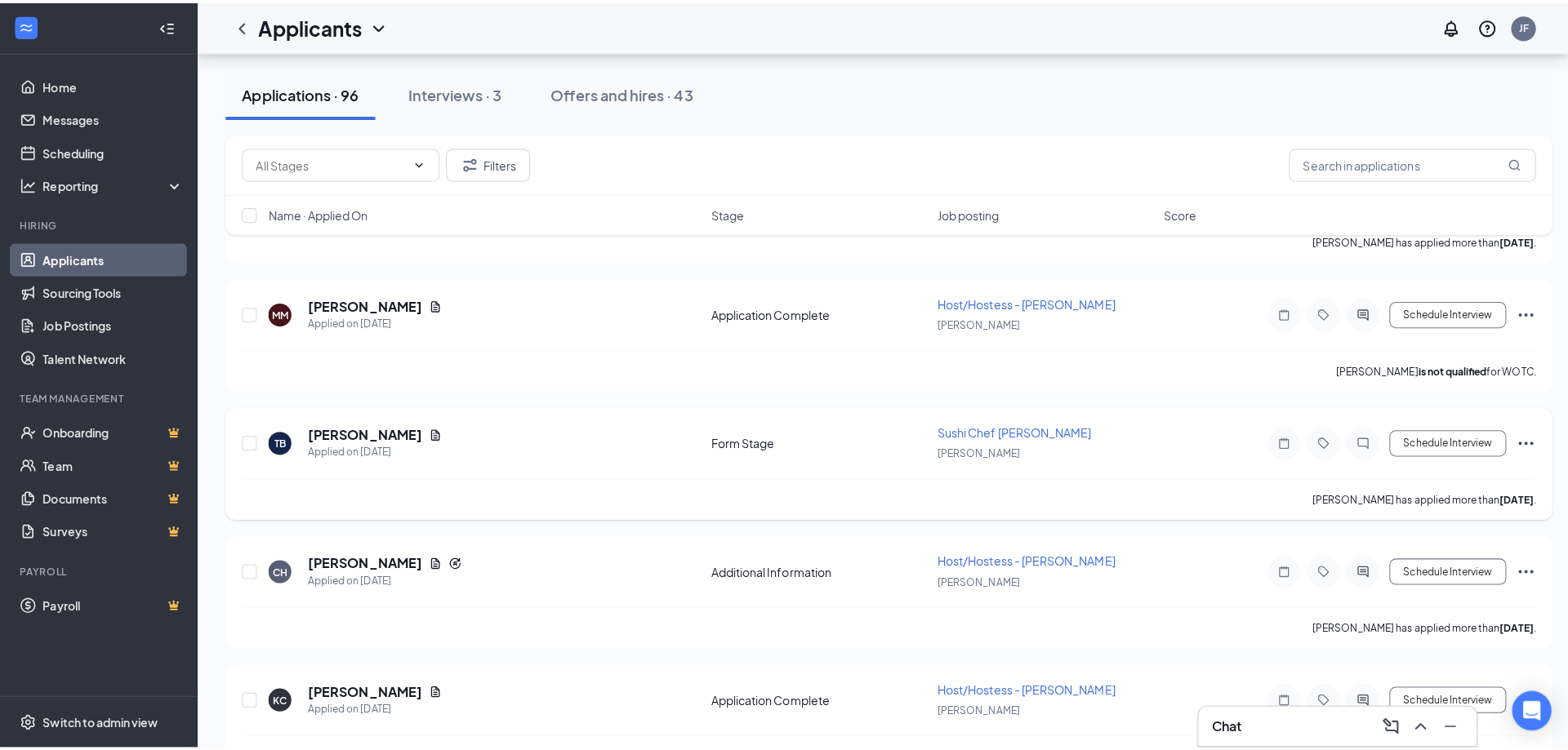
scroll to position [5061, 0]
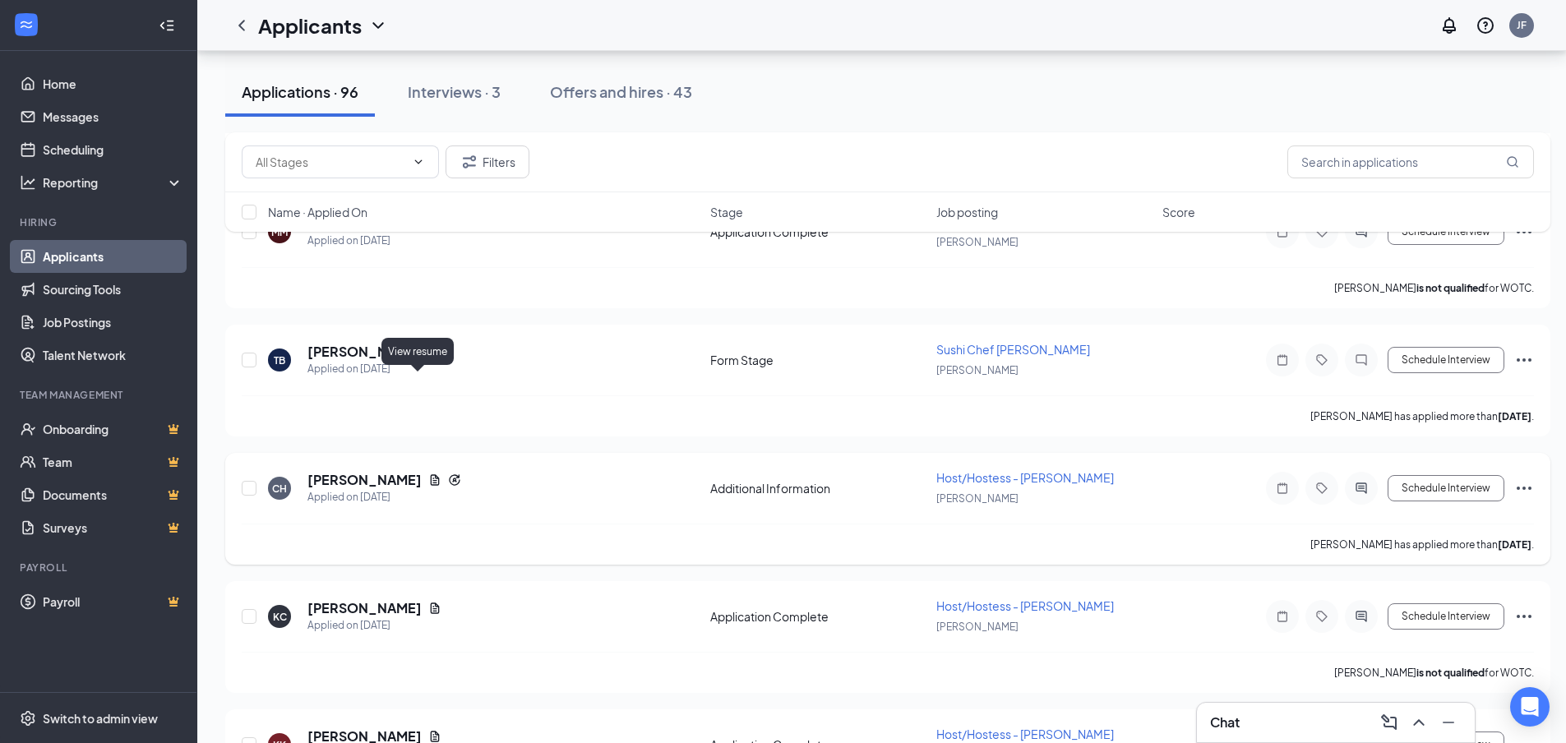
click at [428, 473] on icon "Document" at bounding box center [434, 479] width 13 height 13
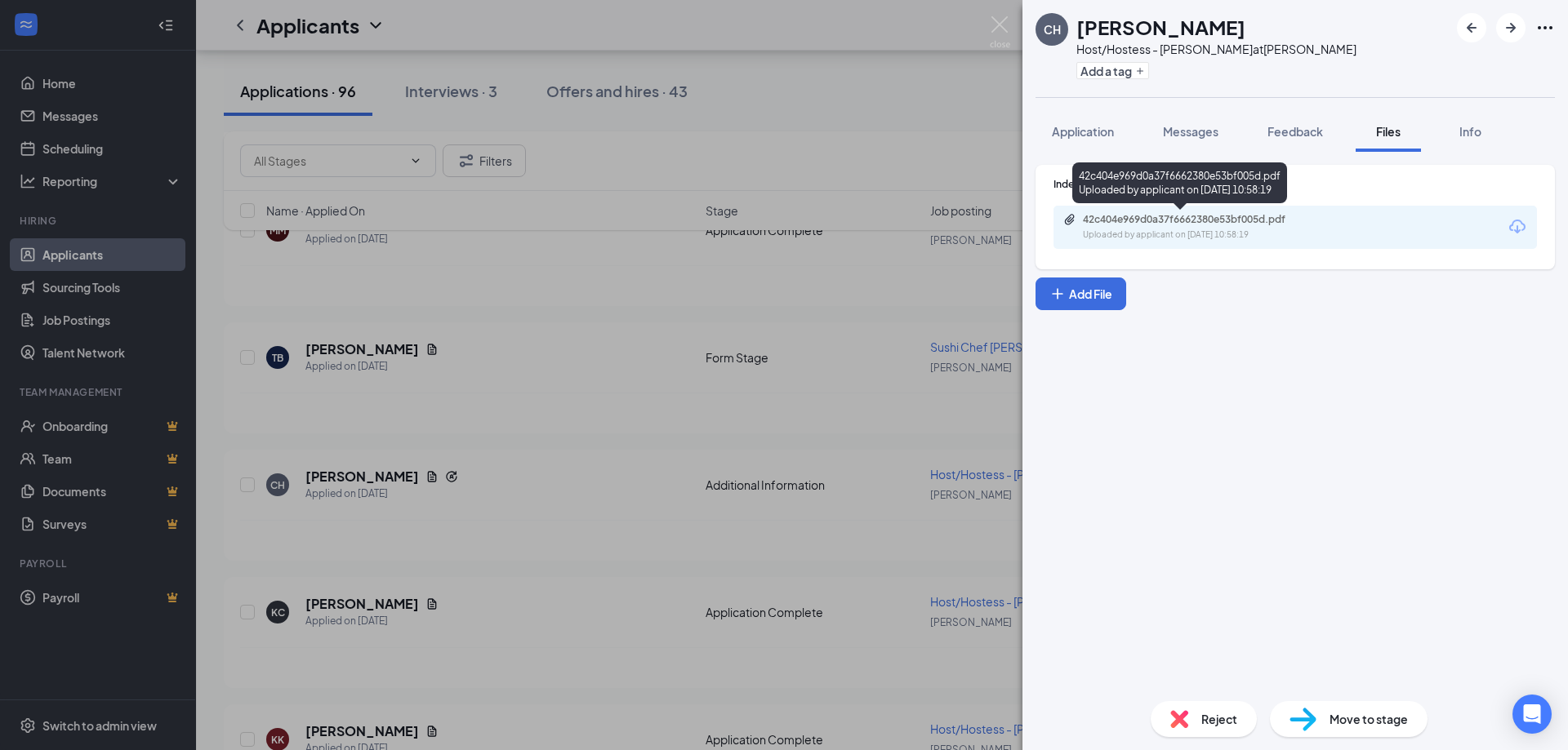
click at [1173, 222] on div "42c404e969d0a37f6662380e53bf005d.pdf" at bounding box center [1197, 219] width 229 height 13
click at [997, 30] on img at bounding box center [1000, 32] width 21 height 32
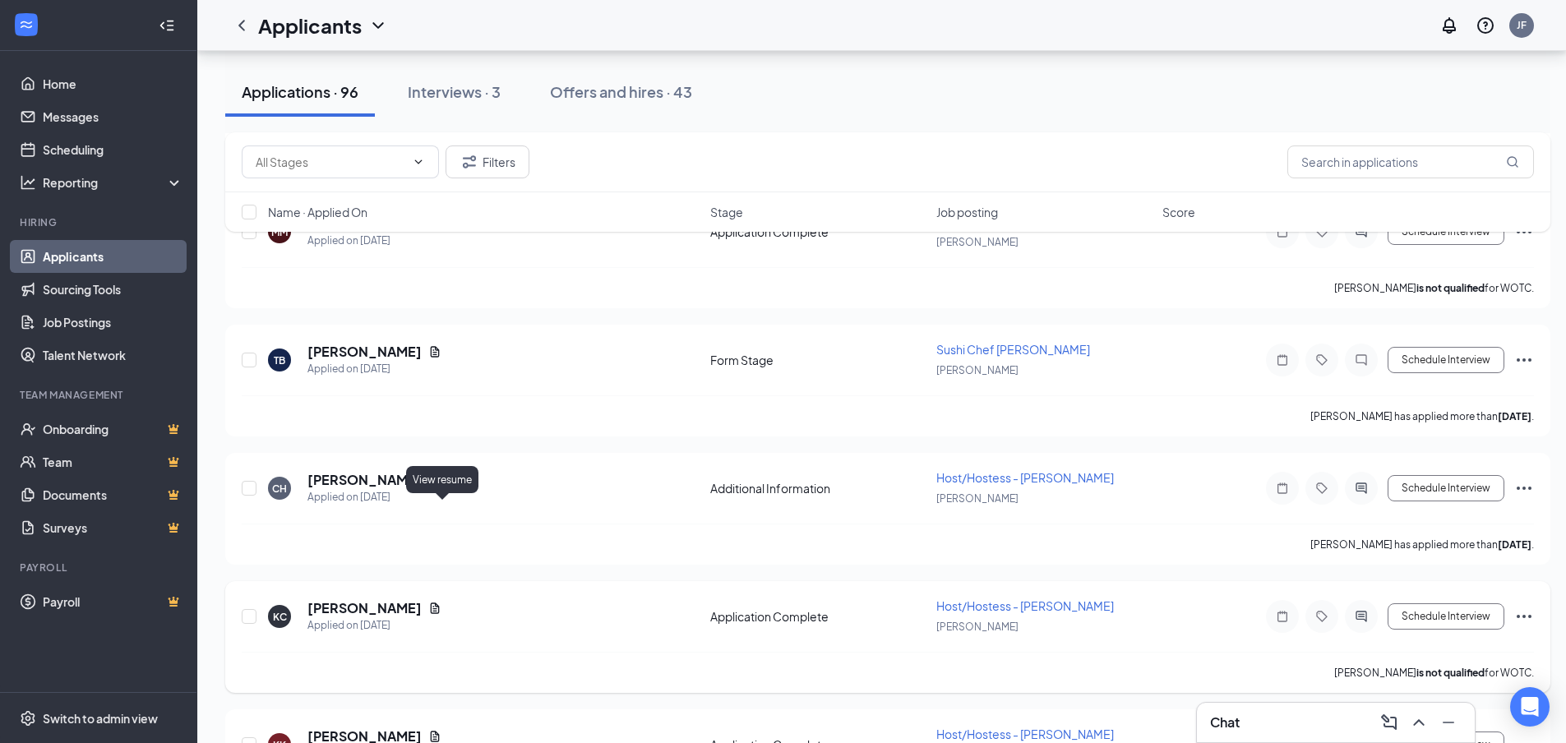
click at [439, 602] on icon "Document" at bounding box center [435, 607] width 9 height 11
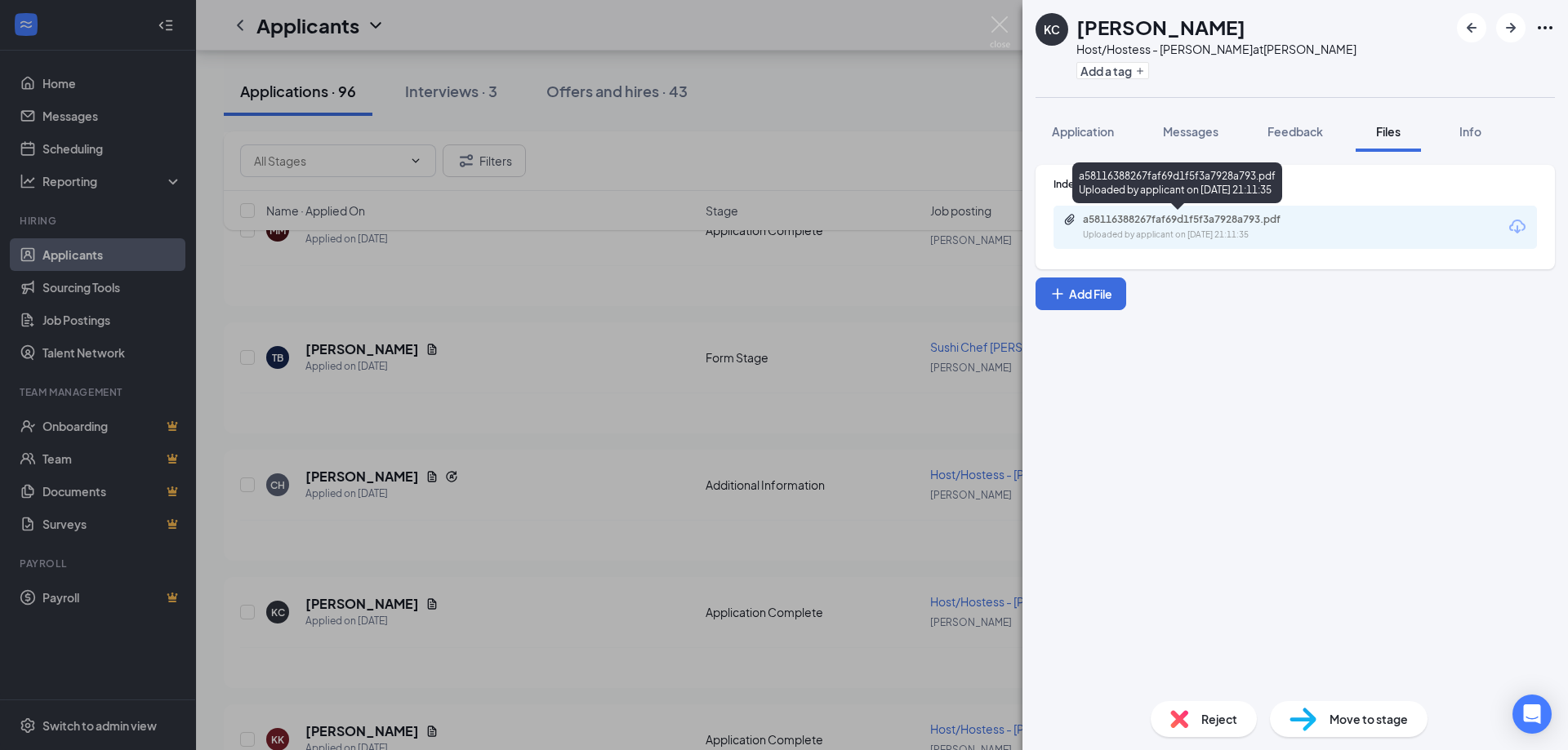
click at [1130, 215] on div "a58116388267faf69d1f5f3a7928a793.pdf" at bounding box center [1197, 219] width 229 height 13
click at [1109, 137] on span "Application" at bounding box center [1083, 131] width 62 height 15
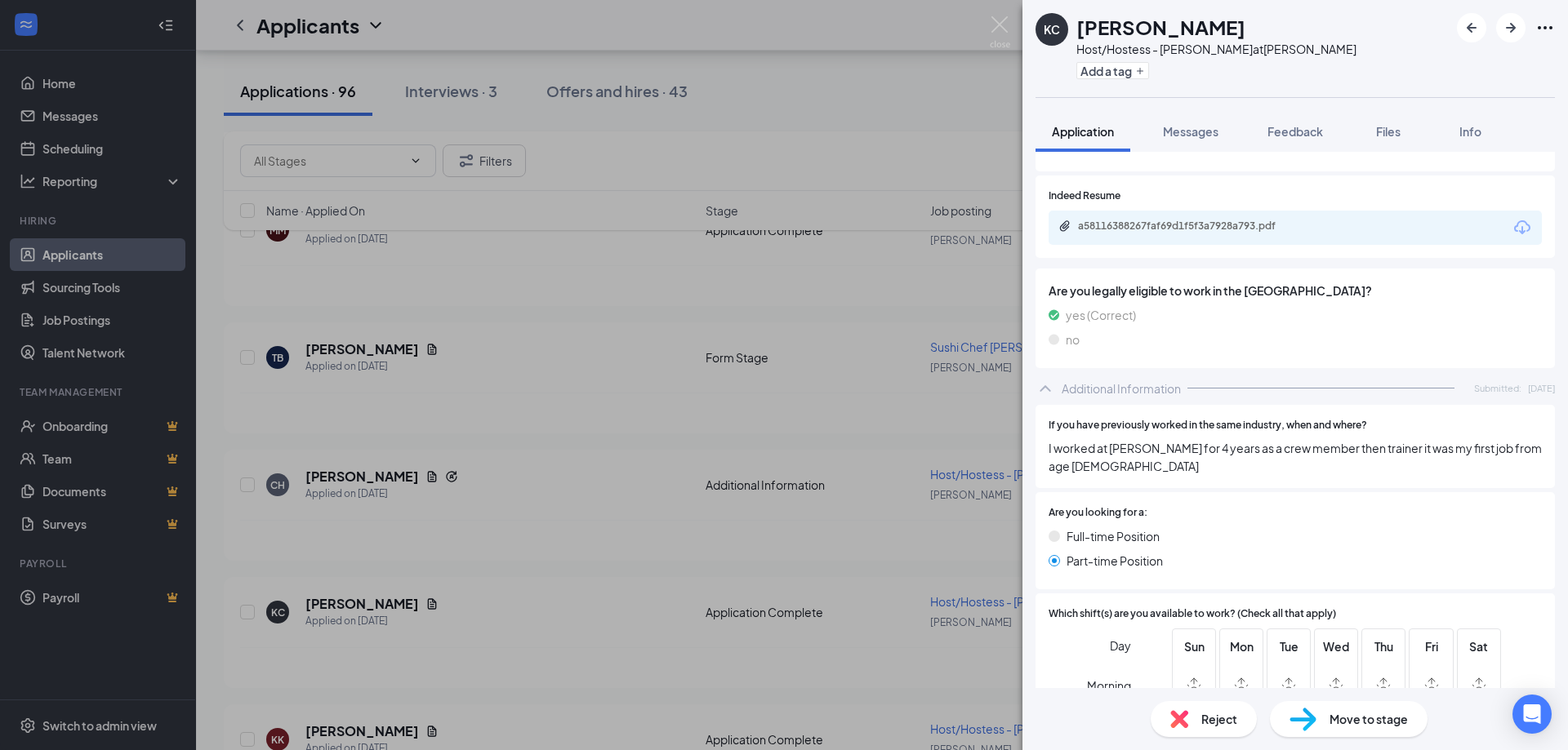
scroll to position [490, 0]
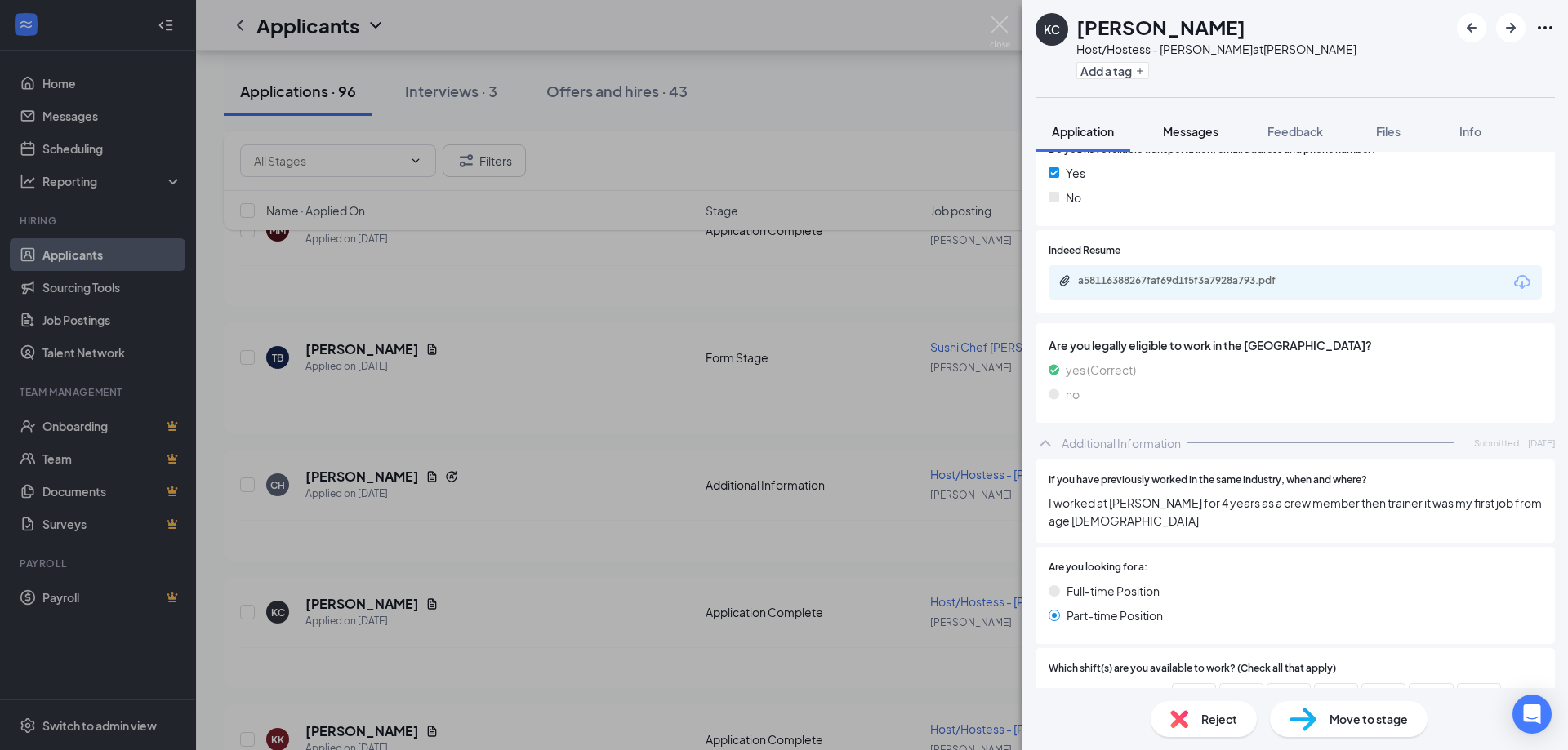
click at [1173, 131] on span "Messages" at bounding box center [1190, 131] width 56 height 15
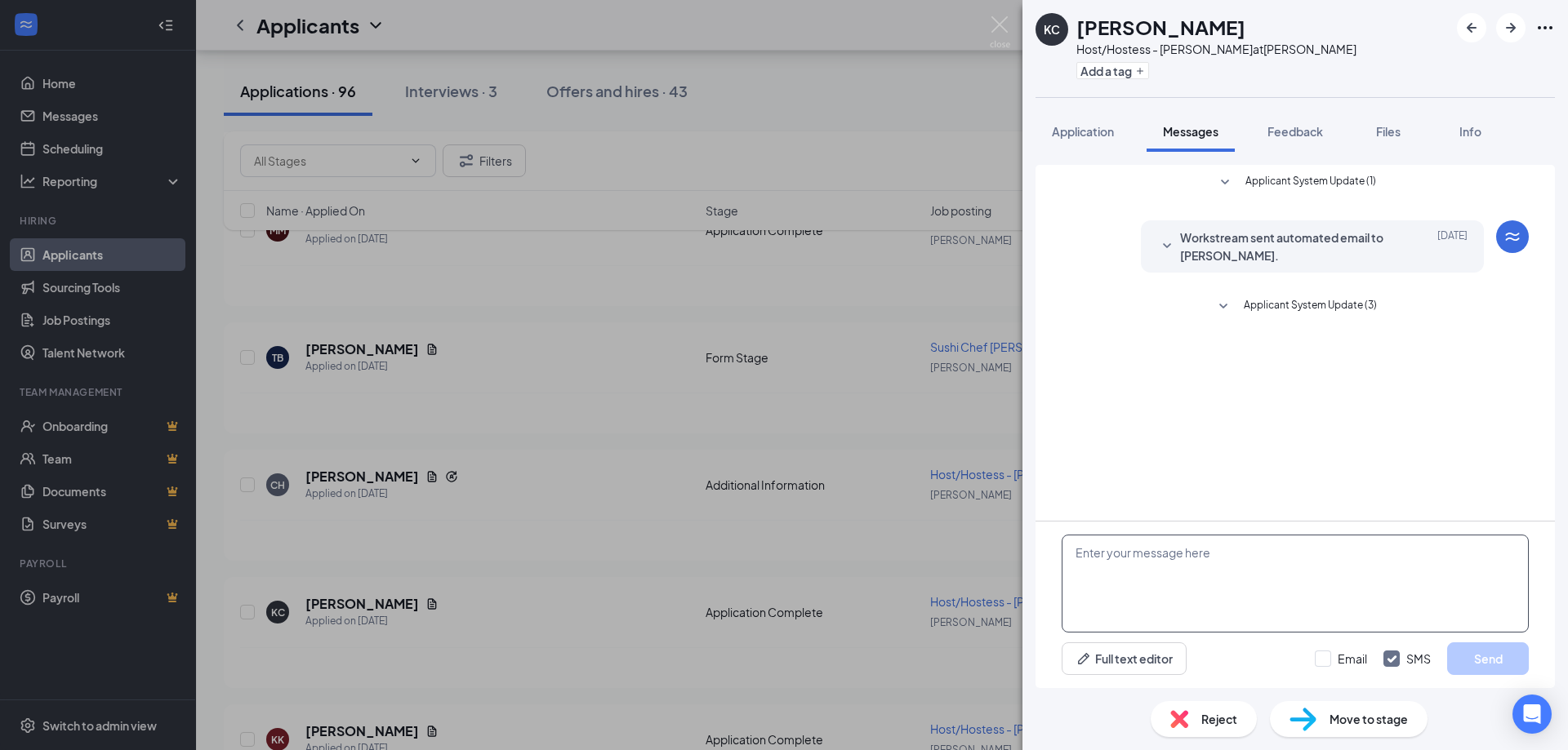
click at [1320, 572] on textarea at bounding box center [1295, 583] width 467 height 98
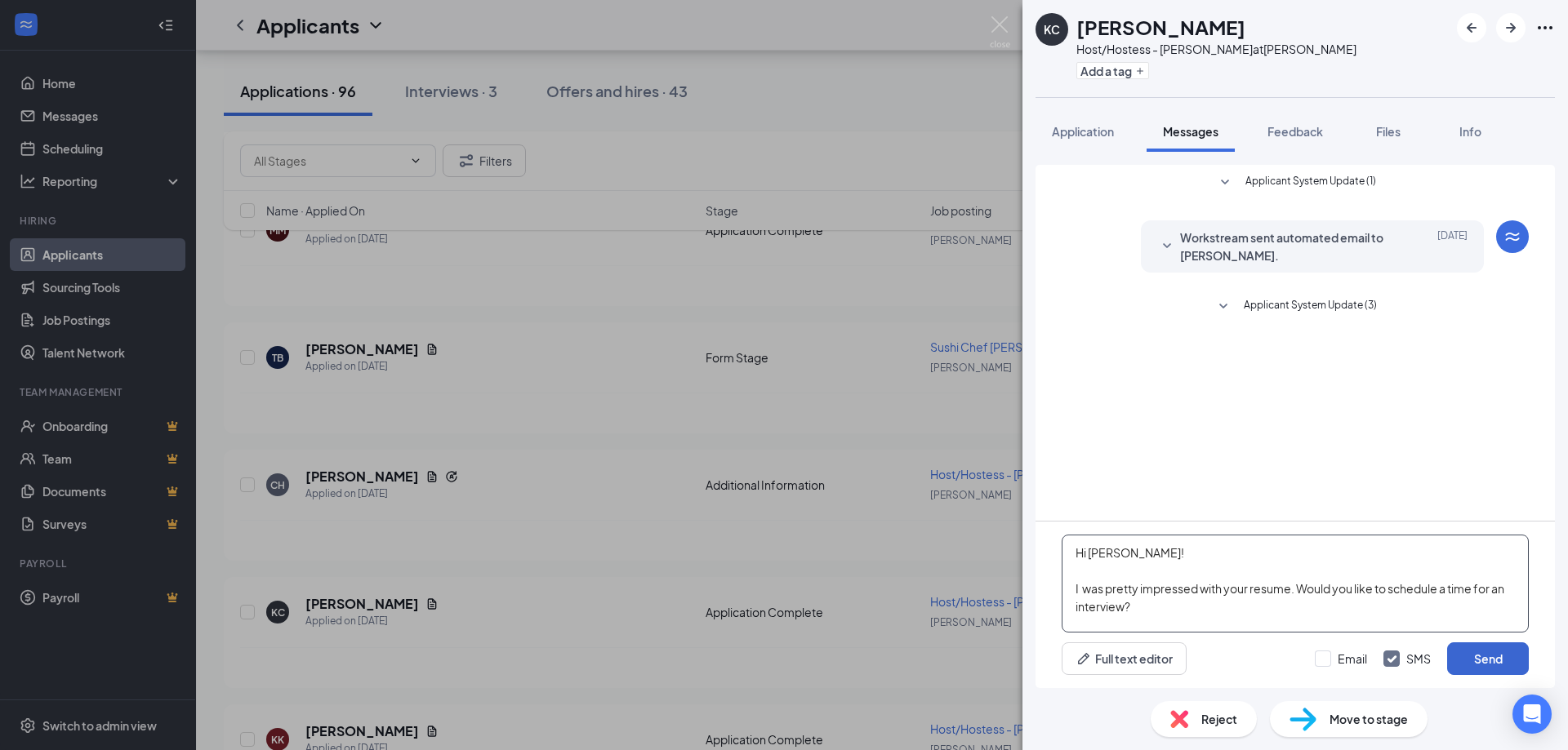
type textarea "Hi [PERSON_NAME]! I was pretty impressed with your resume. Would you like to sc…"
click at [1470, 649] on button "Send" at bounding box center [1488, 659] width 81 height 33
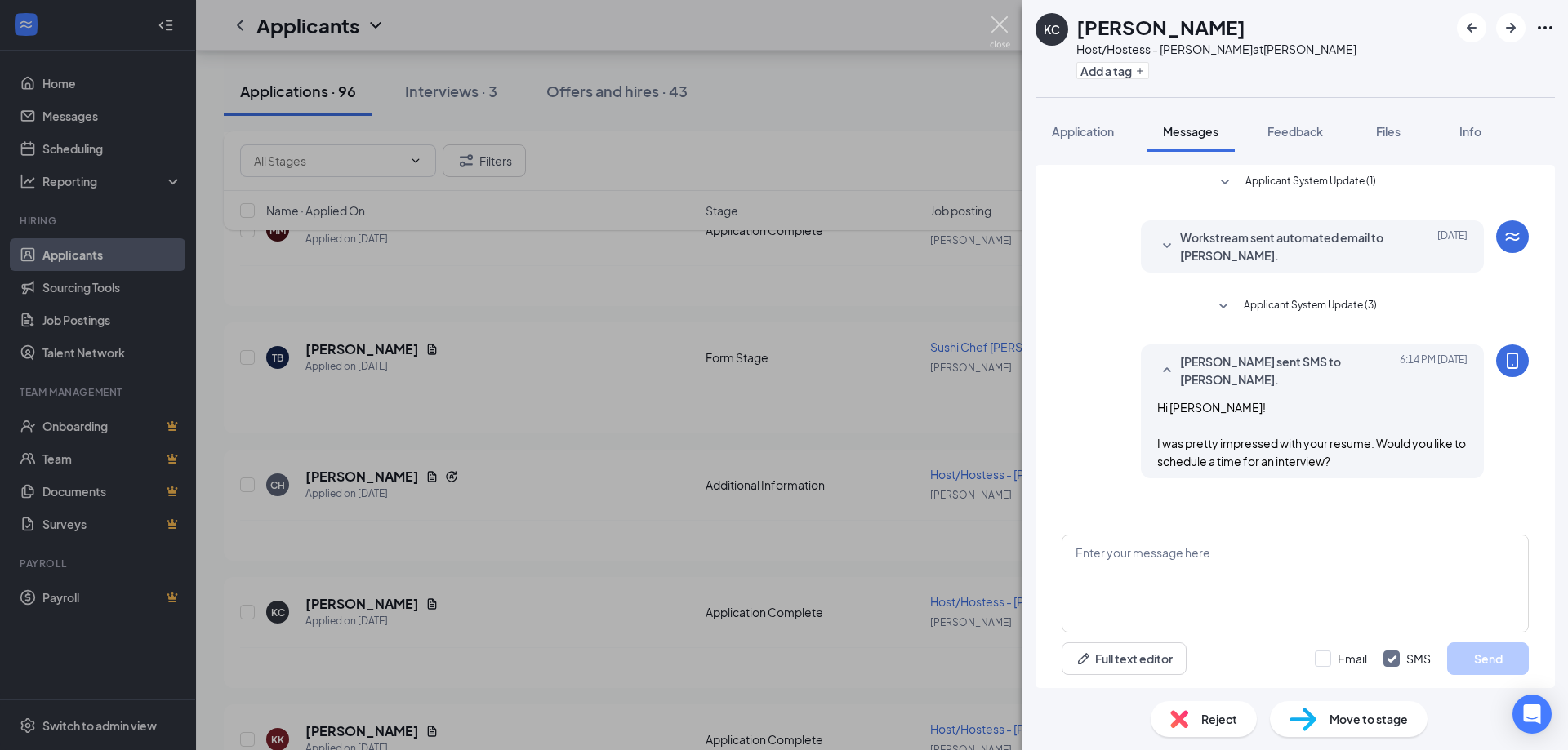
click at [1001, 31] on img at bounding box center [1000, 32] width 21 height 32
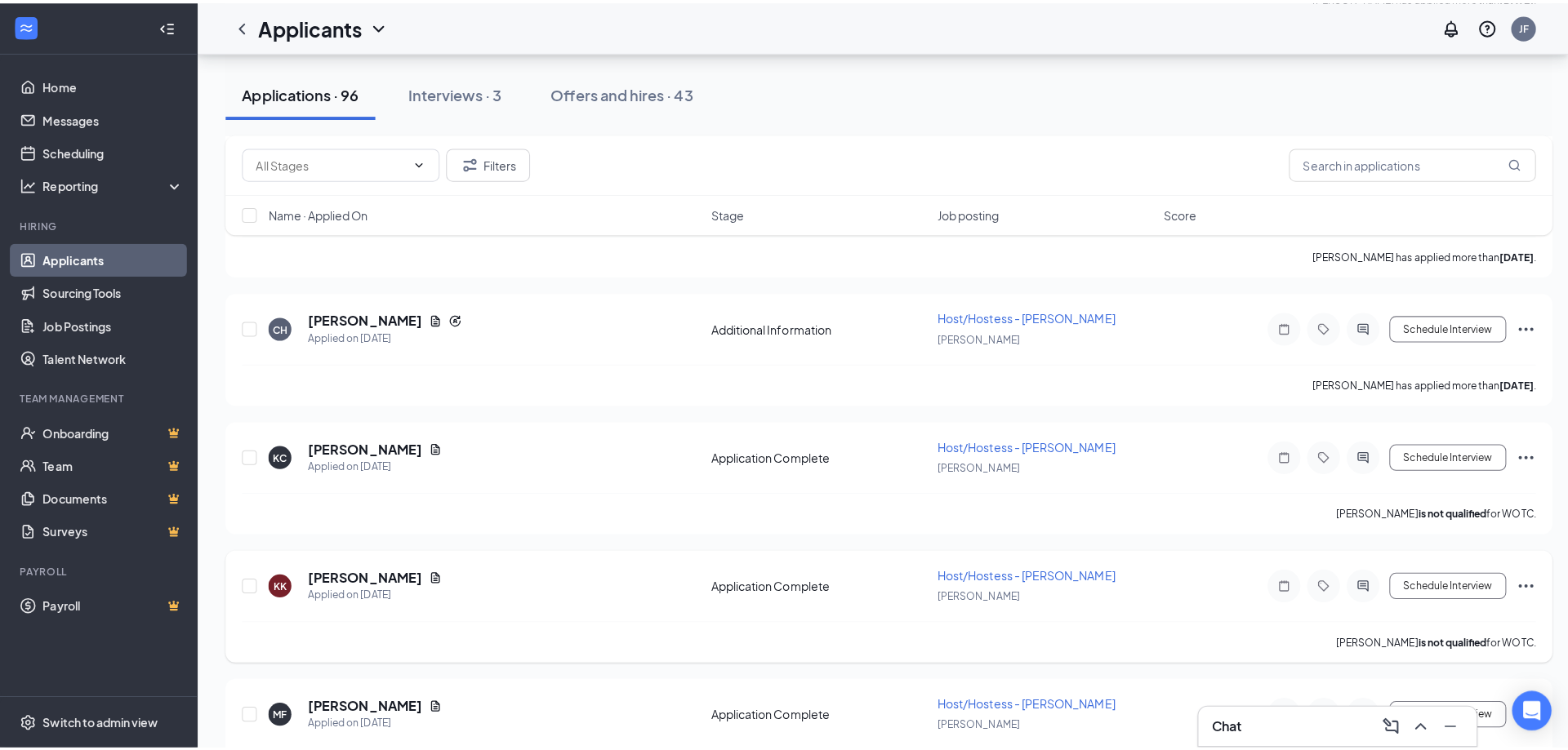
scroll to position [5225, 0]
click at [402, 559] on div "[PERSON_NAME] Applied on [DATE]" at bounding box center [372, 576] width 133 height 35
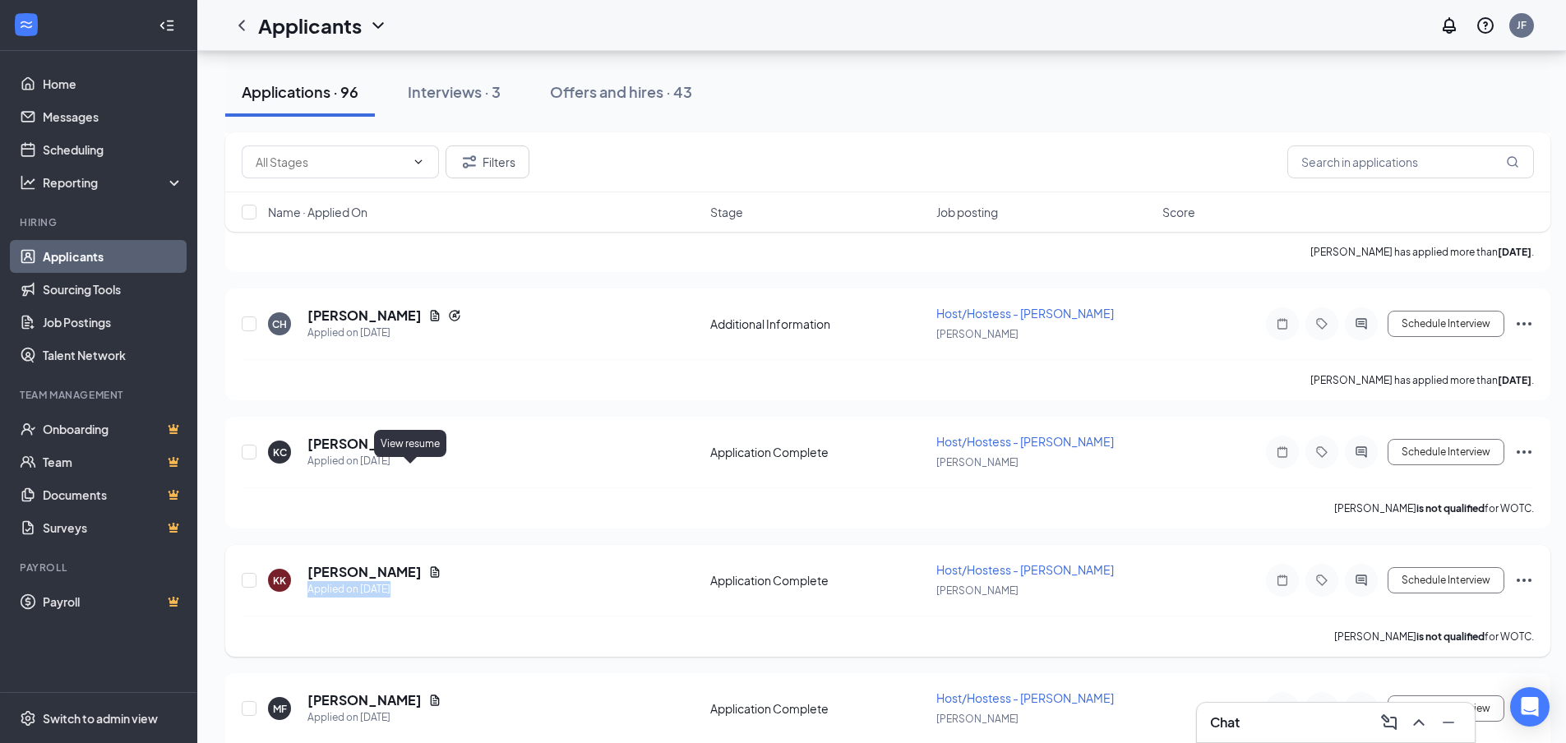
click at [428, 565] on icon "Document" at bounding box center [434, 571] width 13 height 13
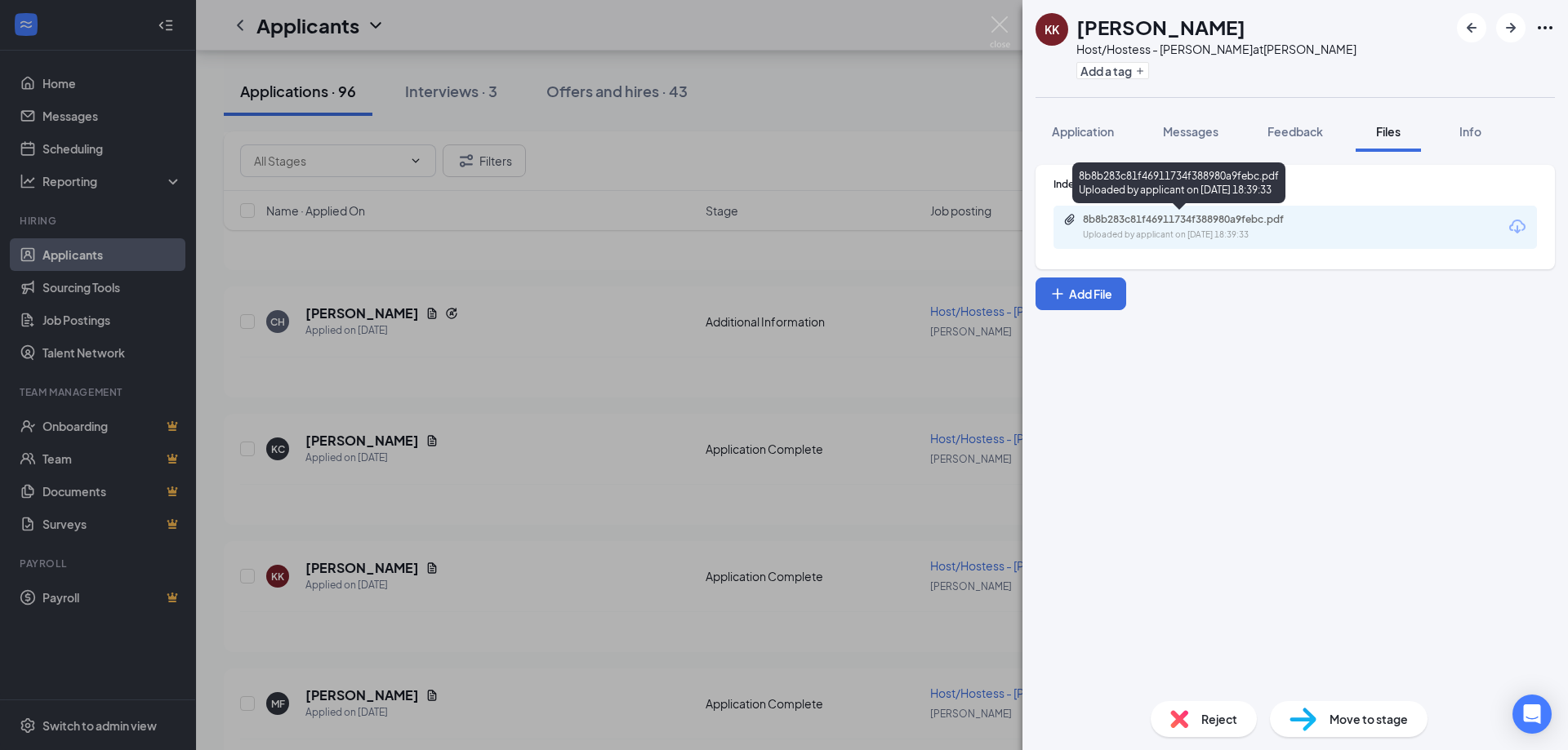
click at [1221, 225] on div "8b8b283c81f46911734f388980a9febc.pdf" at bounding box center [1197, 219] width 229 height 13
